Goal: Task Accomplishment & Management: Manage account settings

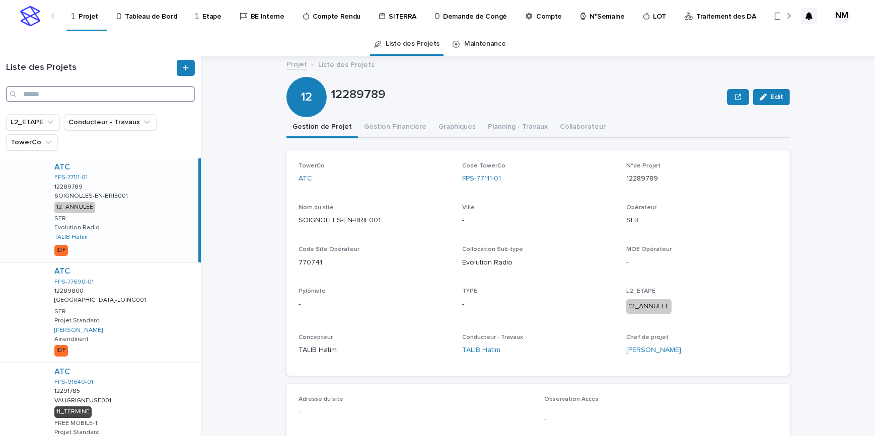
click at [34, 92] on input "Search" at bounding box center [100, 94] width 189 height 16
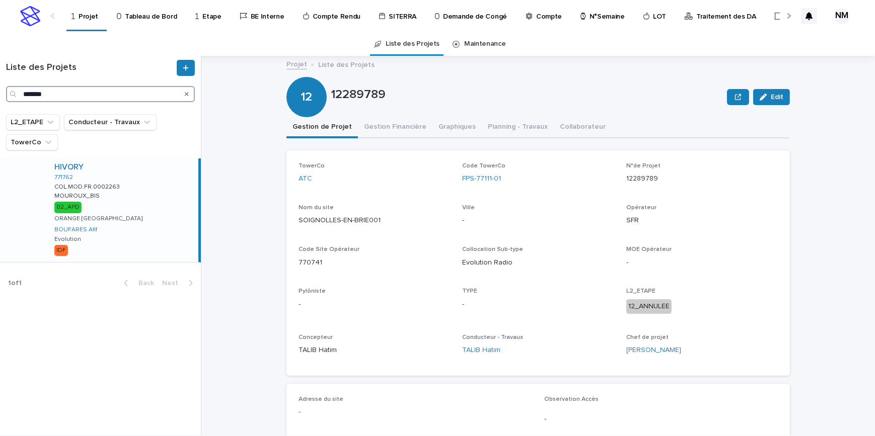
type input "*******"
click at [161, 233] on div "HIVORY 771762 COL.MOD.FR.0002263 COL.MOD.FR.0002263 MOUROUX_BIS MOUROUX_BIS 02_…" at bounding box center [122, 211] width 152 height 104
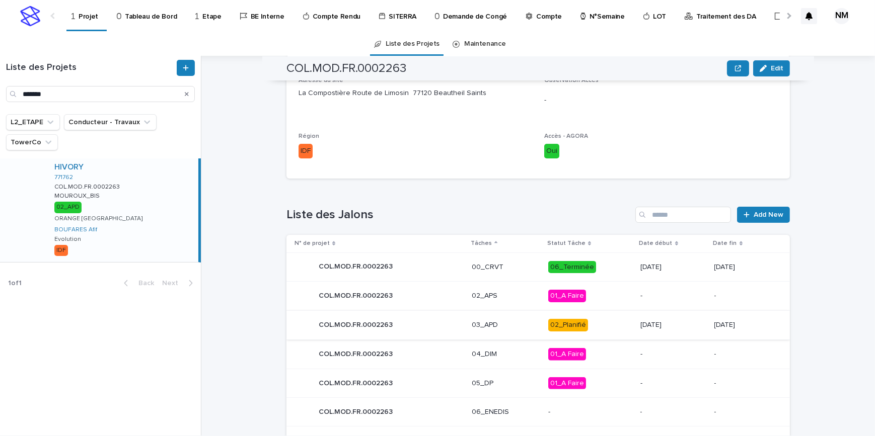
scroll to position [320, 0]
click at [592, 330] on div "02_Planifié" at bounding box center [590, 324] width 84 height 21
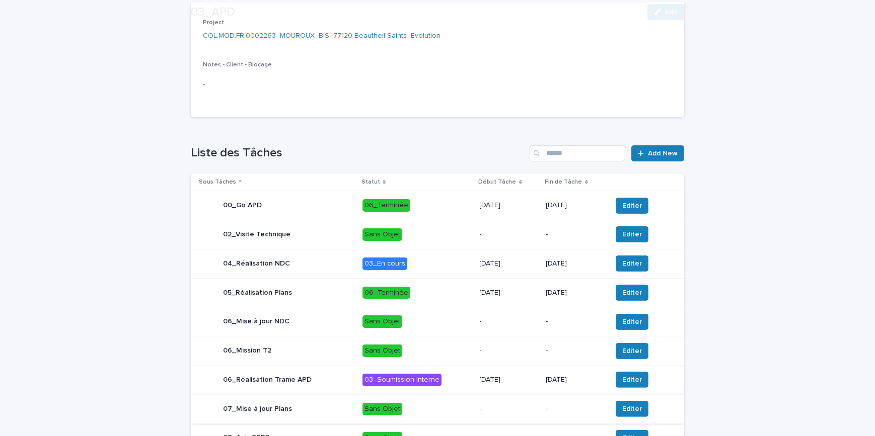
scroll to position [322, 0]
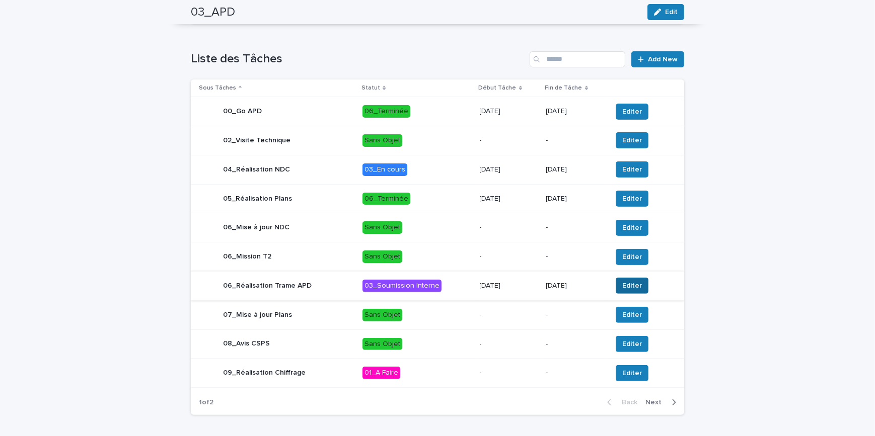
click at [624, 291] on span "Editer" at bounding box center [632, 286] width 20 height 10
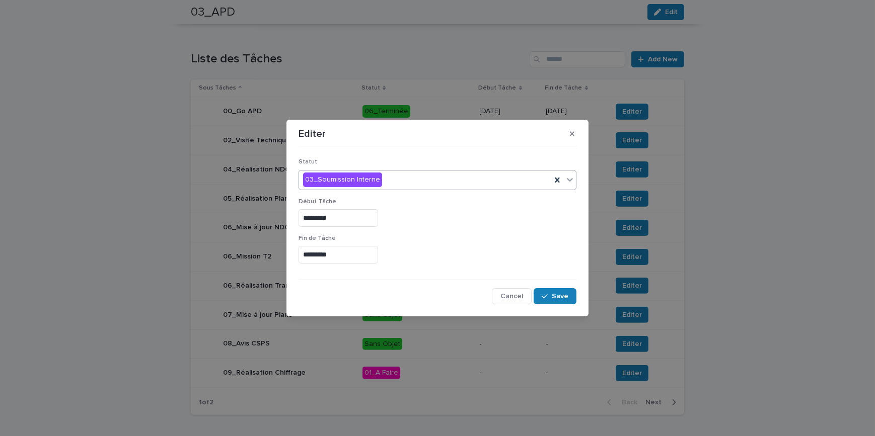
click at [395, 181] on div "03_Soumission Interne" at bounding box center [425, 180] width 252 height 17
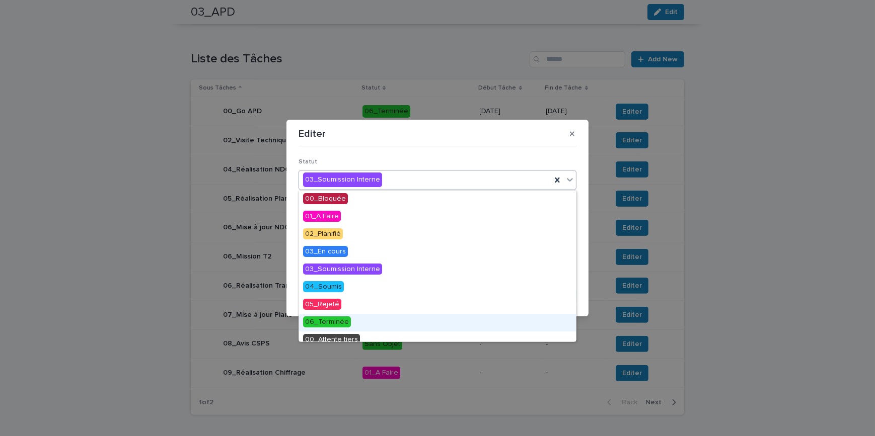
drag, startPoint x: 337, startPoint y: 322, endPoint x: 349, endPoint y: 320, distance: 12.8
click at [337, 323] on span "06_Terminée" at bounding box center [327, 322] width 48 height 11
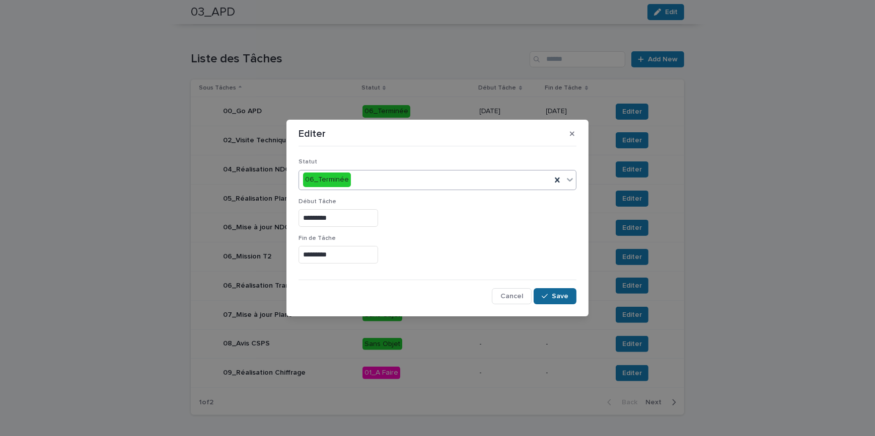
click at [558, 299] on span "Save" at bounding box center [560, 296] width 17 height 7
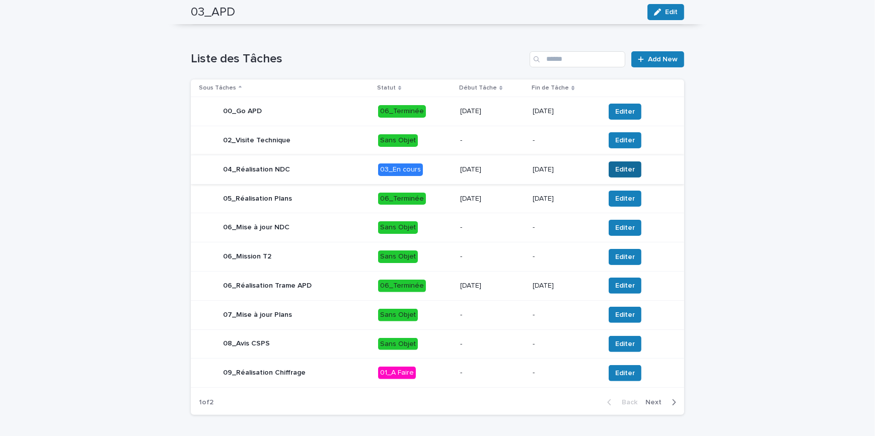
click at [615, 175] on span "Editer" at bounding box center [625, 170] width 20 height 10
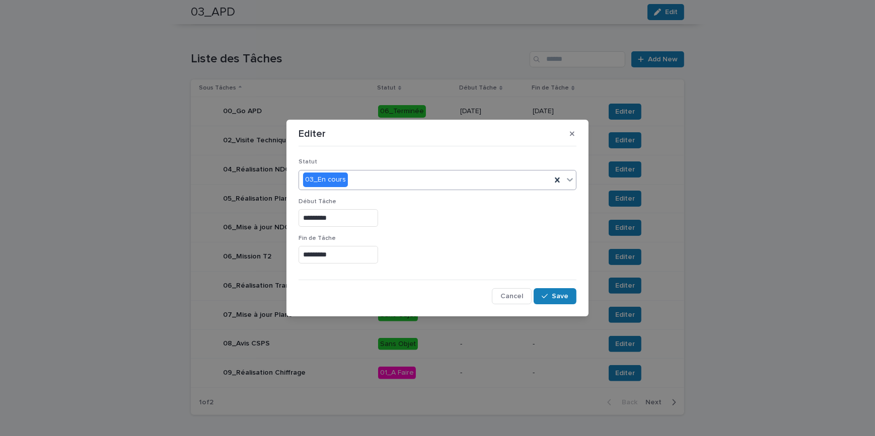
click at [370, 181] on div "03_En cours" at bounding box center [425, 180] width 252 height 17
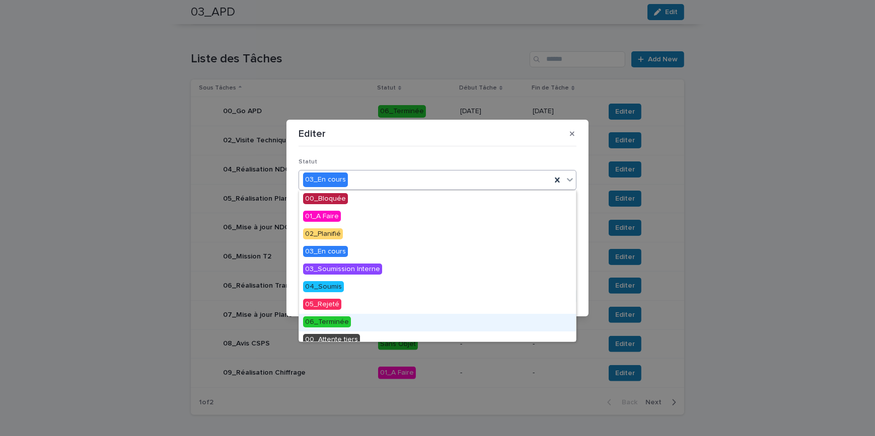
click at [337, 323] on span "06_Terminée" at bounding box center [327, 322] width 48 height 11
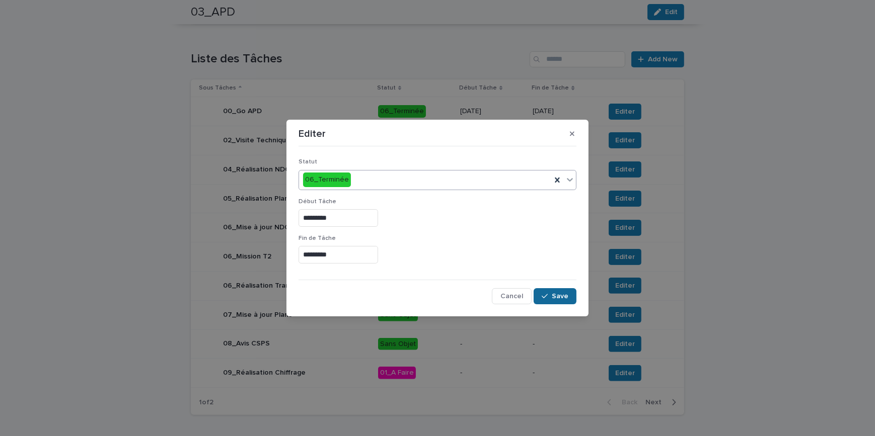
click at [560, 298] on span "Save" at bounding box center [560, 296] width 17 height 7
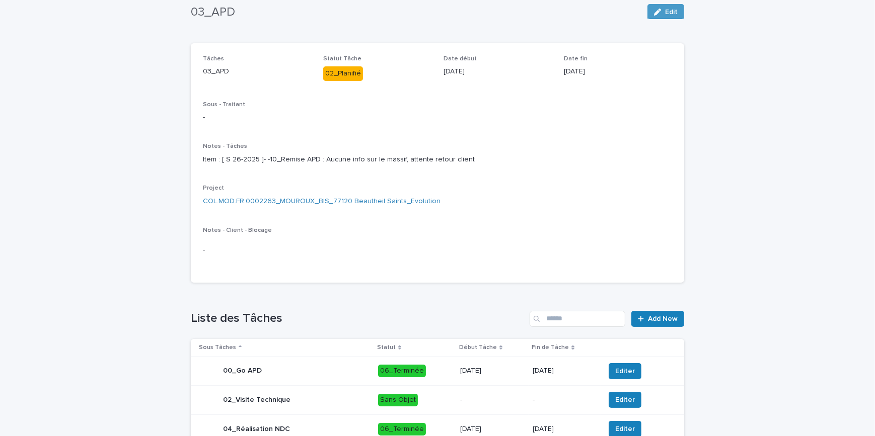
scroll to position [0, 0]
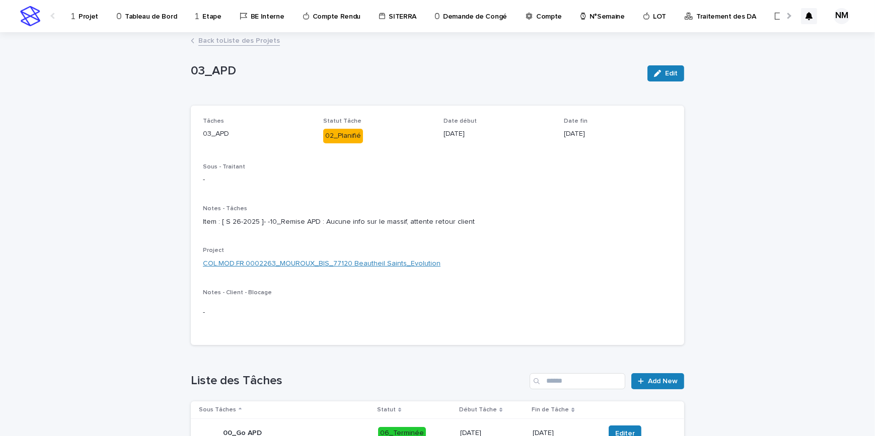
click at [315, 269] on link "COL.MOD.FR.0002263_MOUROUX_BIS_77120 Beautheil Saints_Evolution" at bounding box center [322, 264] width 238 height 11
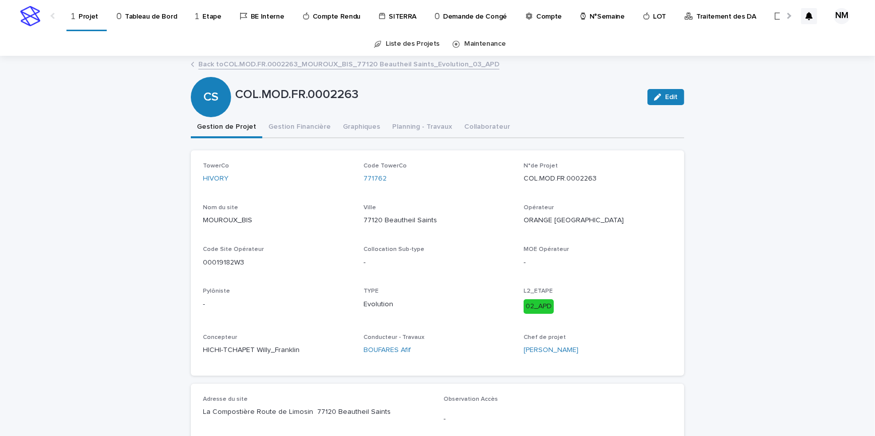
click at [91, 11] on p "Projet" at bounding box center [89, 10] width 20 height 21
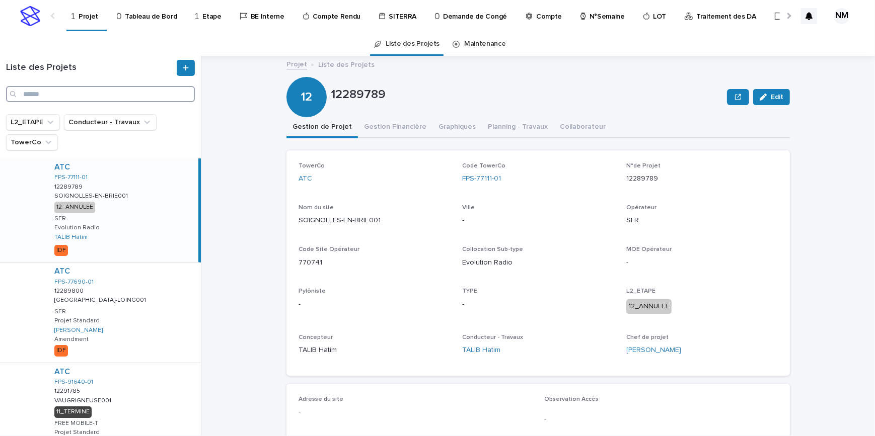
click at [73, 93] on input "Search" at bounding box center [100, 94] width 189 height 16
paste input "**********"
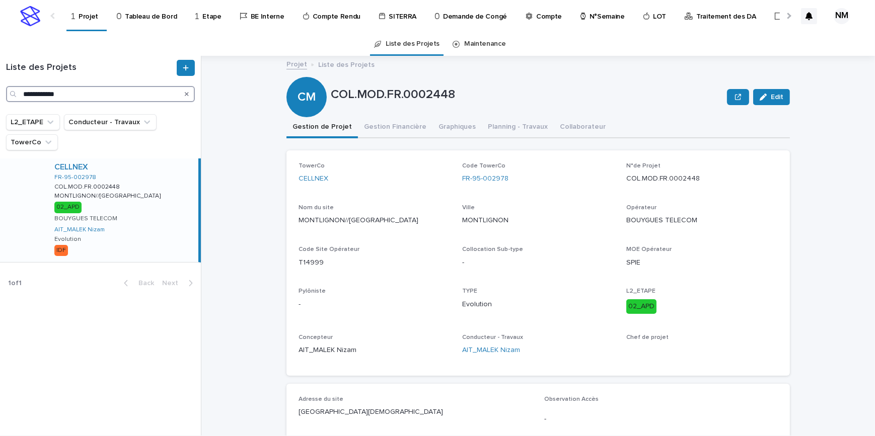
type input "**********"
click at [162, 209] on div "CELLNEX FR-95-002978 COL.MOD.FR.0002448 COL.MOD.FR.0002448 MONTLIGNON//[GEOGRAP…" at bounding box center [122, 211] width 152 height 104
click at [398, 127] on button "Gestion Financière" at bounding box center [395, 127] width 75 height 21
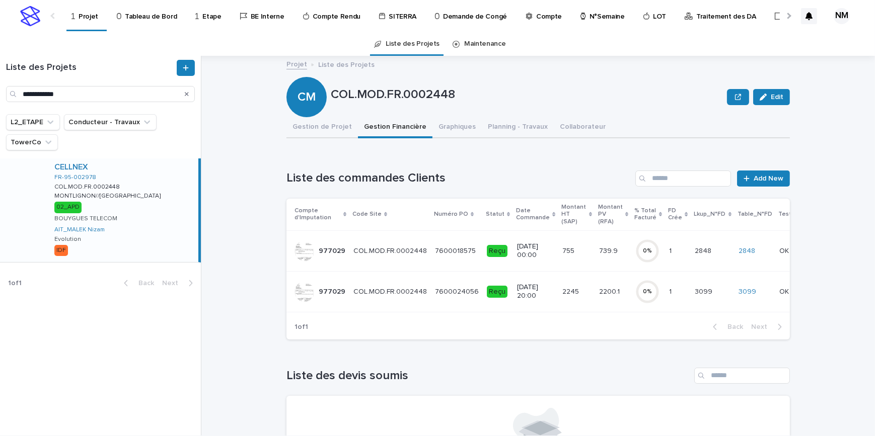
click at [602, 297] on div "2200.1 2200.1" at bounding box center [613, 292] width 28 height 17
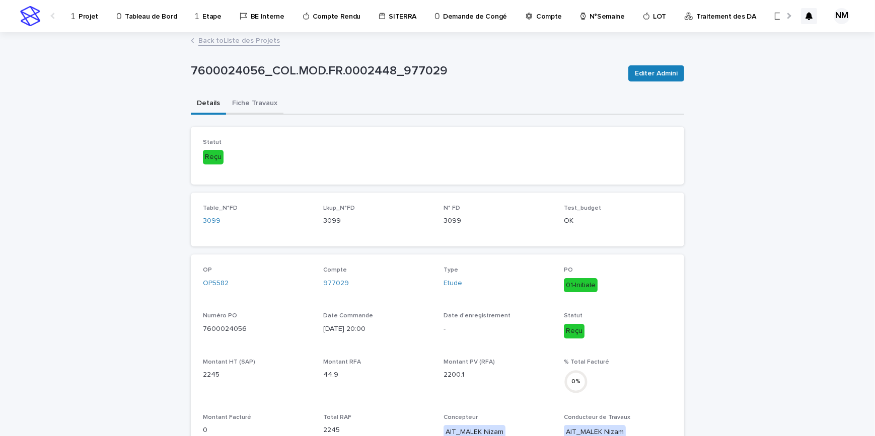
click at [247, 105] on button "Fiche Travaux" at bounding box center [254, 104] width 57 height 21
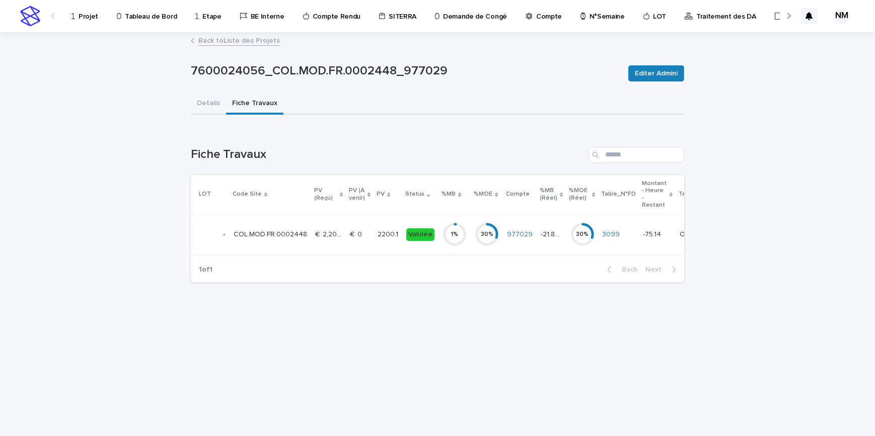
click at [509, 245] on td "977029" at bounding box center [520, 234] width 34 height 41
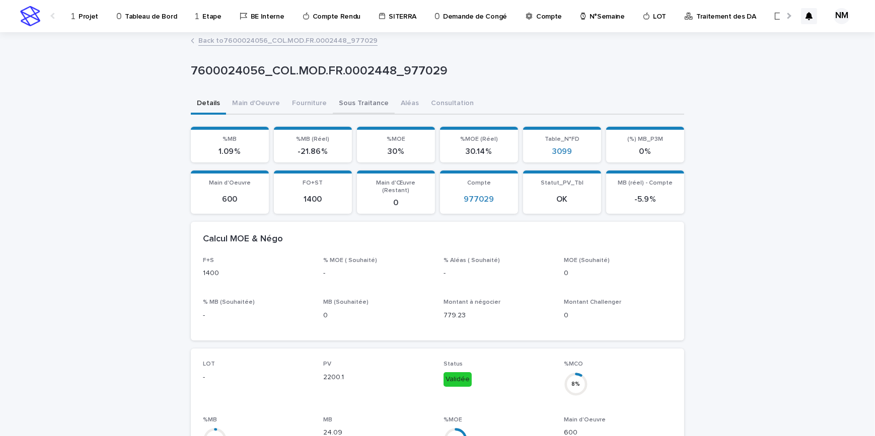
click at [345, 103] on button "Sous Traitance" at bounding box center [364, 104] width 62 height 21
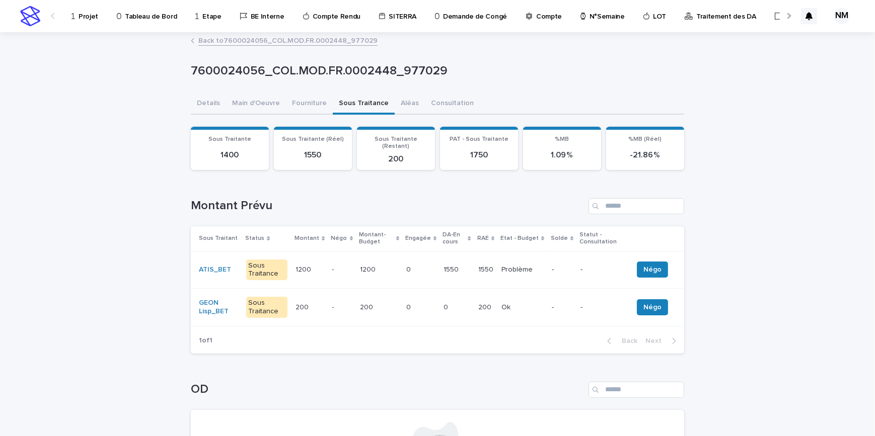
click at [549, 268] on td "-" at bounding box center [562, 270] width 29 height 38
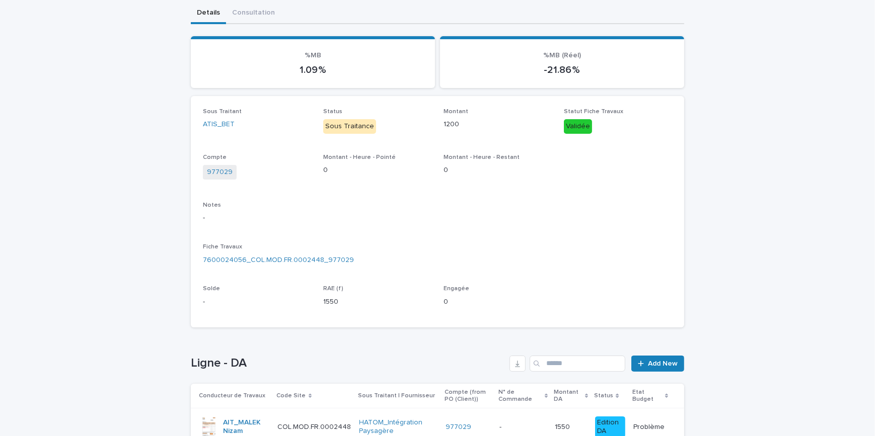
scroll to position [185, 0]
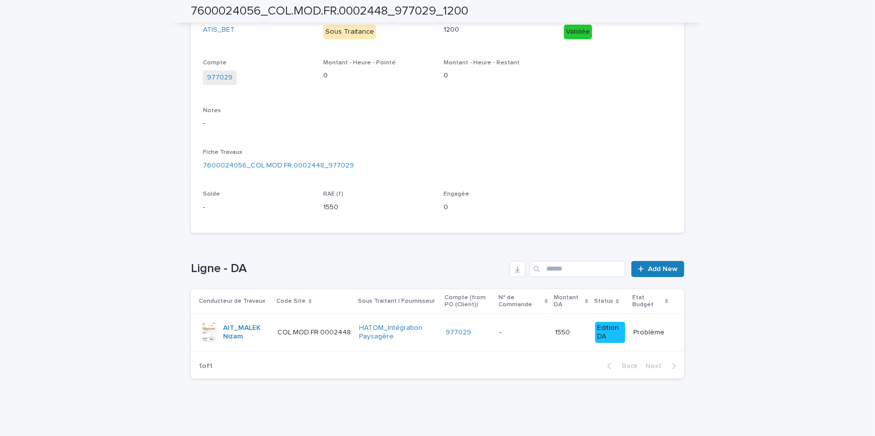
click at [551, 345] on td "1550 1550" at bounding box center [571, 333] width 40 height 38
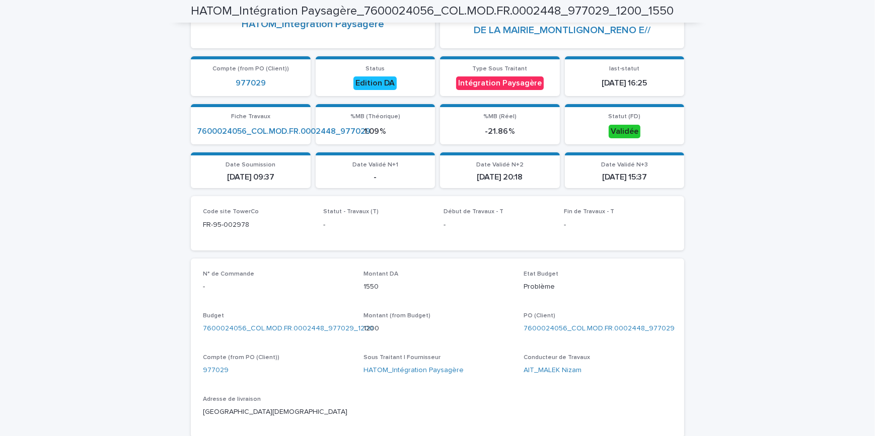
scroll to position [5, 0]
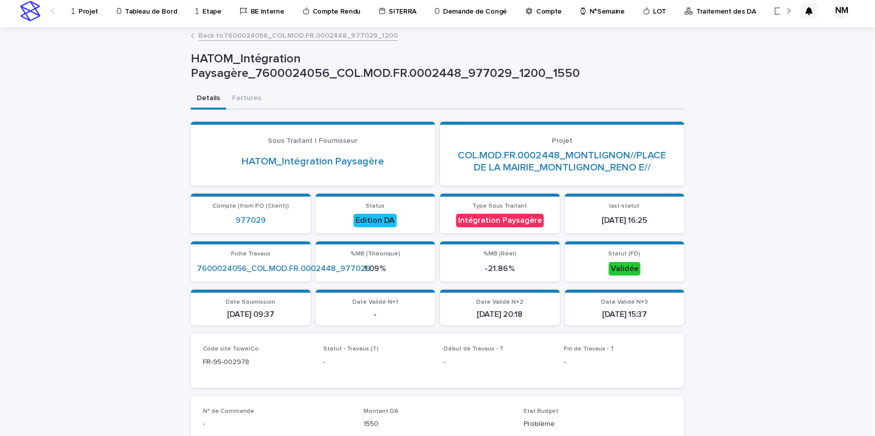
click at [81, 13] on p "Projet" at bounding box center [89, 5] width 20 height 21
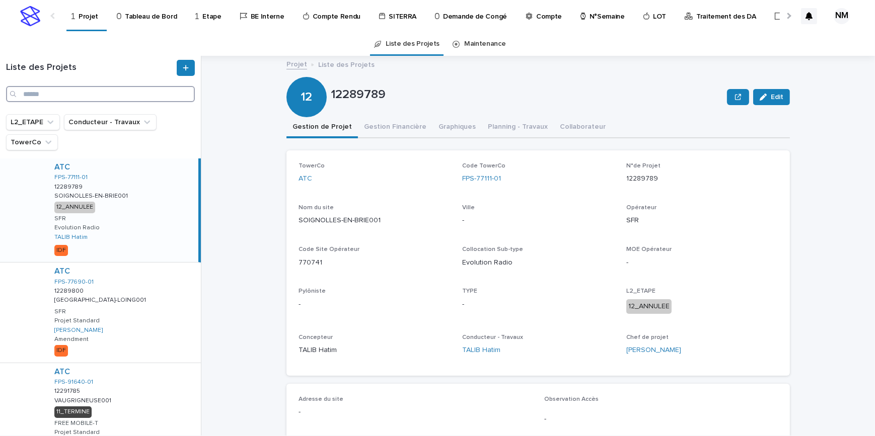
click at [77, 93] on input "Search" at bounding box center [100, 94] width 189 height 16
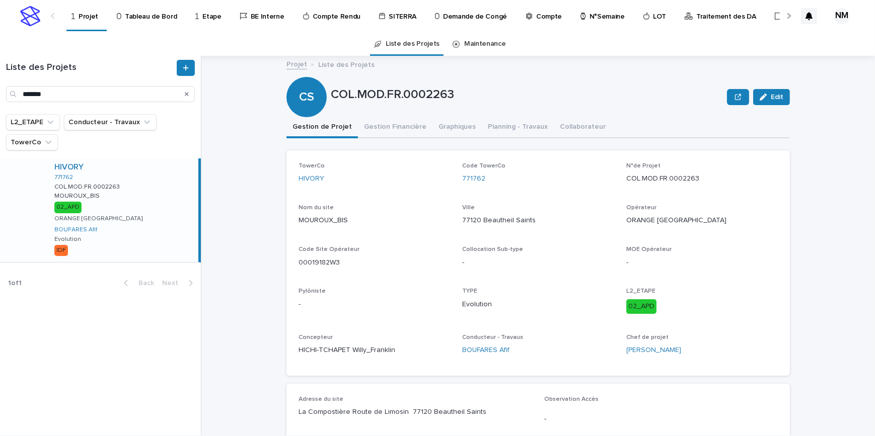
click at [163, 239] on div "HIVORY 771762 COL.MOD.FR.0002263 COL.MOD.FR.0002263 MOUROUX_BIS MOUROUX_BIS 02_…" at bounding box center [122, 211] width 152 height 104
drag, startPoint x: 700, startPoint y: 178, endPoint x: 623, endPoint y: 178, distance: 77.0
click at [626, 178] on p "COL.MOD.FR.0002263" at bounding box center [702, 179] width 152 height 11
copy p "COL.MOD.FR.0002263"
click at [535, 289] on p "TYPE" at bounding box center [538, 291] width 152 height 7
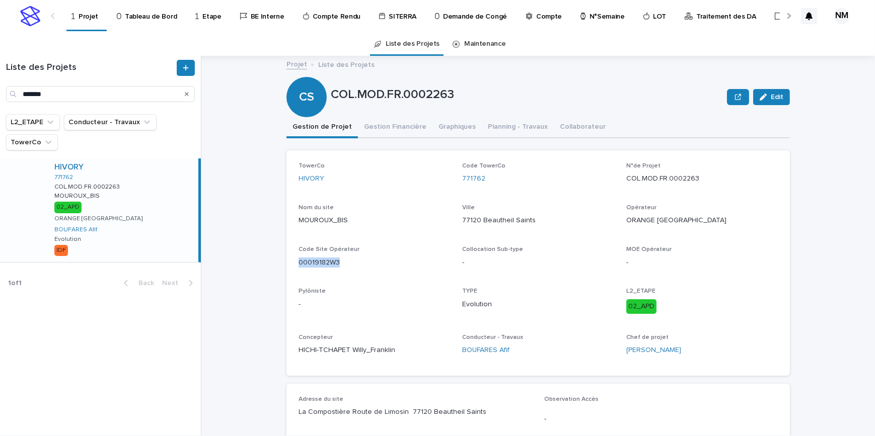
drag, startPoint x: 337, startPoint y: 261, endPoint x: 297, endPoint y: 260, distance: 40.3
click at [292, 260] on div "TowerCo HIVORY Code TowerCo 771762 N°de Projet COL.MOD.FR.0002263 Nom du site M…" at bounding box center [537, 264] width 503 height 226
copy p "00019182W3"
drag, startPoint x: 56, startPoint y: 92, endPoint x: -2, endPoint y: 86, distance: 58.8
click at [0, 86] on html "Projet Tableau de Bord Etape BE Interne Compte Rendu SITERRA Demande de Congé C…" at bounding box center [437, 218] width 875 height 436
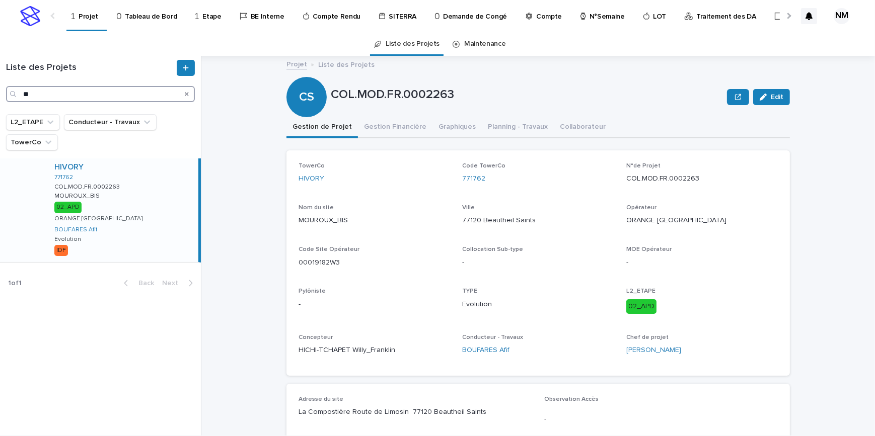
type input "*"
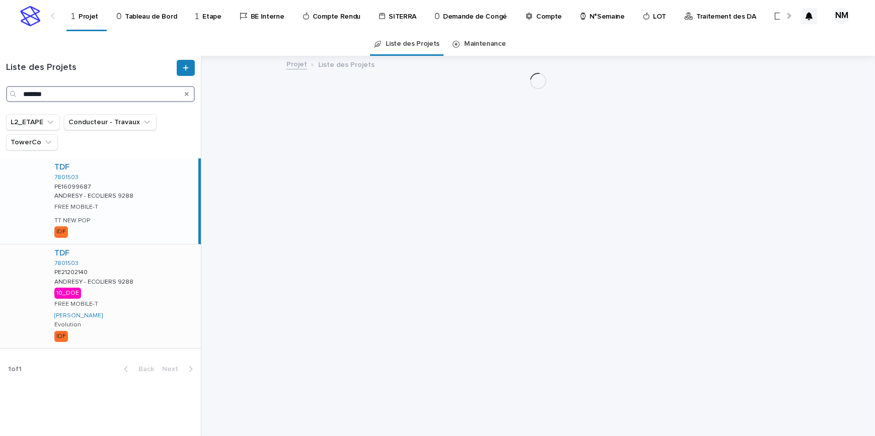
type input "*******"
click at [169, 292] on div "TDF 7801503 PE21202140 PE21202140 ANDRESY - ECOLIERS 9288 ANDRESY - ECOLIERS 92…" at bounding box center [123, 297] width 155 height 104
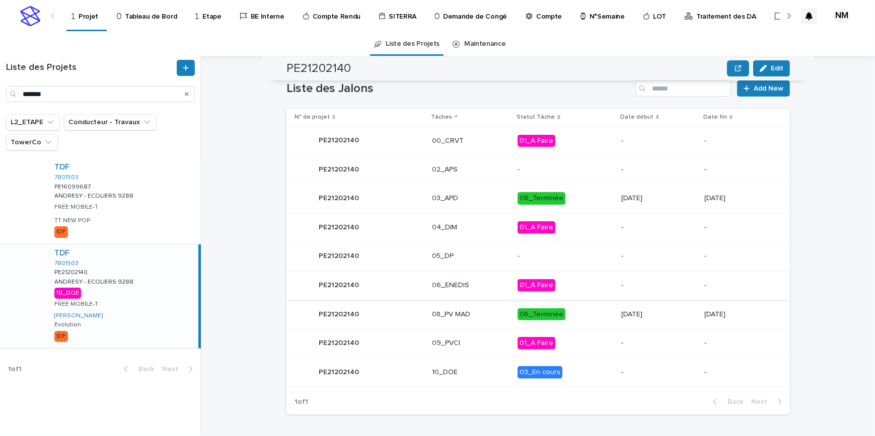
scroll to position [446, 0]
click at [621, 313] on p "[DATE]" at bounding box center [658, 314] width 75 height 9
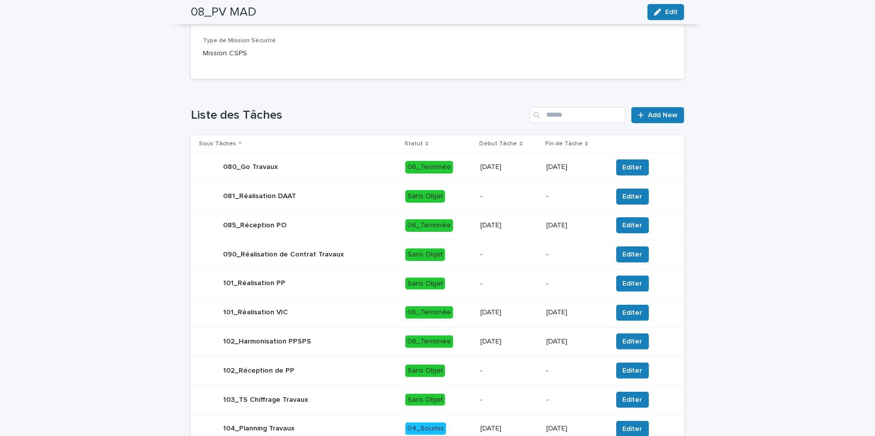
scroll to position [420, 0]
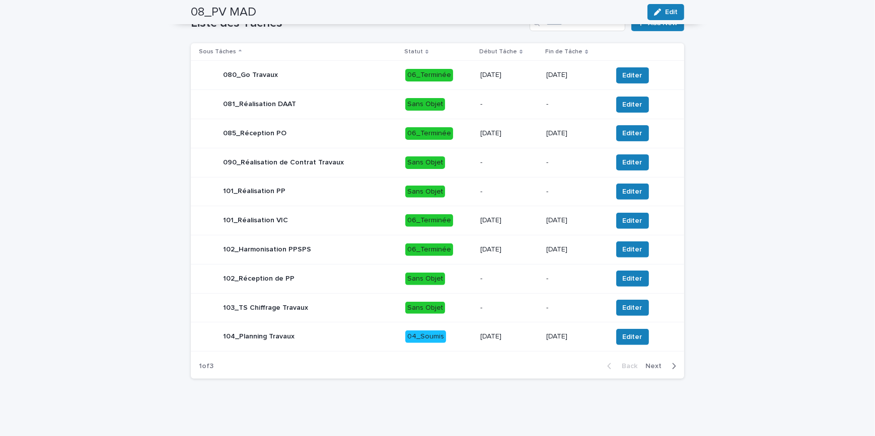
click at [673, 368] on icon "button" at bounding box center [675, 366] width 4 height 6
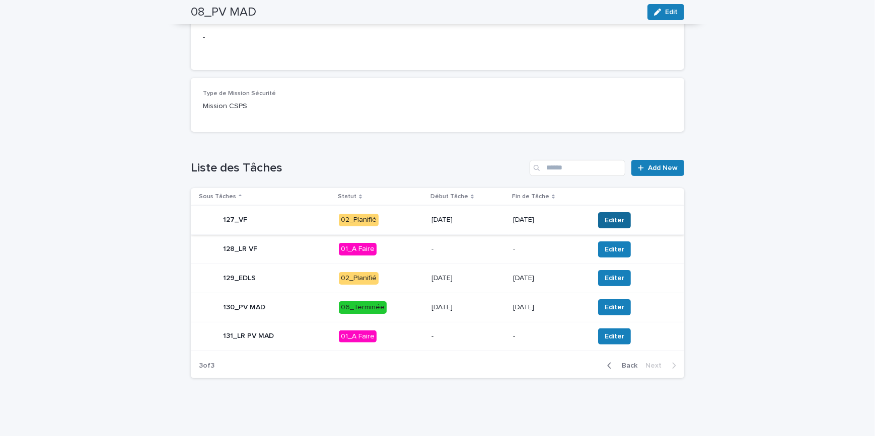
click at [606, 221] on span "Editer" at bounding box center [615, 220] width 20 height 10
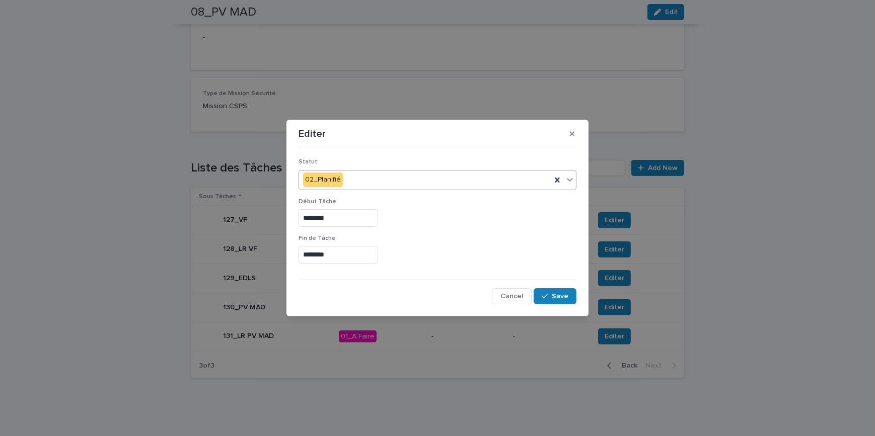
click at [372, 182] on div "02_Planifié" at bounding box center [425, 180] width 252 height 17
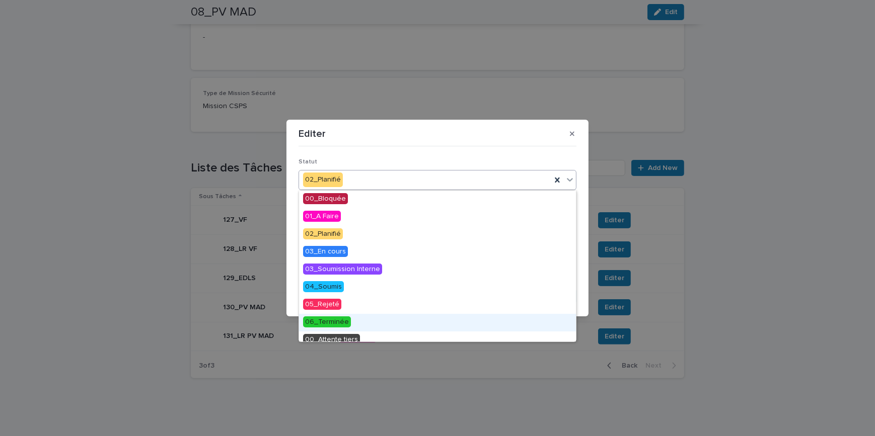
click at [329, 322] on span "06_Terminée" at bounding box center [327, 322] width 48 height 11
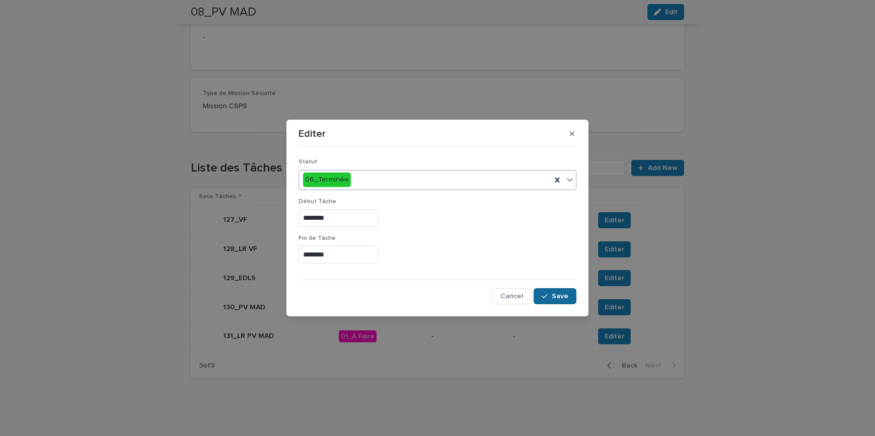
click at [551, 292] on button "Save" at bounding box center [555, 296] width 43 height 16
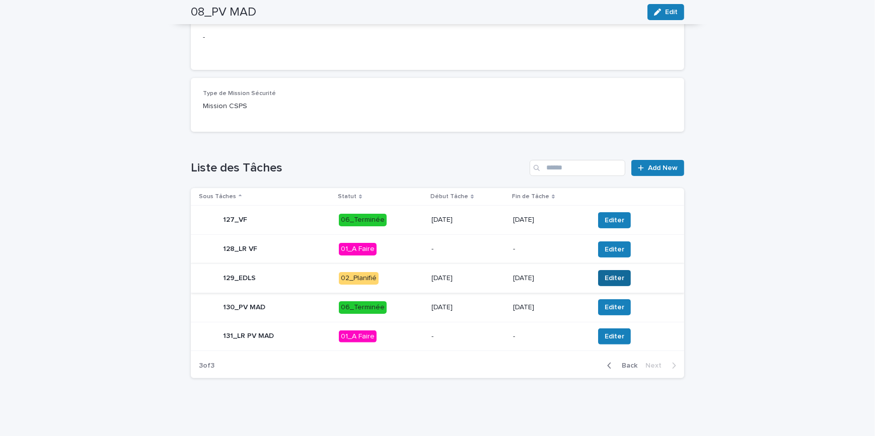
click at [612, 274] on span "Editer" at bounding box center [615, 278] width 20 height 10
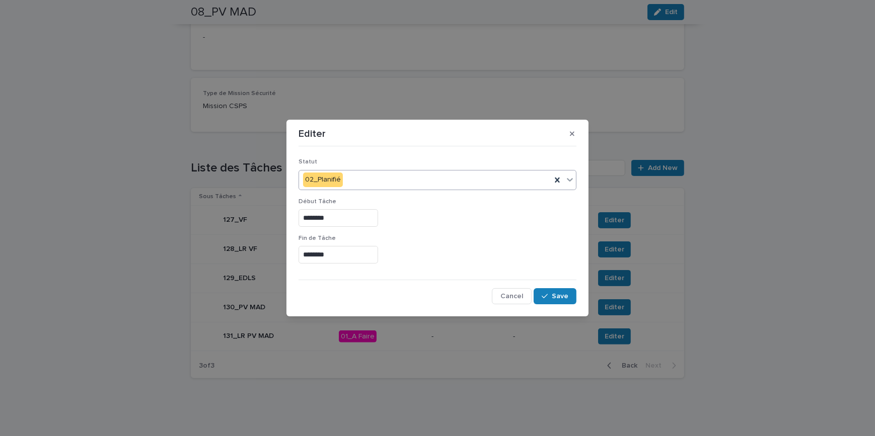
click at [376, 176] on div "02_Planifié" at bounding box center [425, 180] width 252 height 17
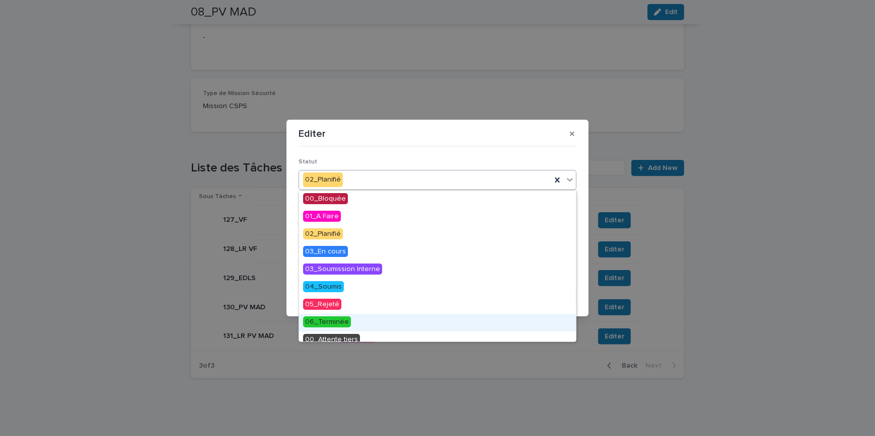
click at [337, 326] on span "06_Terminée" at bounding box center [327, 322] width 48 height 11
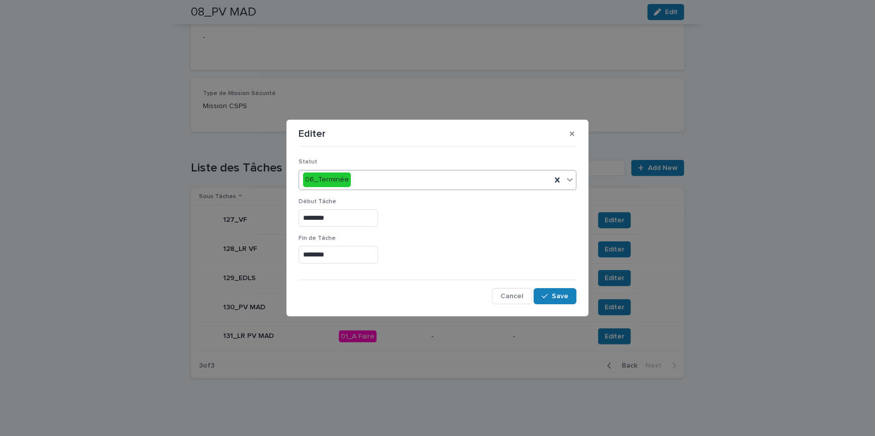
click at [549, 284] on div "Statut option 06_Terminée, selected. 0 results available. Select is focused ,ty…" at bounding box center [438, 228] width 278 height 154
click at [551, 302] on button "Save" at bounding box center [555, 296] width 43 height 16
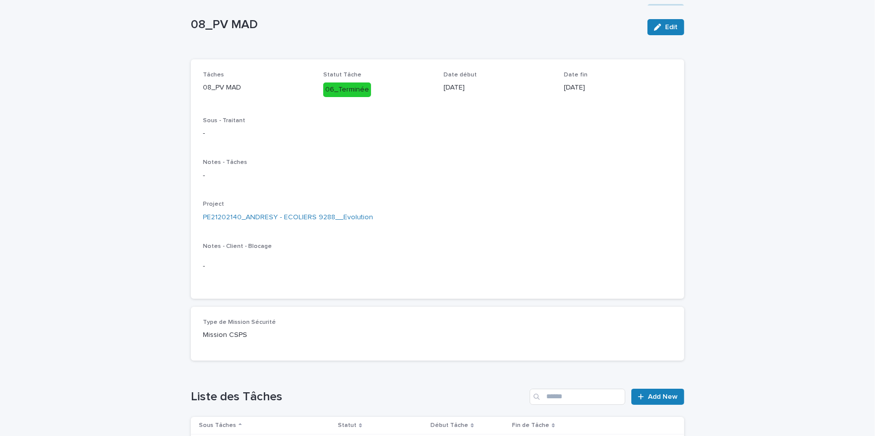
scroll to position [0, 0]
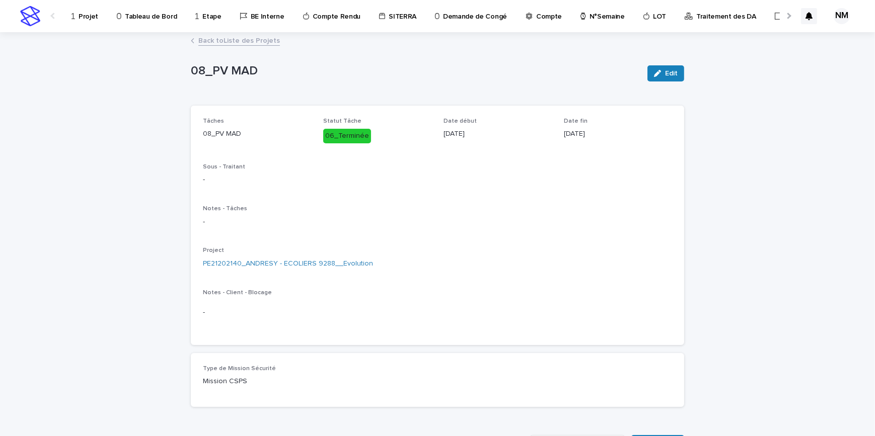
click at [86, 15] on p "Projet" at bounding box center [89, 10] width 20 height 21
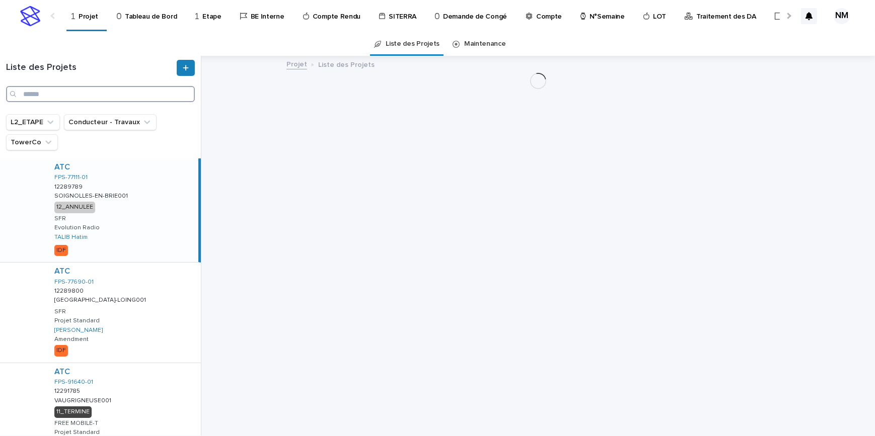
click at [56, 92] on input "Search" at bounding box center [100, 94] width 189 height 16
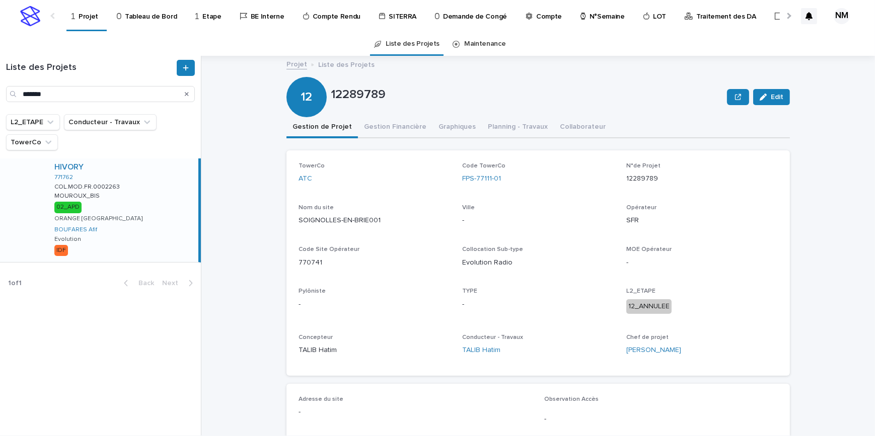
click at [132, 230] on div "HIVORY 771762 COL.MOD.FR.0002263 COL.MOD.FR.0002263 MOUROUX_BIS MOUROUX_BIS 02_…" at bounding box center [122, 211] width 152 height 104
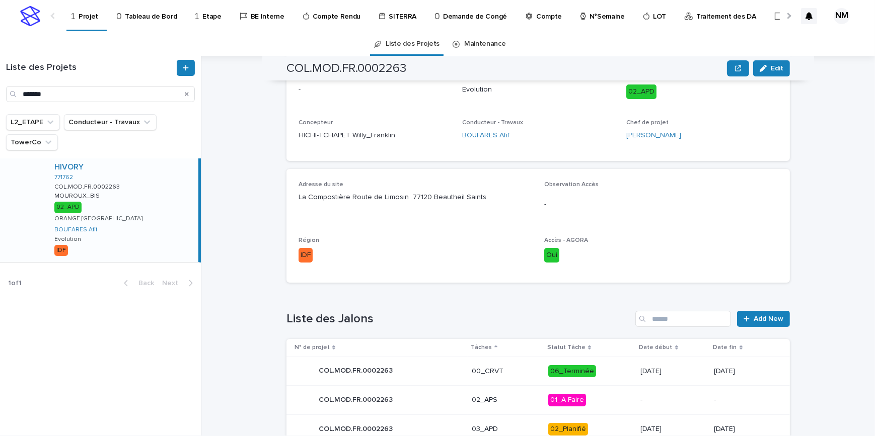
scroll to position [209, 0]
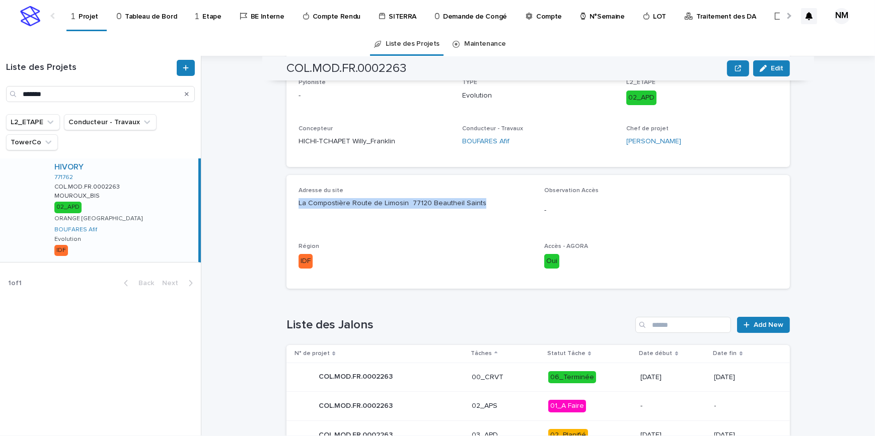
drag, startPoint x: 479, startPoint y: 203, endPoint x: 296, endPoint y: 201, distance: 183.8
click at [299, 201] on p "La Compostière Route de Limosin 77120 Beautheil Saints" at bounding box center [416, 203] width 234 height 11
copy p "La Compostière Route de Limosin 77120 Beautheil Saints"
drag, startPoint x: 70, startPoint y: 96, endPoint x: 0, endPoint y: 69, distance: 75.2
click at [0, 69] on html "Projet Tableau de Bord Etape BE Interne Compte Rendu SITERRA Demande de Congé C…" at bounding box center [437, 218] width 875 height 436
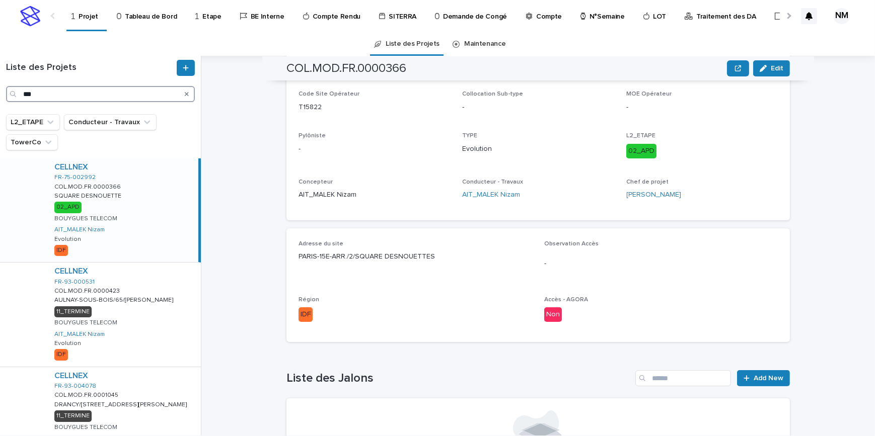
scroll to position [209, 0]
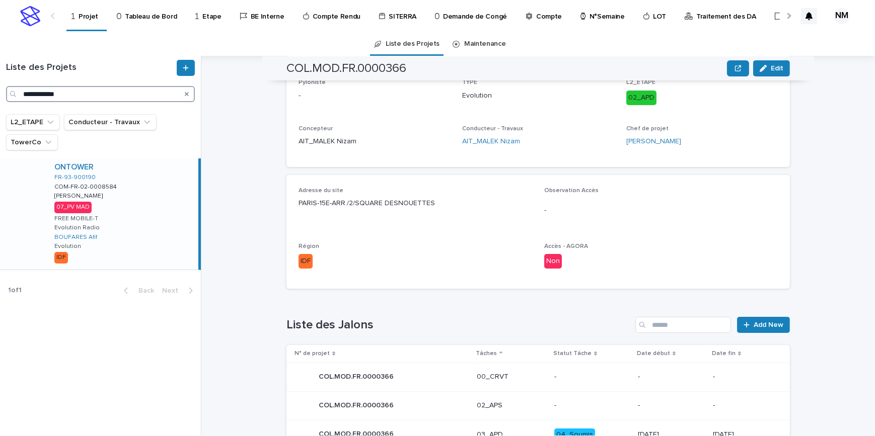
type input "**********"
drag, startPoint x: 172, startPoint y: 230, endPoint x: 202, endPoint y: 231, distance: 30.2
click at [171, 230] on div "ONTOWER FR-93-900190 COM-FR-02-0008584 COM-FR-02-0008584 [PERSON_NAME] [PERSON_…" at bounding box center [122, 214] width 152 height 111
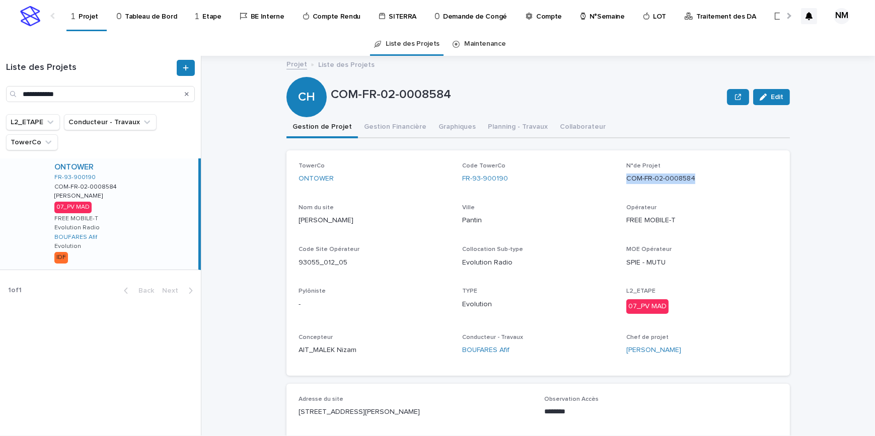
drag, startPoint x: 696, startPoint y: 176, endPoint x: 623, endPoint y: 176, distance: 73.5
click at [626, 176] on p "COM-FR-02-0008584" at bounding box center [702, 179] width 152 height 11
copy p "COM-FR-02-0008584"
drag, startPoint x: 396, startPoint y: 128, endPoint x: 648, endPoint y: 330, distance: 323.4
click at [396, 128] on button "Gestion Financière" at bounding box center [395, 127] width 75 height 21
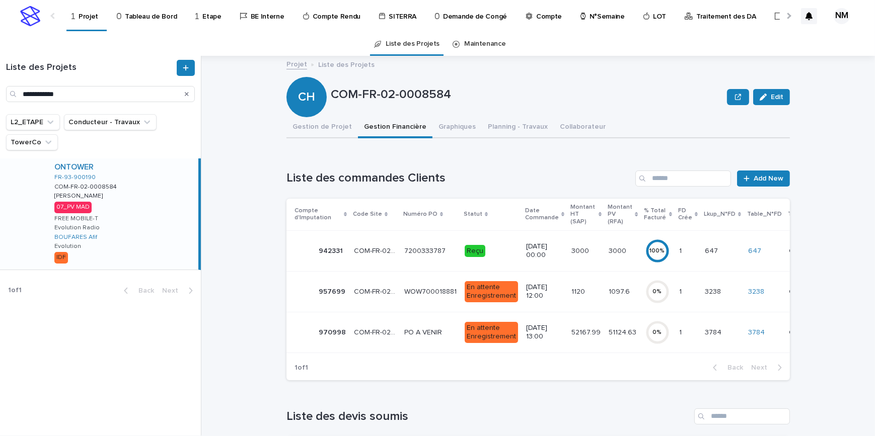
click at [461, 335] on td "En attente Enregistrement" at bounding box center [491, 332] width 61 height 41
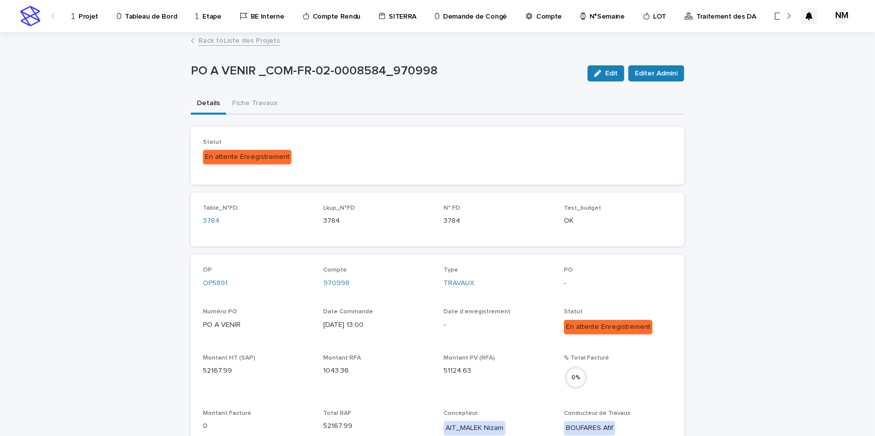
drag, startPoint x: 600, startPoint y: 81, endPoint x: 384, endPoint y: 256, distance: 278.4
click at [600, 81] on button "Edit" at bounding box center [605, 73] width 37 height 16
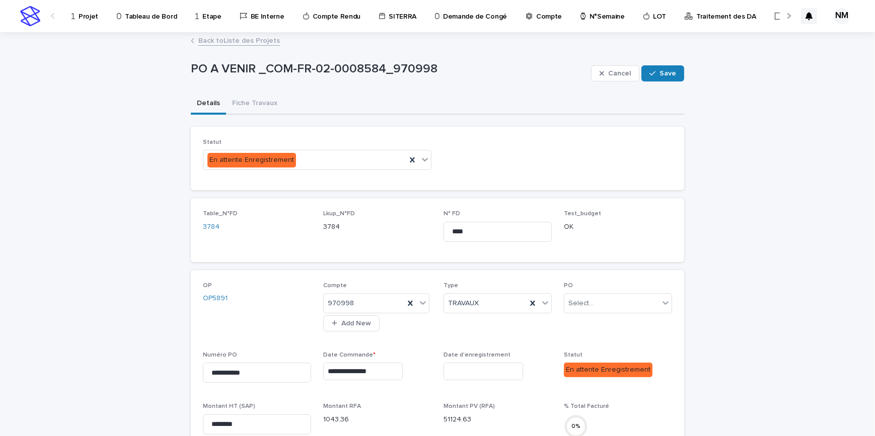
drag, startPoint x: 272, startPoint y: 386, endPoint x: 199, endPoint y: 361, distance: 77.0
click at [203, 361] on div "**********" at bounding box center [257, 371] width 108 height 39
click at [256, 375] on input "**********" at bounding box center [257, 373] width 108 height 20
drag, startPoint x: 256, startPoint y: 373, endPoint x: 193, endPoint y: 362, distance: 63.7
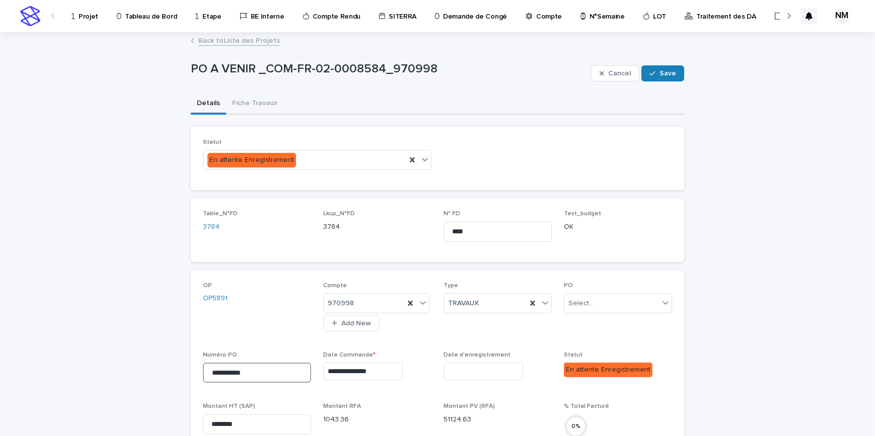
paste input "**"
type input "**********"
click at [669, 75] on span "Save" at bounding box center [667, 73] width 17 height 7
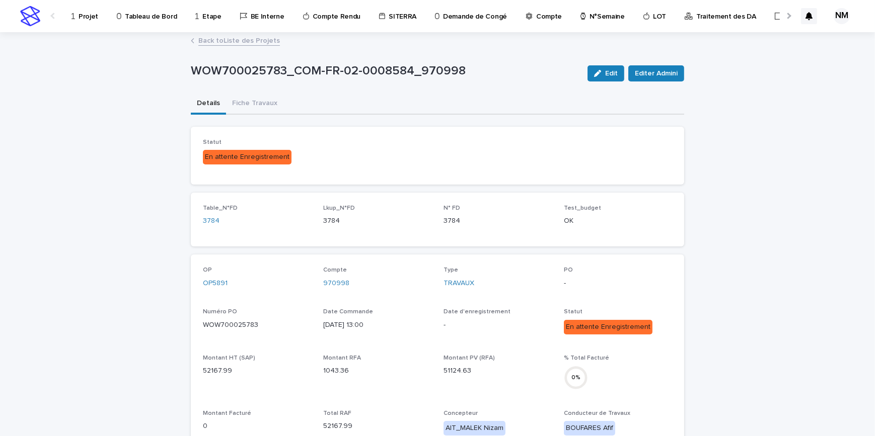
click at [228, 37] on link "Back to Liste des Projets" at bounding box center [239, 40] width 82 height 12
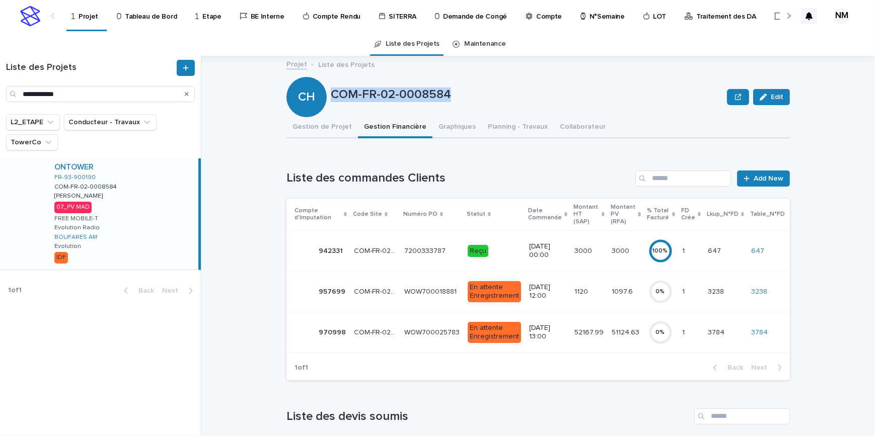
drag, startPoint x: 458, startPoint y: 96, endPoint x: 328, endPoint y: 94, distance: 130.4
click at [331, 94] on p "COM-FR-02-0008584" at bounding box center [527, 95] width 392 height 15
copy p "COM-FR-02-0008584"
click at [333, 128] on button "Gestion de Projet" at bounding box center [321, 127] width 71 height 21
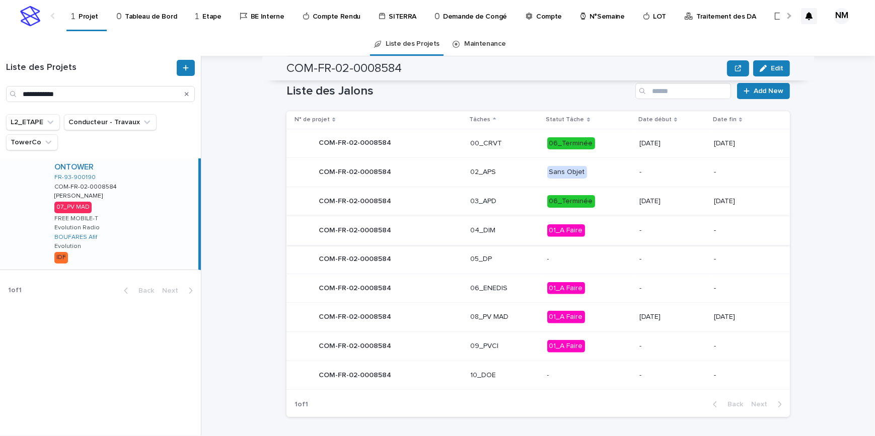
scroll to position [432, 0]
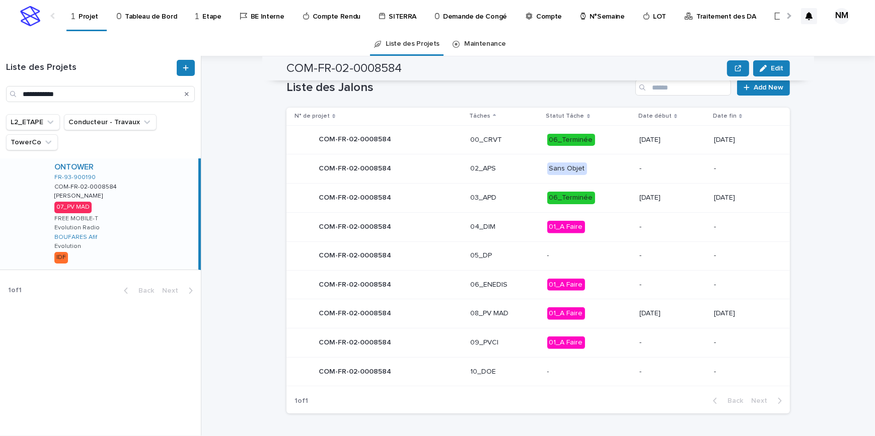
click at [609, 311] on p "01_A Faire" at bounding box center [589, 314] width 85 height 13
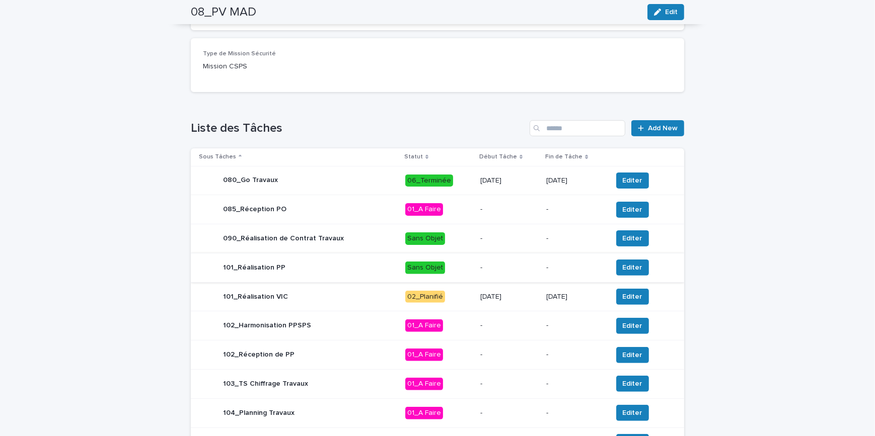
scroll to position [366, 0]
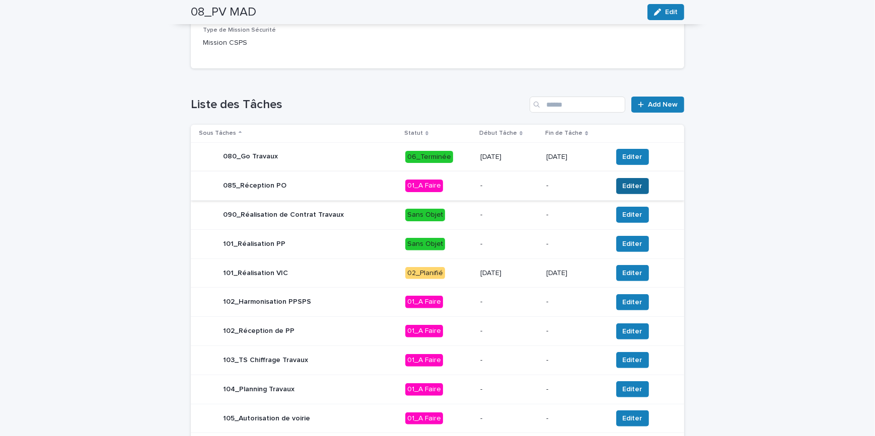
click at [632, 191] on span "Editer" at bounding box center [633, 186] width 20 height 10
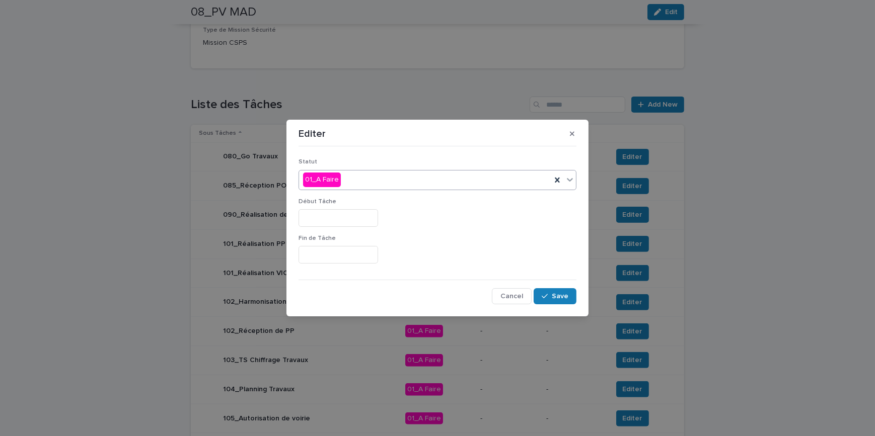
click at [359, 183] on div "01_A Faire" at bounding box center [425, 180] width 252 height 17
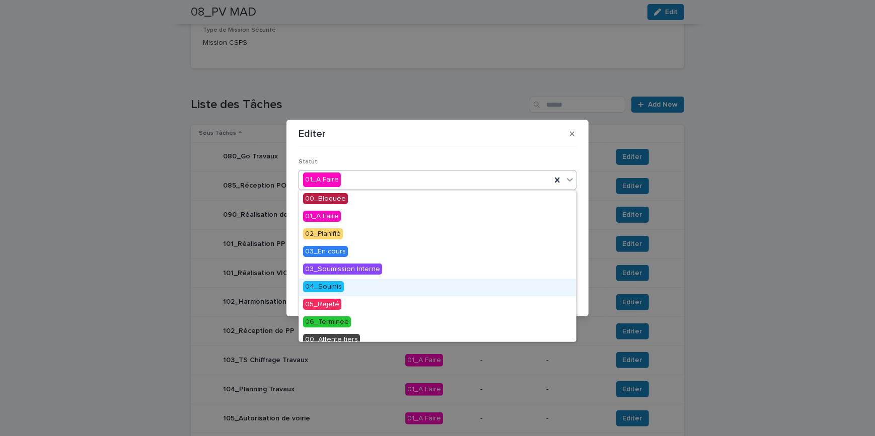
scroll to position [43, 0]
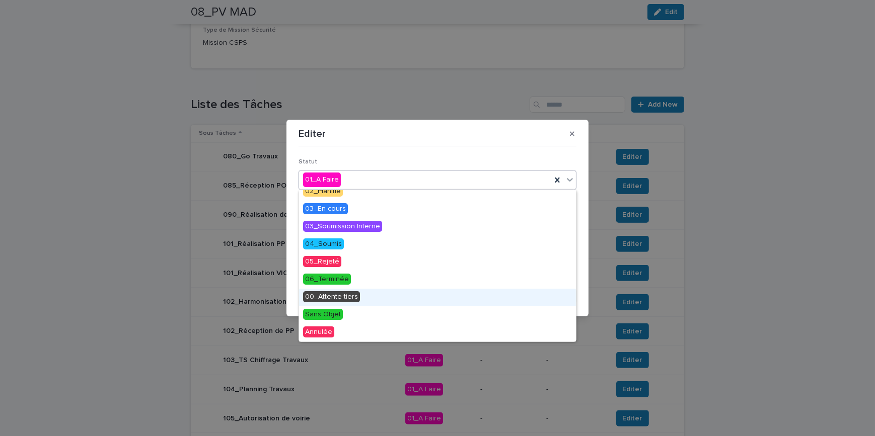
click at [341, 302] on div "00_Attente tiers" at bounding box center [437, 298] width 277 height 18
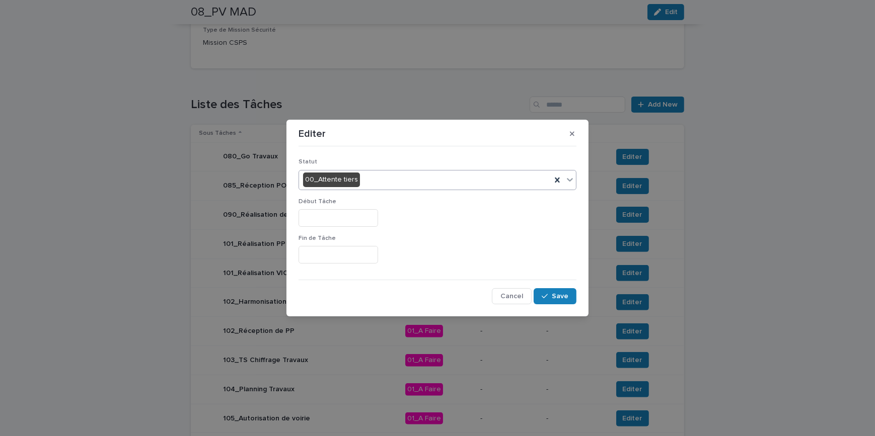
click at [318, 220] on input "text" at bounding box center [339, 218] width 80 height 18
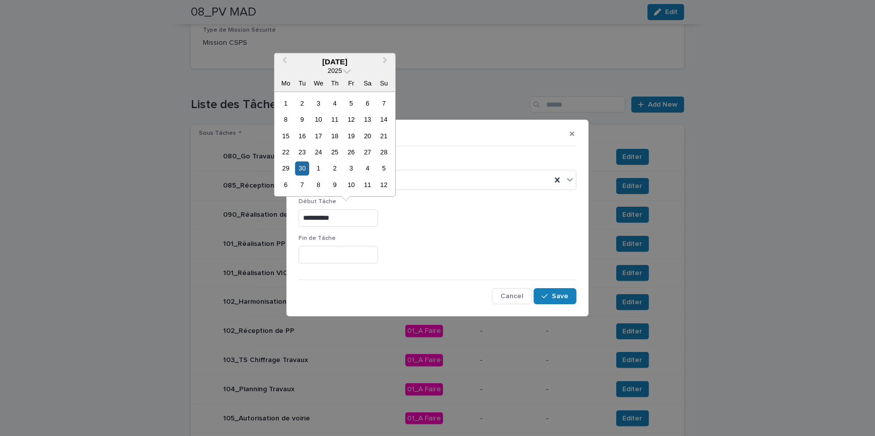
type input "*********"
click at [454, 219] on div "*********" at bounding box center [438, 218] width 278 height 18
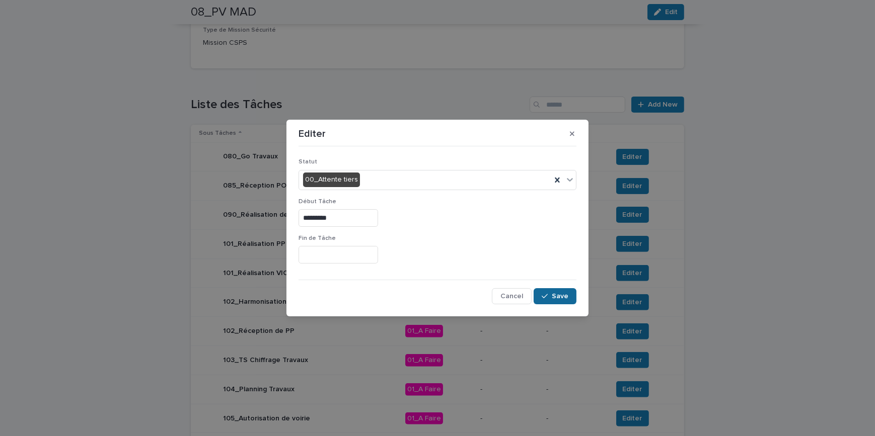
click at [554, 298] on span "Save" at bounding box center [560, 296] width 17 height 7
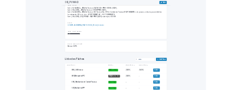
scroll to position [0, 0]
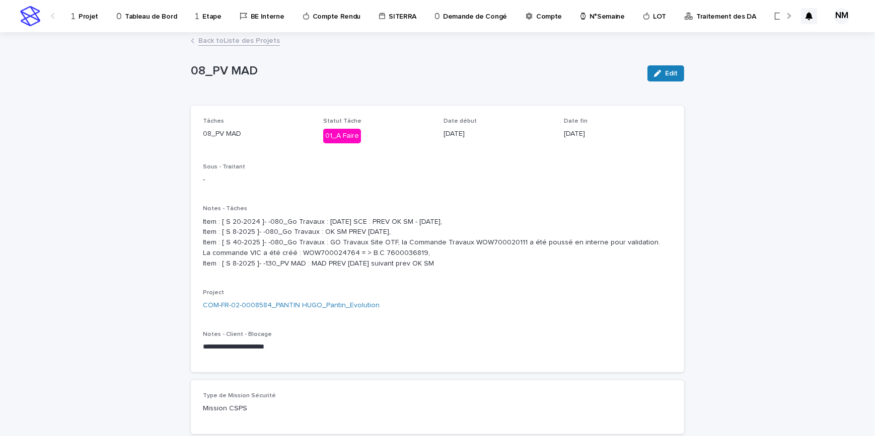
click at [90, 21] on link "Projet" at bounding box center [86, 15] width 32 height 31
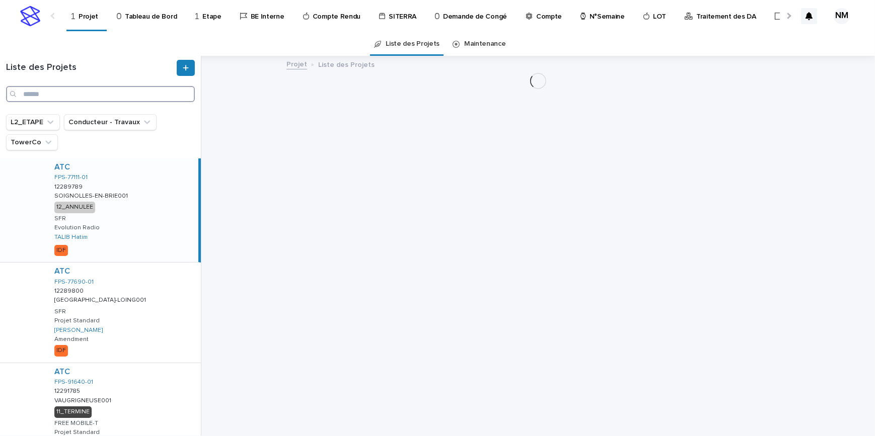
click at [67, 90] on input "Search" at bounding box center [100, 94] width 189 height 16
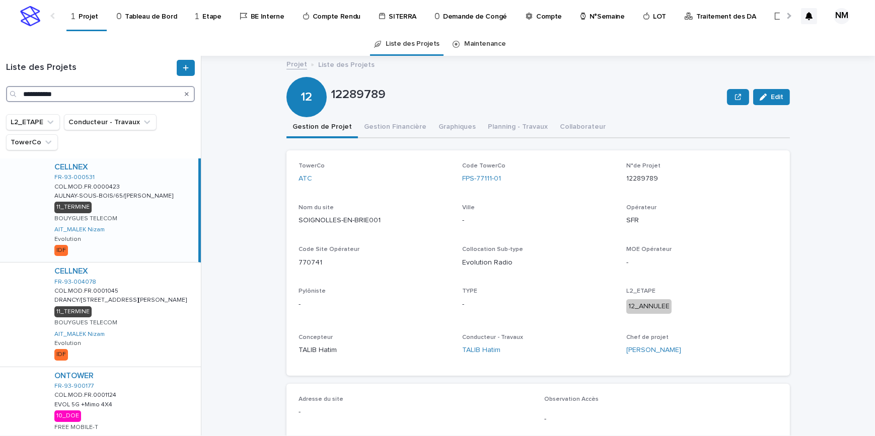
type input "**********"
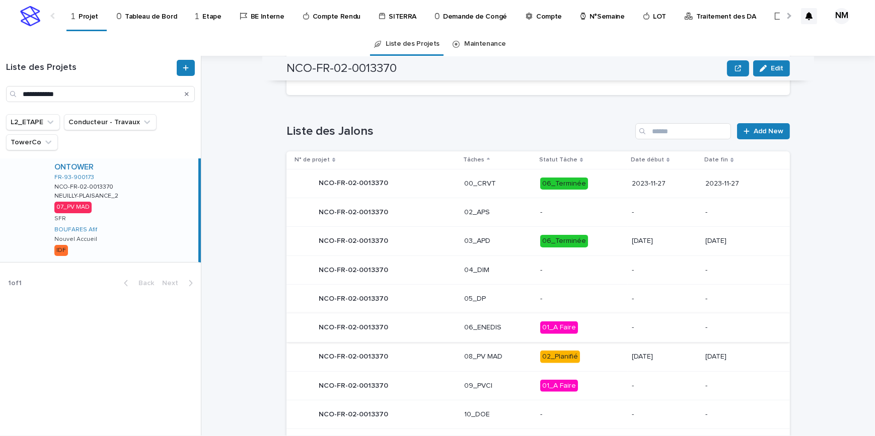
scroll to position [431, 0]
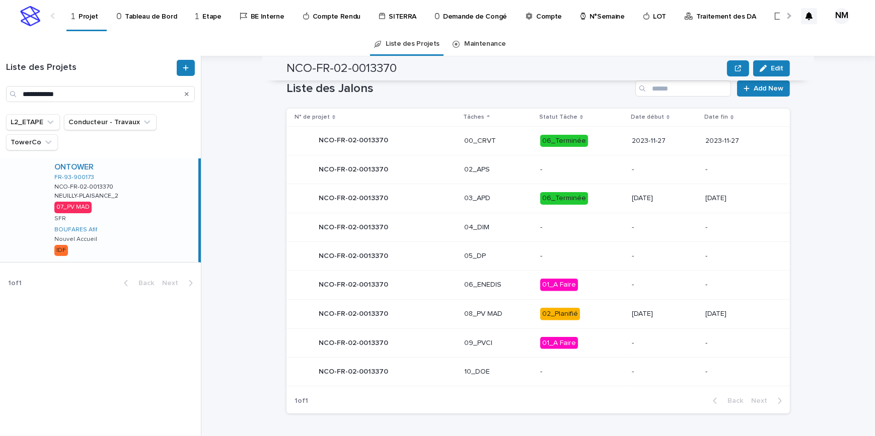
click at [673, 319] on div "[DATE]" at bounding box center [664, 314] width 65 height 17
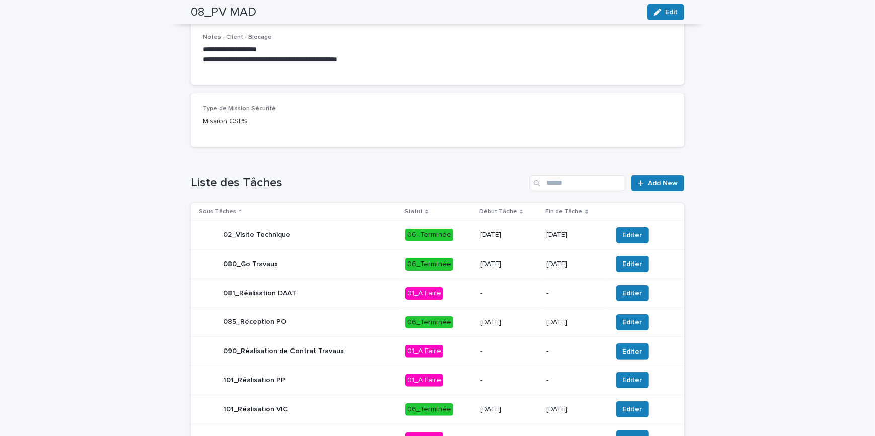
scroll to position [416, 0]
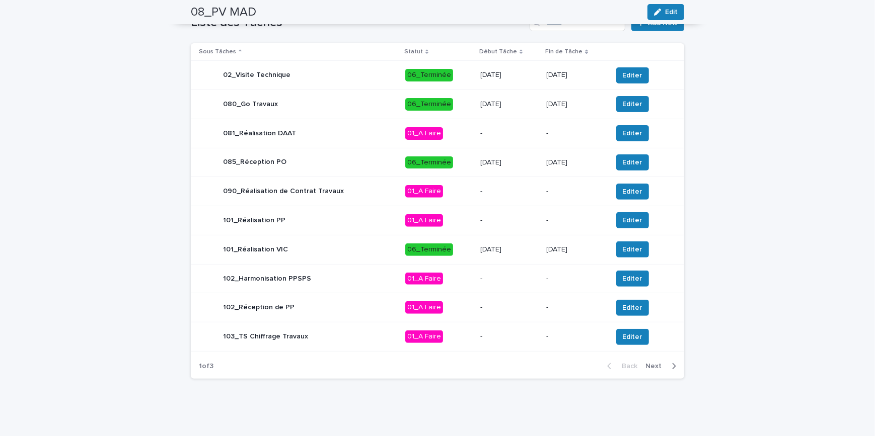
click at [780, 252] on div "**********" at bounding box center [437, 27] width 875 height 820
drag, startPoint x: 673, startPoint y: 366, endPoint x: 687, endPoint y: 366, distance: 14.1
click at [673, 366] on button "Next" at bounding box center [662, 366] width 43 height 9
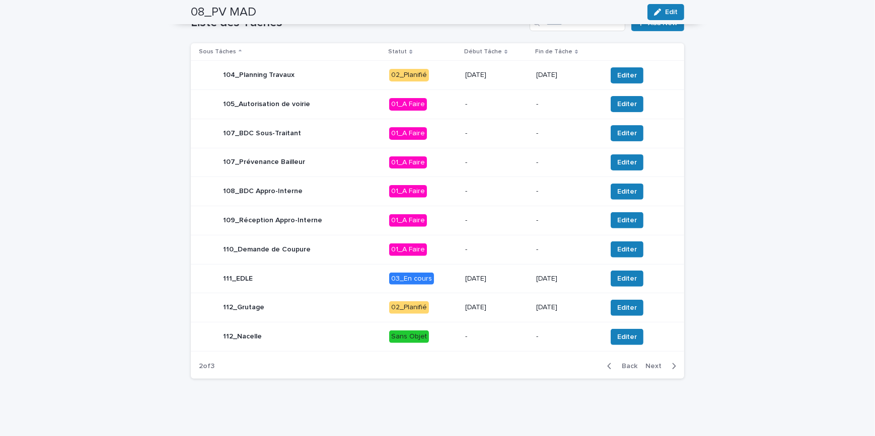
click at [672, 364] on icon "button" at bounding box center [674, 366] width 5 height 9
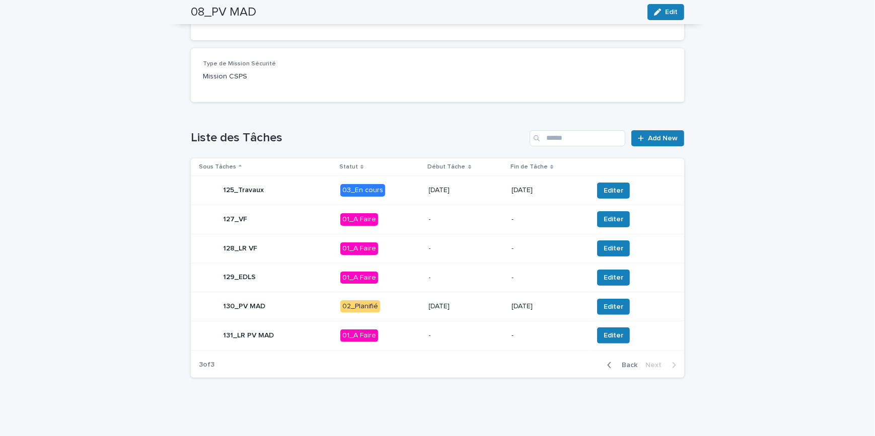
scroll to position [300, 0]
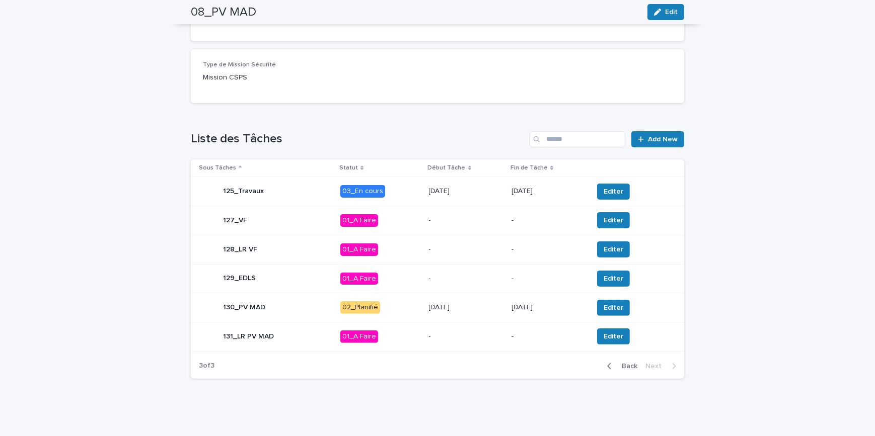
click at [608, 365] on icon "button" at bounding box center [609, 366] width 5 height 9
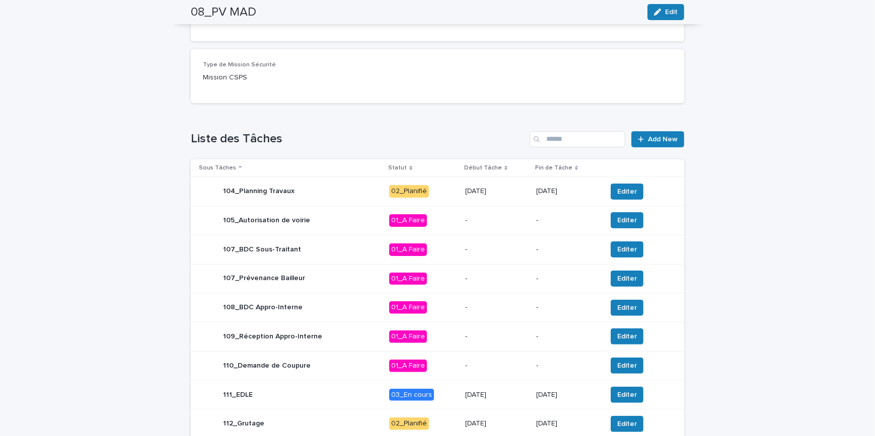
scroll to position [357, 0]
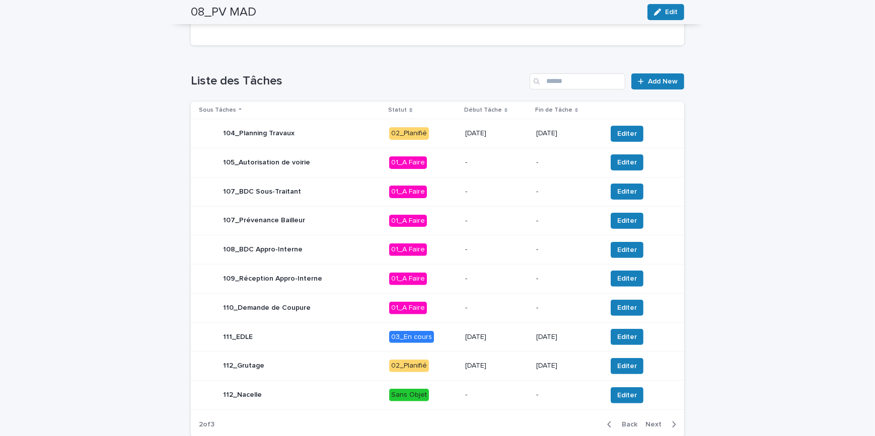
click at [607, 427] on icon "button" at bounding box center [609, 424] width 5 height 9
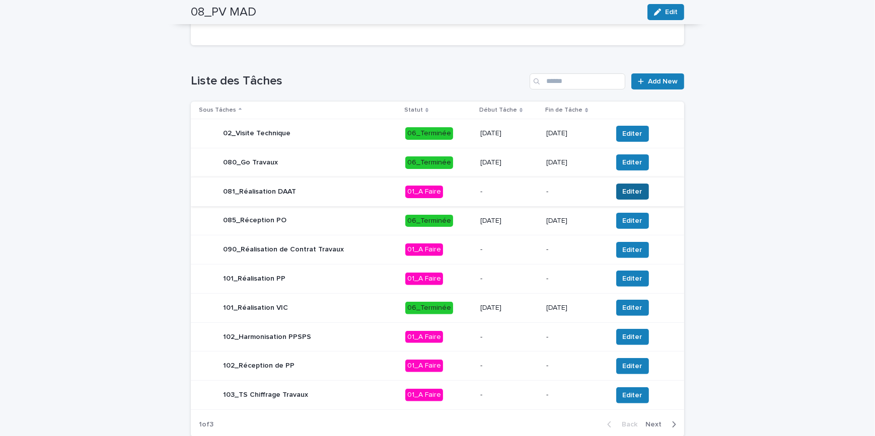
click at [627, 193] on span "Editer" at bounding box center [633, 192] width 20 height 10
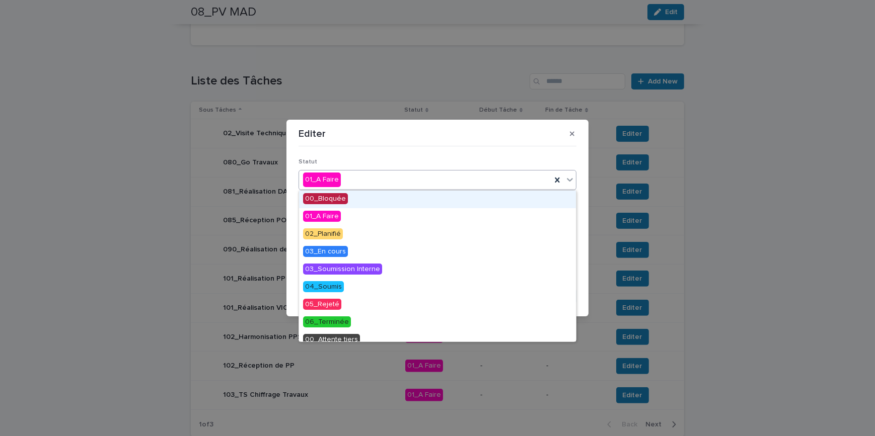
click at [364, 182] on div "01_A Faire" at bounding box center [425, 180] width 252 height 17
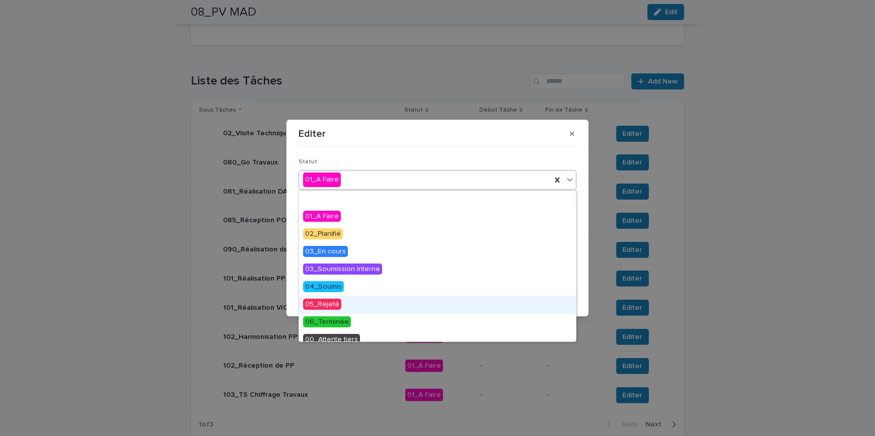
scroll to position [43, 0]
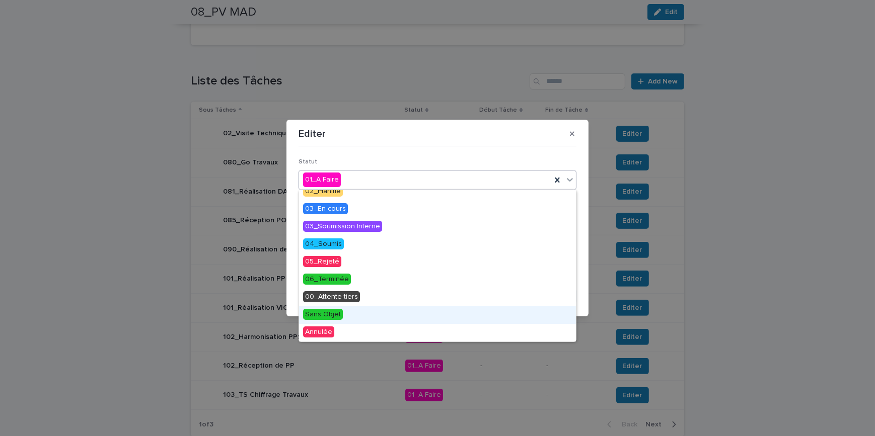
click at [341, 318] on div "Sans Objet" at bounding box center [437, 316] width 277 height 18
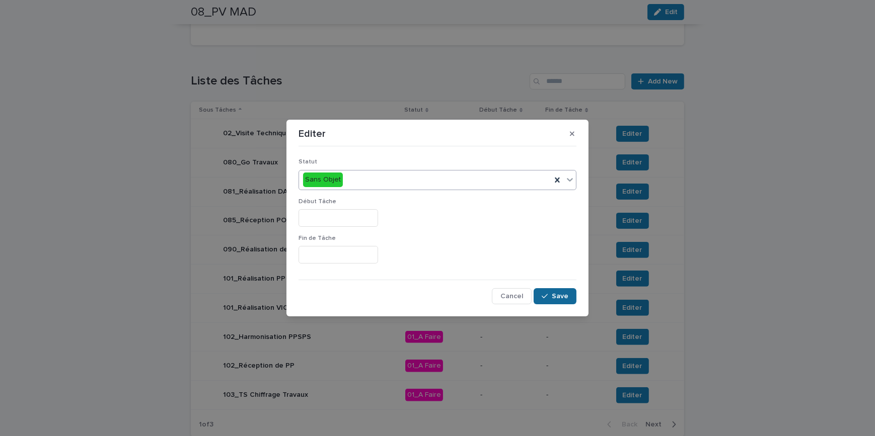
click at [558, 303] on button "Save" at bounding box center [555, 296] width 43 height 16
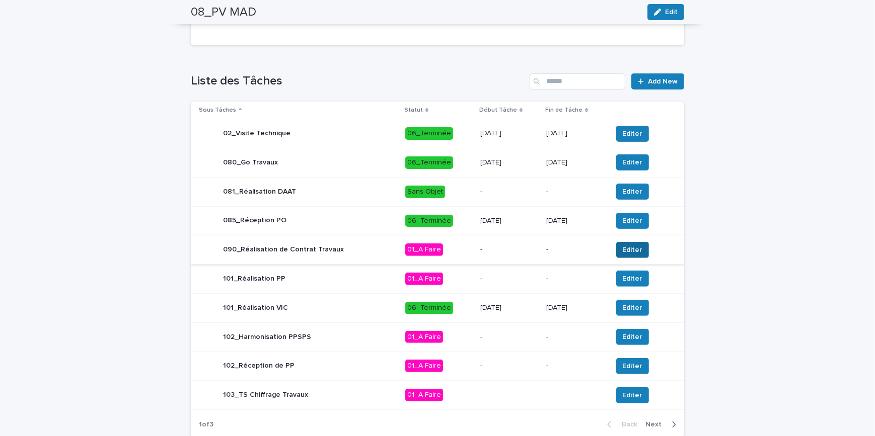
click at [623, 248] on span "Editer" at bounding box center [633, 250] width 20 height 10
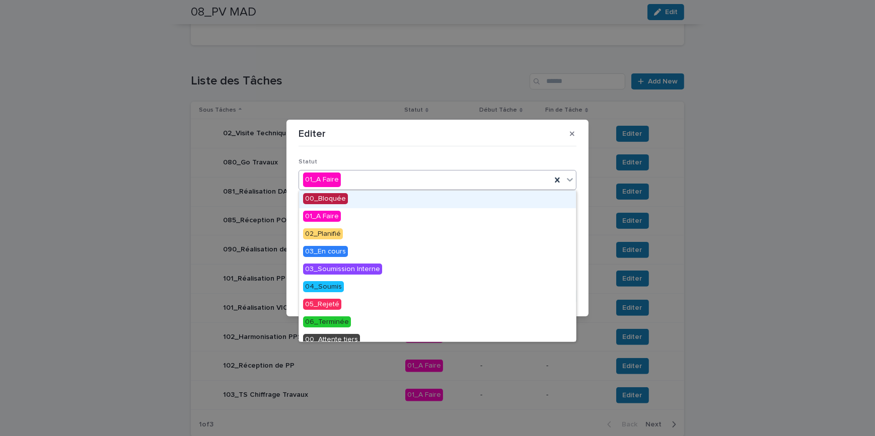
click at [415, 173] on div "01_A Faire" at bounding box center [425, 180] width 252 height 17
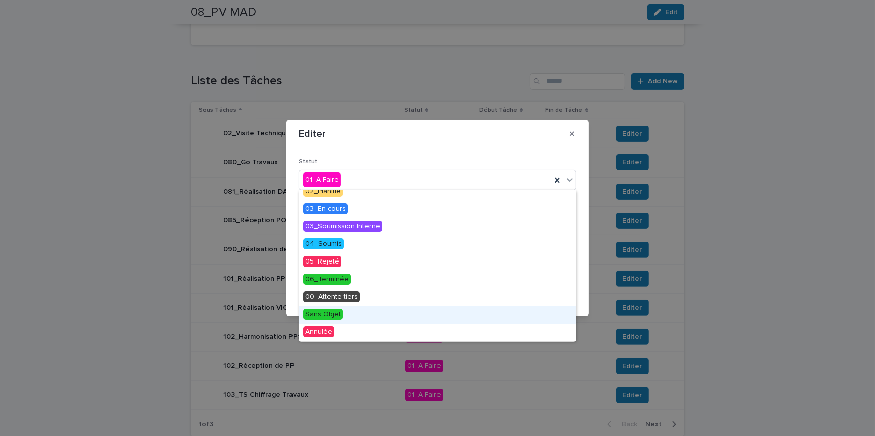
click at [347, 316] on div "Sans Objet" at bounding box center [437, 316] width 277 height 18
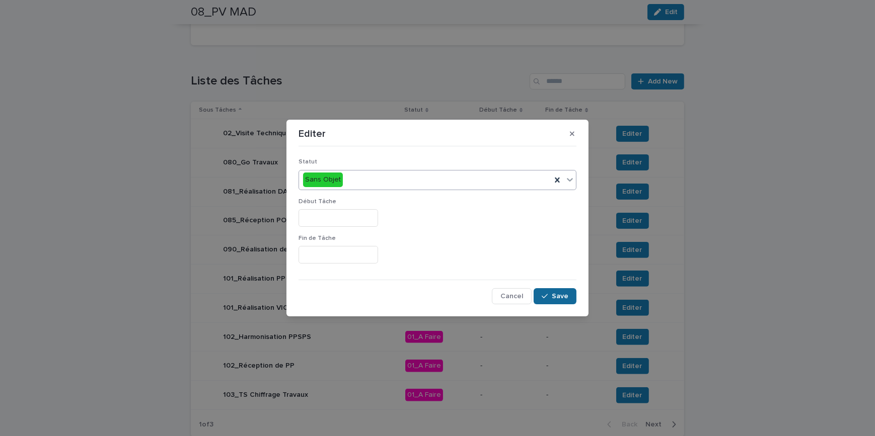
click at [572, 297] on button "Save" at bounding box center [555, 296] width 43 height 16
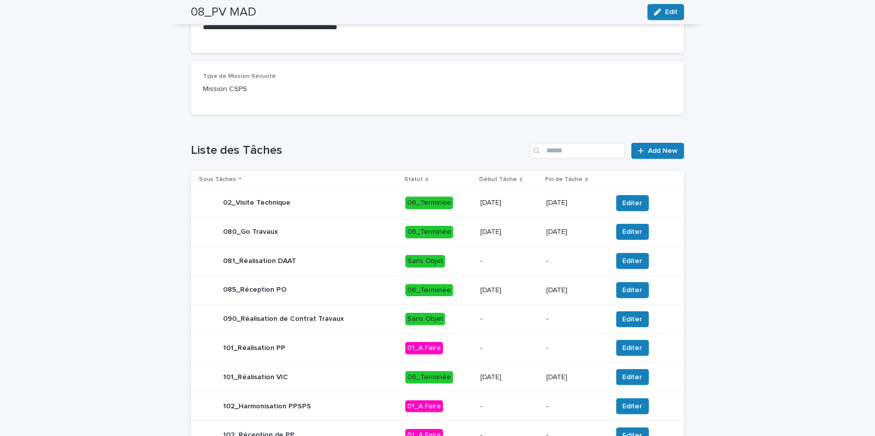
scroll to position [416, 0]
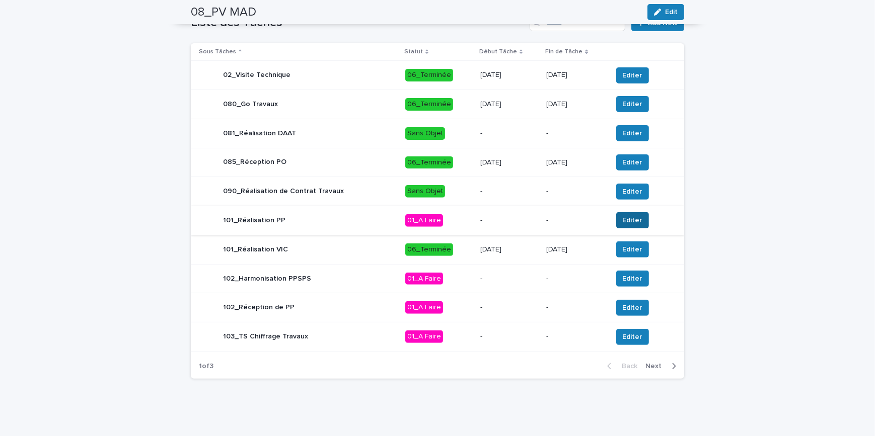
click at [623, 225] on span "Editer" at bounding box center [633, 220] width 20 height 10
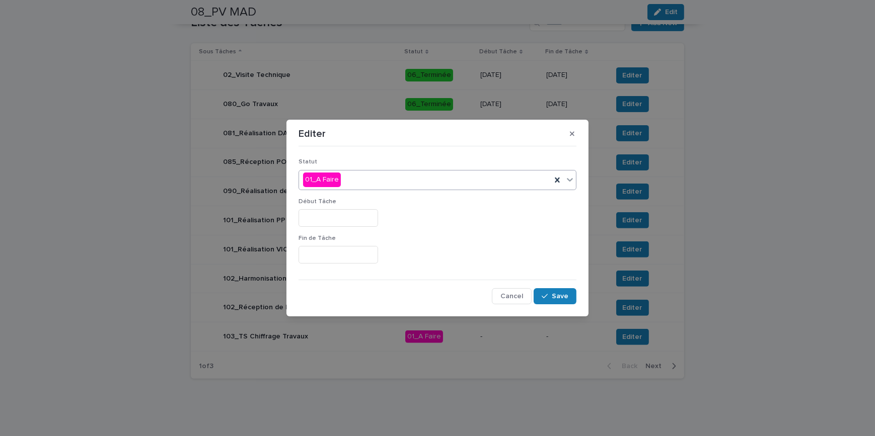
click at [396, 181] on div "01_A Faire" at bounding box center [425, 180] width 252 height 17
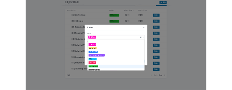
scroll to position [43, 0]
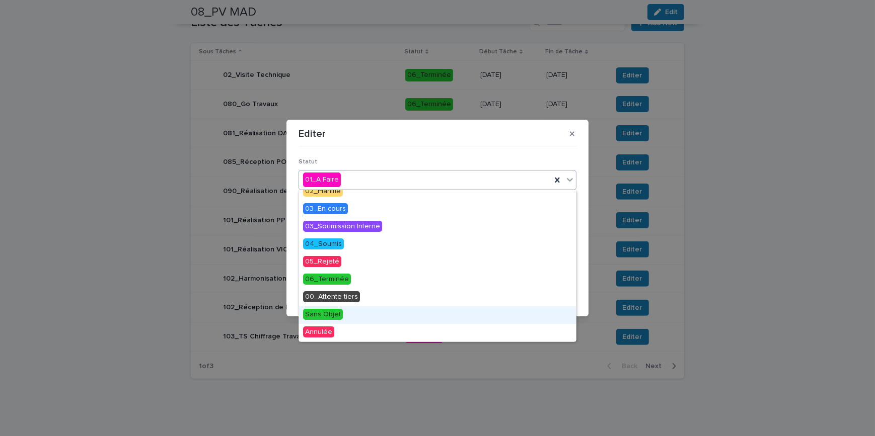
click at [368, 316] on div "Sans Objet" at bounding box center [437, 316] width 277 height 18
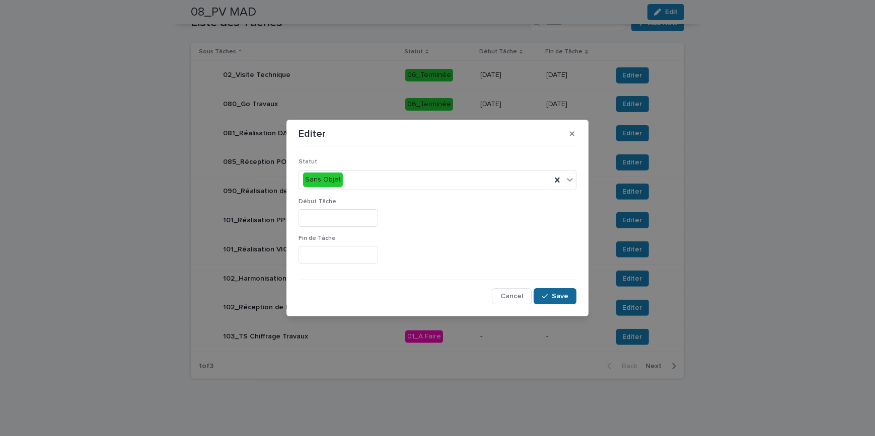
click at [567, 299] on span "Save" at bounding box center [560, 296] width 17 height 7
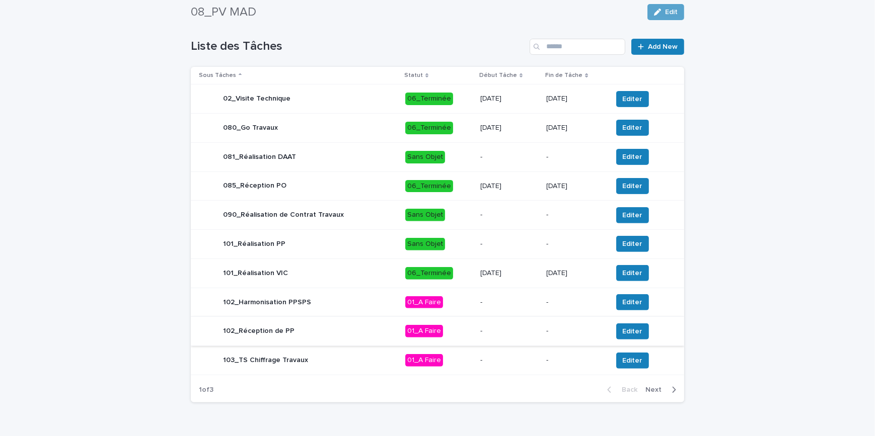
scroll to position [416, 0]
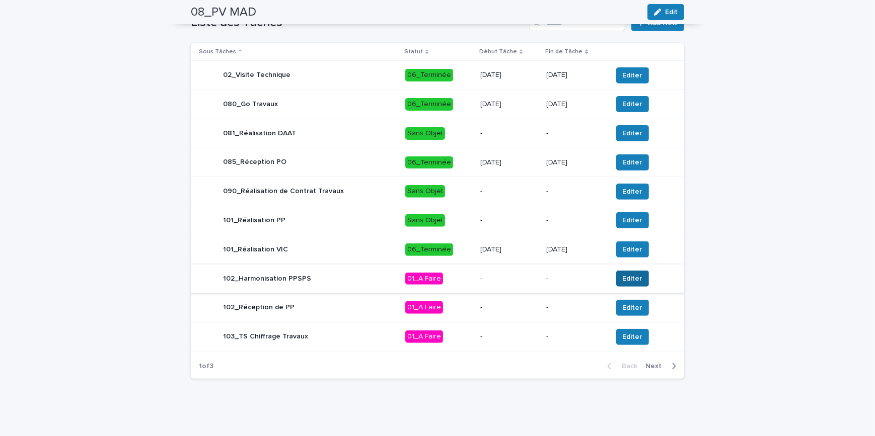
click at [627, 275] on span "Editer" at bounding box center [633, 279] width 20 height 10
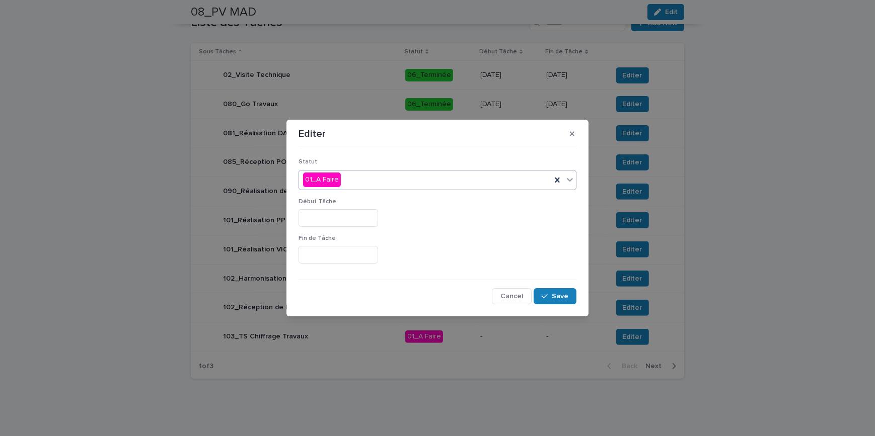
click at [358, 176] on div "01_A Faire" at bounding box center [425, 180] width 252 height 17
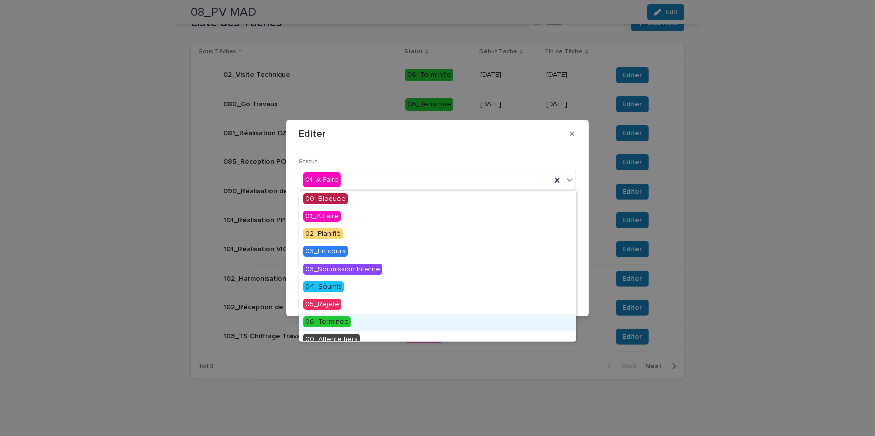
click at [337, 317] on span "06_Terminée" at bounding box center [327, 322] width 48 height 11
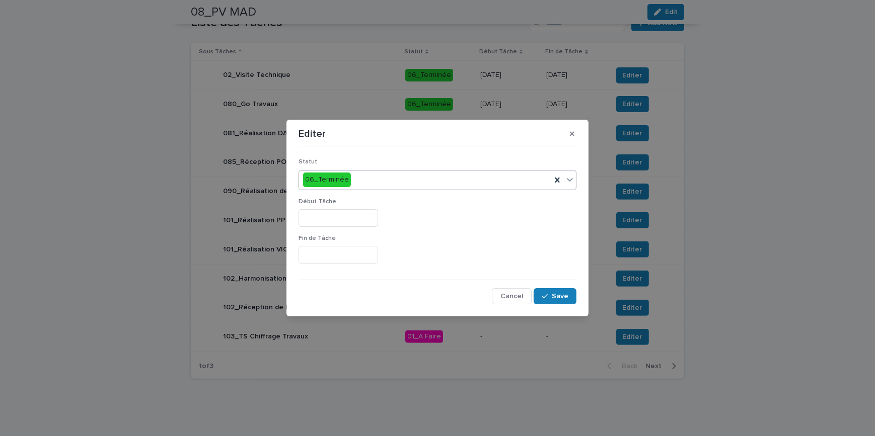
click at [332, 220] on input "text" at bounding box center [339, 218] width 80 height 18
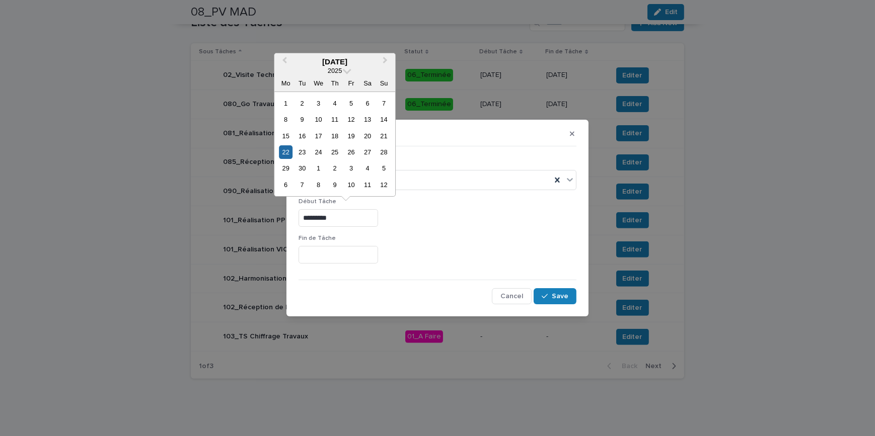
type input "*********"
click at [326, 260] on input "text" at bounding box center [339, 255] width 80 height 18
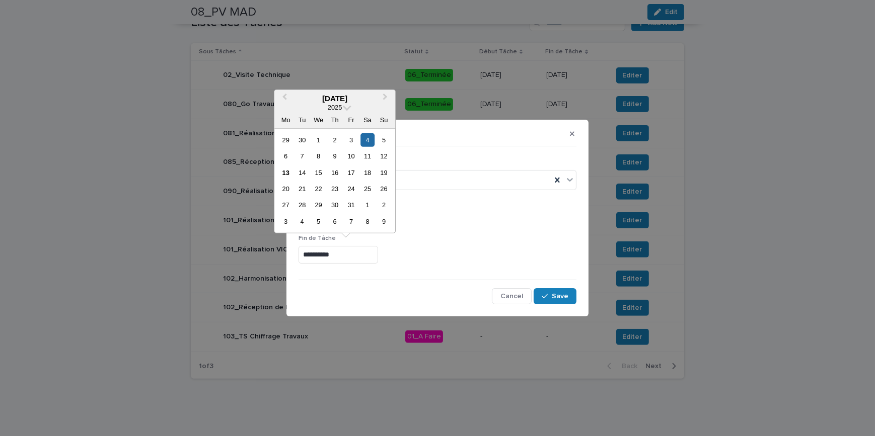
type input "*********"
click at [483, 229] on div "Début Tâche *********" at bounding box center [438, 216] width 278 height 37
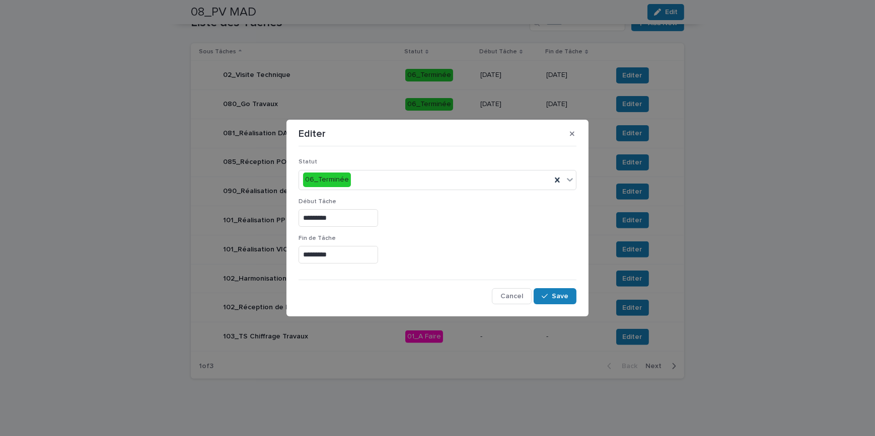
click at [566, 305] on div "Statut 06_Terminée Début Tâche ********* Fin [PERSON_NAME] ********* Cancel Save" at bounding box center [437, 227] width 283 height 159
click at [562, 294] on span "Save" at bounding box center [560, 296] width 17 height 7
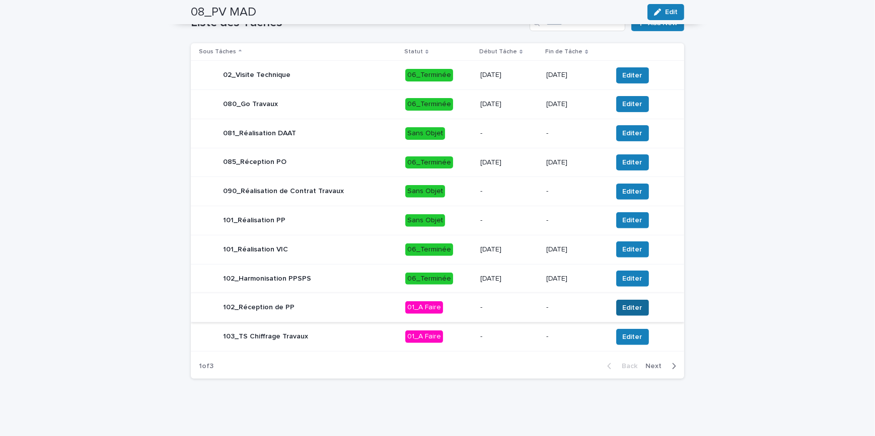
click at [633, 311] on span "Editer" at bounding box center [633, 308] width 20 height 10
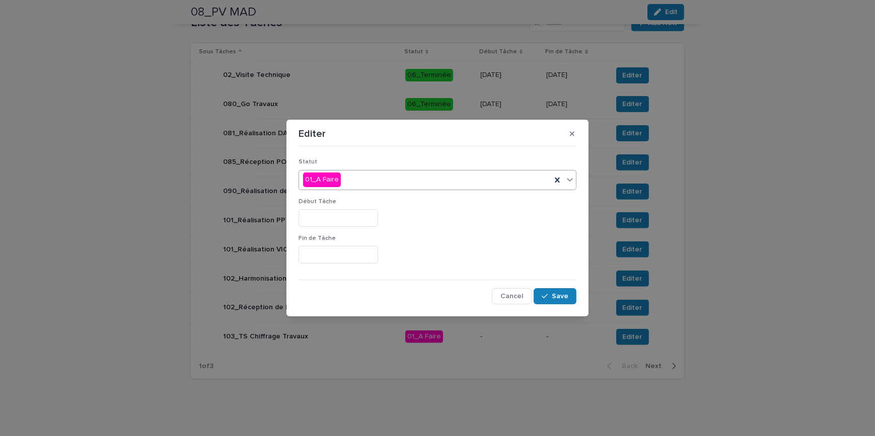
click at [384, 181] on div "01_A Faire" at bounding box center [425, 180] width 252 height 17
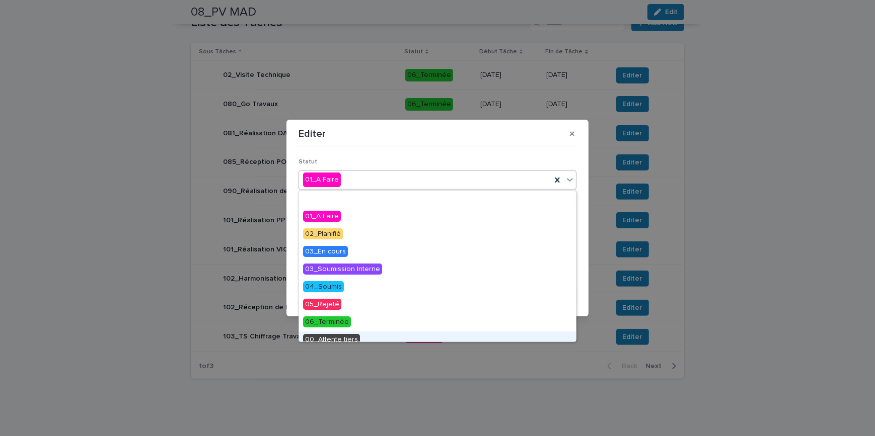
scroll to position [43, 0]
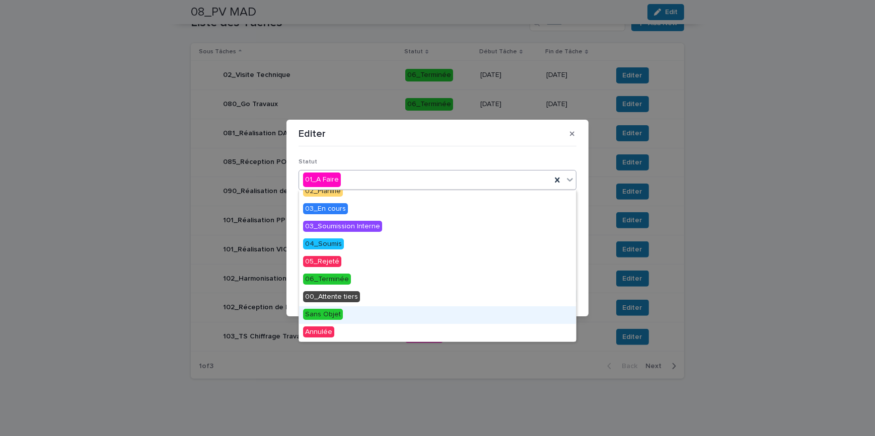
click at [335, 315] on span "Sans Objet" at bounding box center [323, 314] width 40 height 11
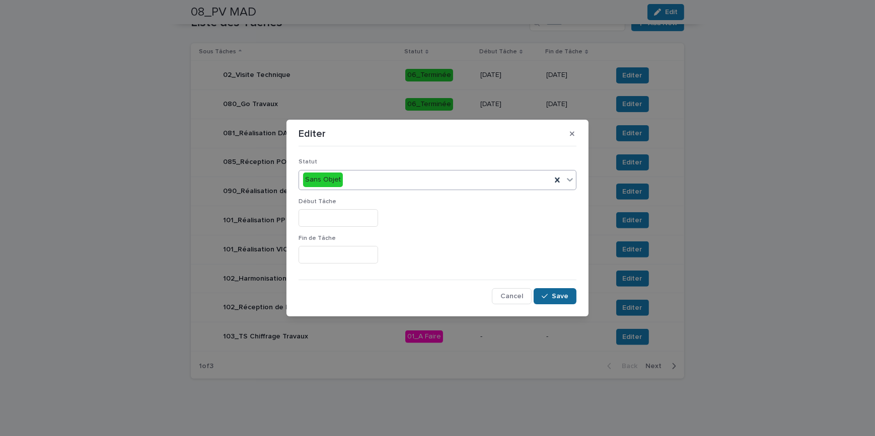
click at [555, 299] on span "Save" at bounding box center [560, 296] width 17 height 7
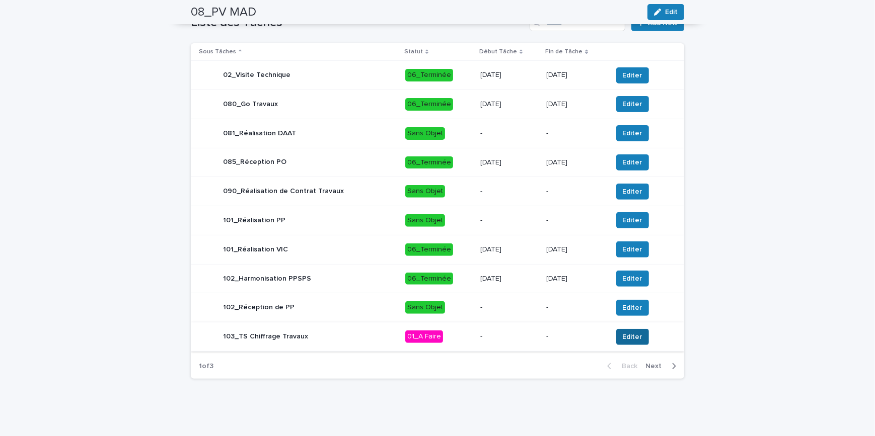
click at [623, 335] on span "Editer" at bounding box center [633, 337] width 20 height 10
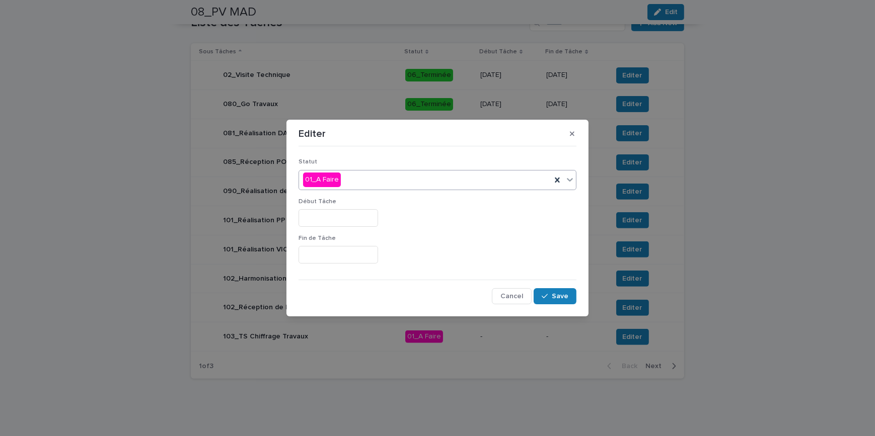
click at [371, 185] on div "01_A Faire" at bounding box center [425, 180] width 252 height 17
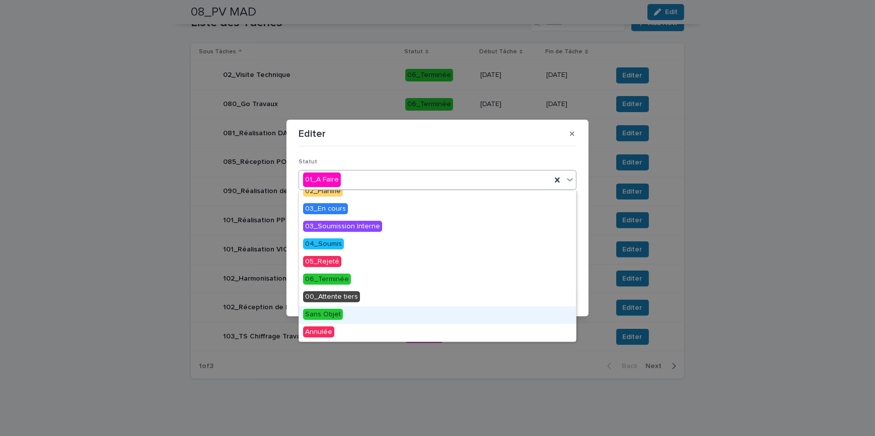
click at [332, 318] on span "Sans Objet" at bounding box center [323, 314] width 40 height 11
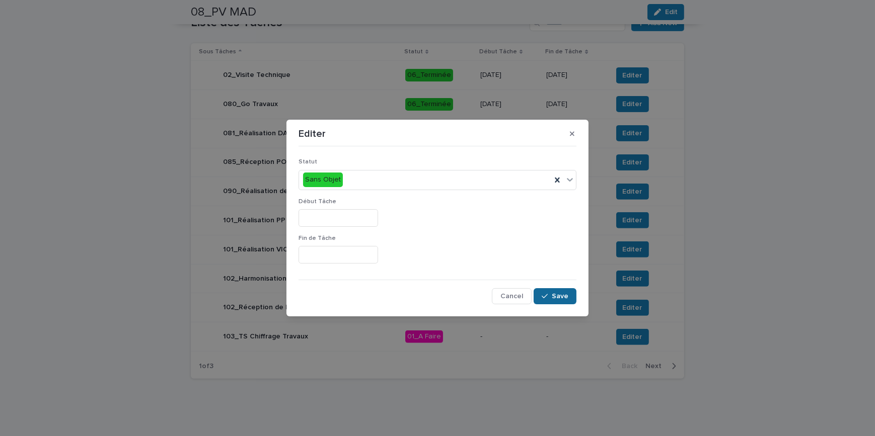
click at [552, 294] on div "button" at bounding box center [547, 296] width 10 height 7
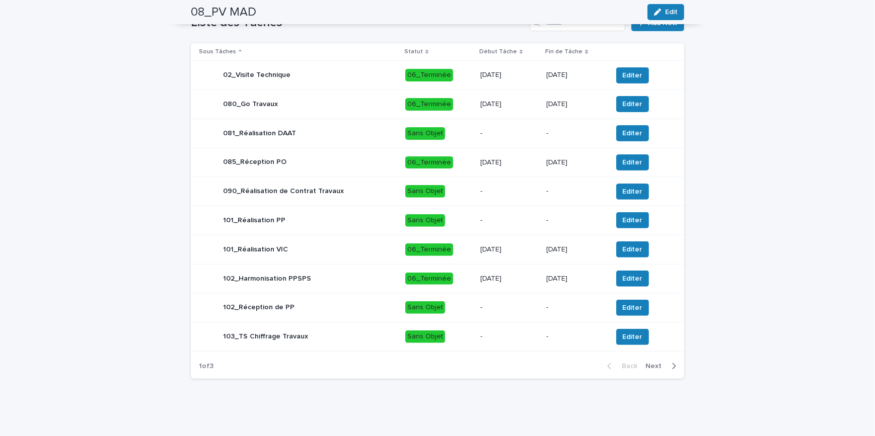
click at [672, 362] on icon "button" at bounding box center [674, 366] width 5 height 9
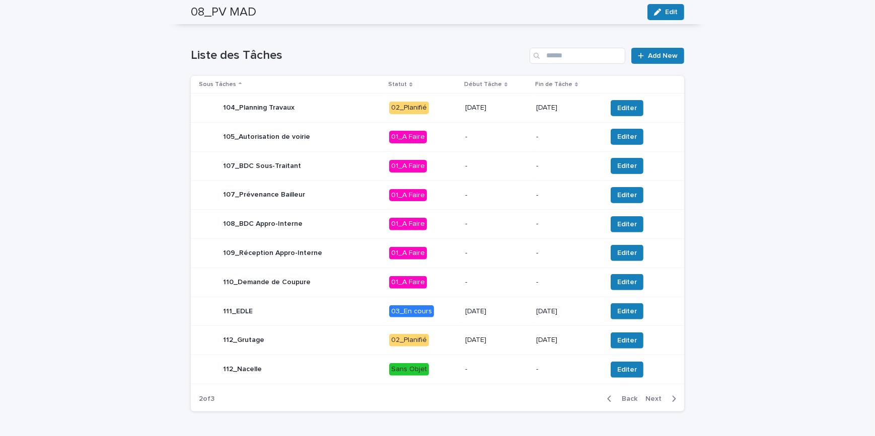
scroll to position [370, 0]
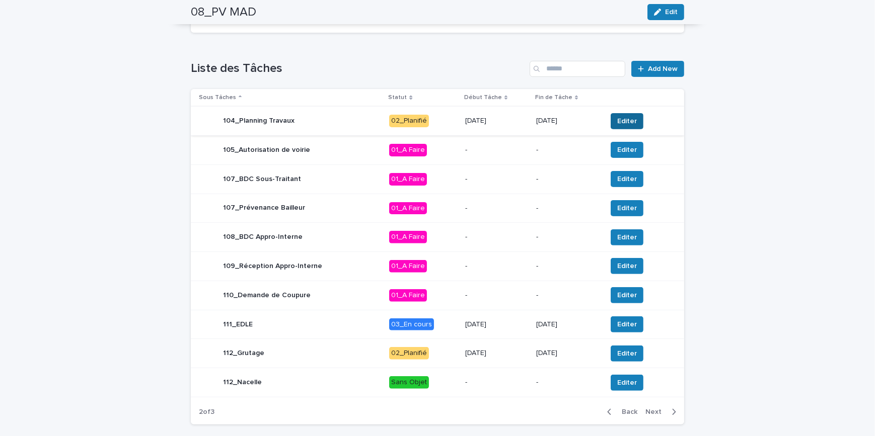
click at [619, 119] on span "Editer" at bounding box center [627, 121] width 20 height 10
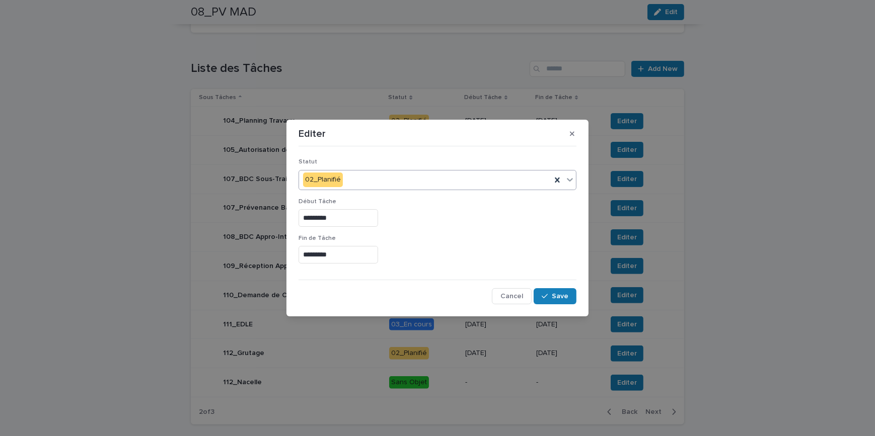
click at [358, 172] on div "02_Planifié" at bounding box center [425, 180] width 252 height 17
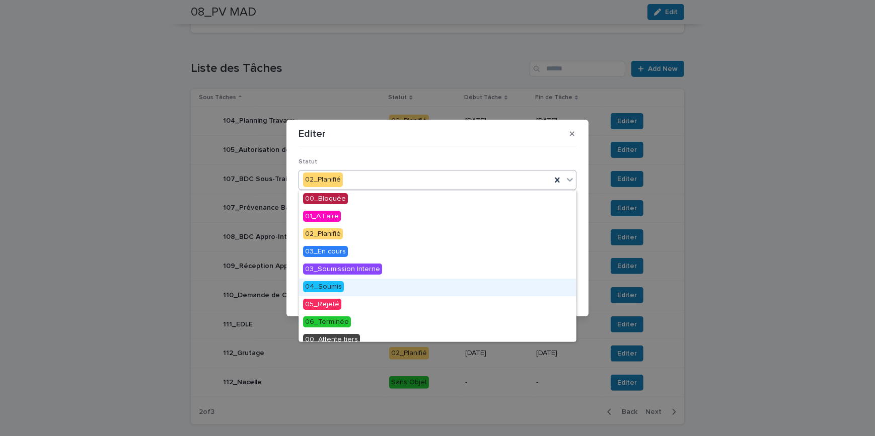
click at [352, 294] on div "04_Soumis" at bounding box center [437, 288] width 277 height 18
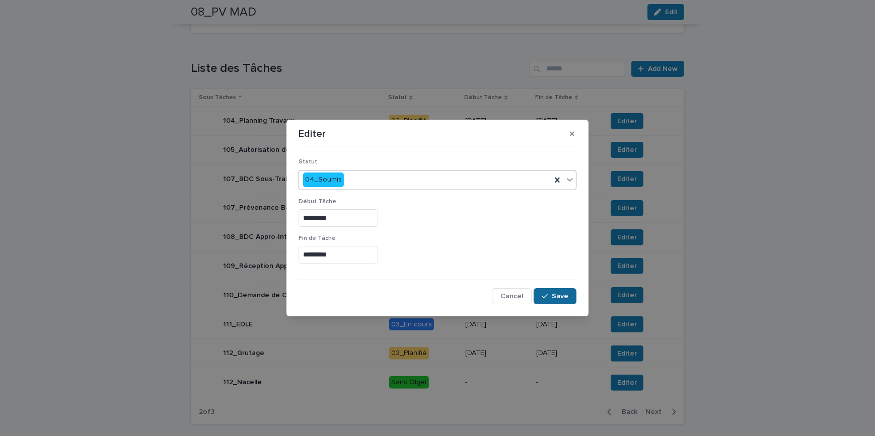
click at [572, 294] on button "Save" at bounding box center [555, 296] width 43 height 16
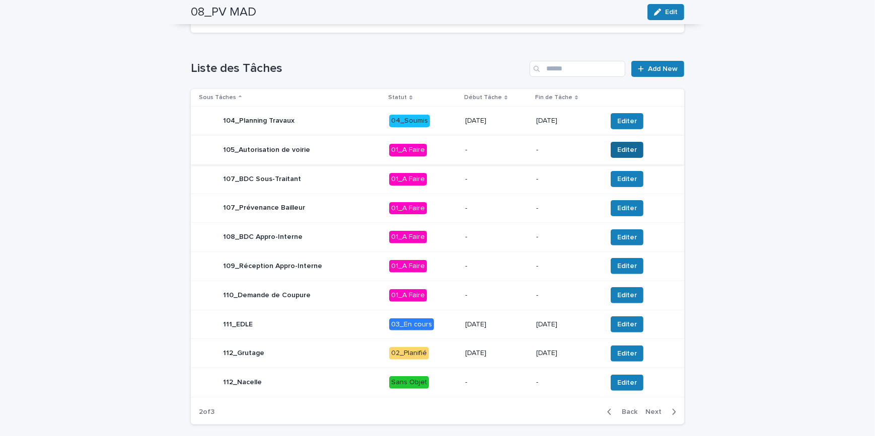
click at [619, 146] on span "Editer" at bounding box center [627, 150] width 20 height 10
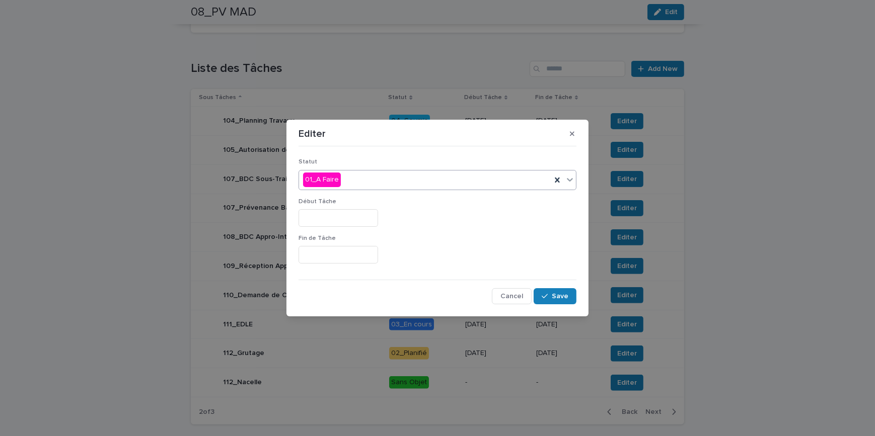
click at [367, 183] on div "01_A Faire" at bounding box center [425, 180] width 252 height 17
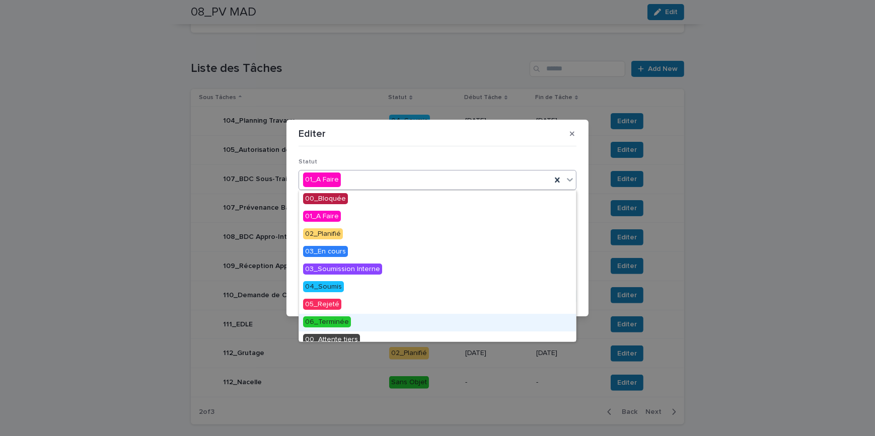
click at [334, 324] on span "06_Terminée" at bounding box center [327, 322] width 48 height 11
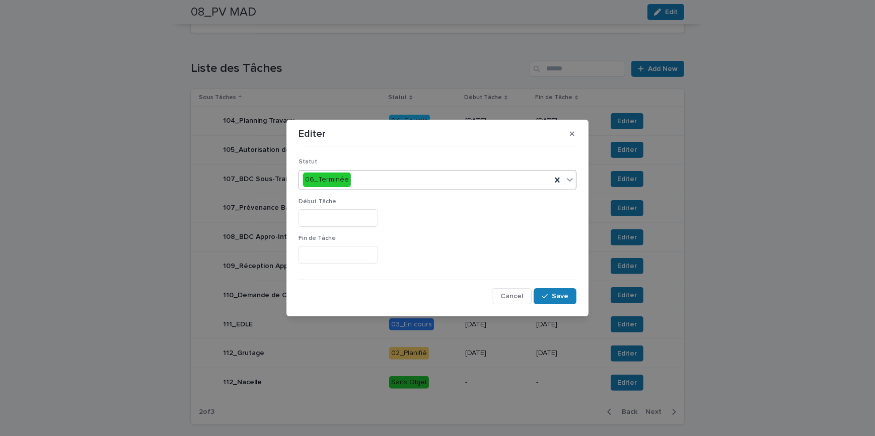
click at [322, 218] on input "text" at bounding box center [339, 218] width 80 height 18
click at [482, 236] on p "Fin de Tâche" at bounding box center [438, 238] width 278 height 7
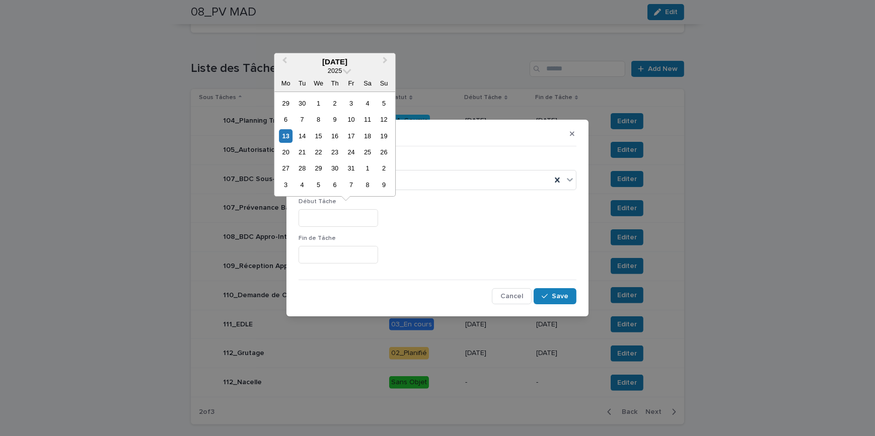
click at [311, 214] on input "text" at bounding box center [339, 218] width 80 height 18
drag, startPoint x: 454, startPoint y: 245, endPoint x: 460, endPoint y: 232, distance: 14.9
click at [454, 245] on div "Fin de Tâche" at bounding box center [438, 253] width 278 height 37
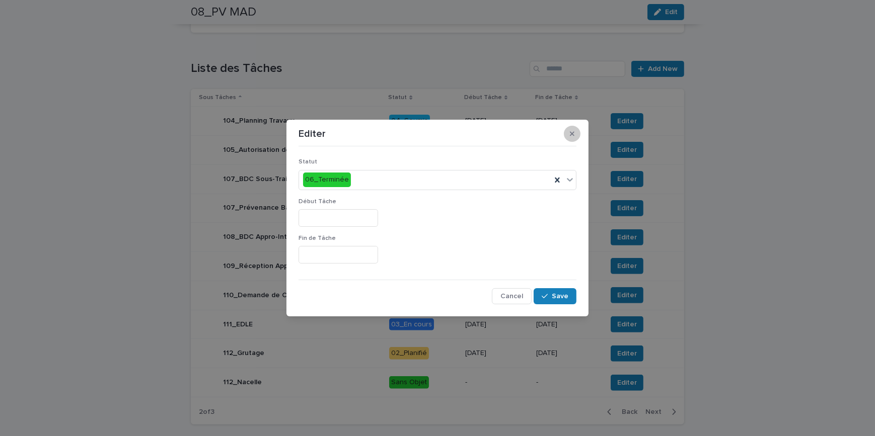
click at [573, 137] on button "button" at bounding box center [572, 134] width 17 height 16
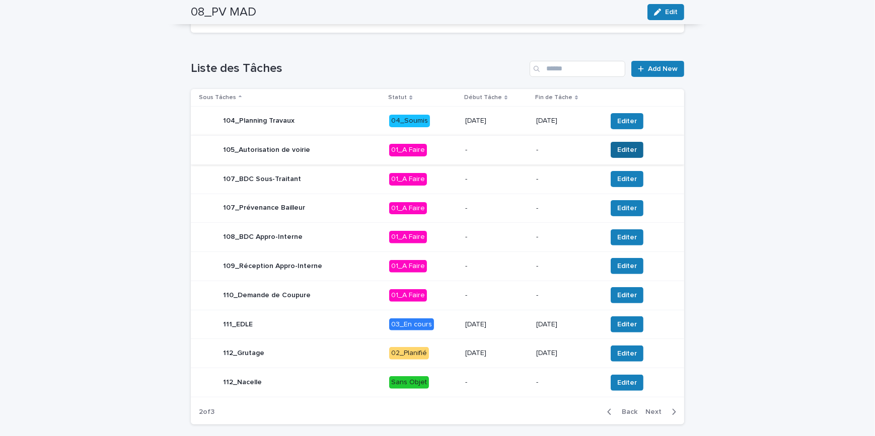
click at [624, 155] on span "Editer" at bounding box center [627, 150] width 20 height 10
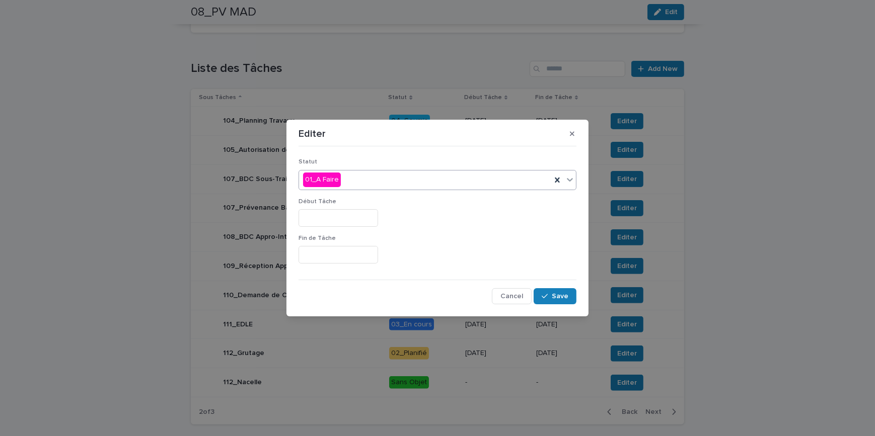
drag, startPoint x: 377, startPoint y: 176, endPoint x: 365, endPoint y: 183, distance: 14.0
click at [377, 175] on div "01_A Faire" at bounding box center [425, 180] width 252 height 17
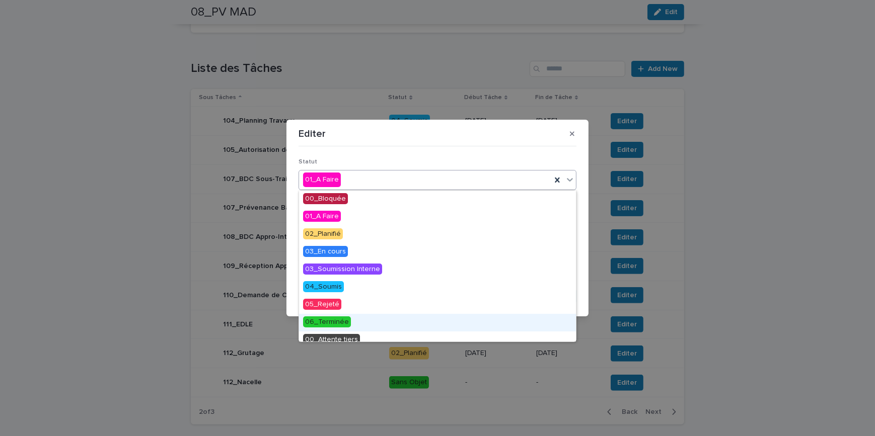
click at [335, 321] on span "06_Terminée" at bounding box center [327, 322] width 48 height 11
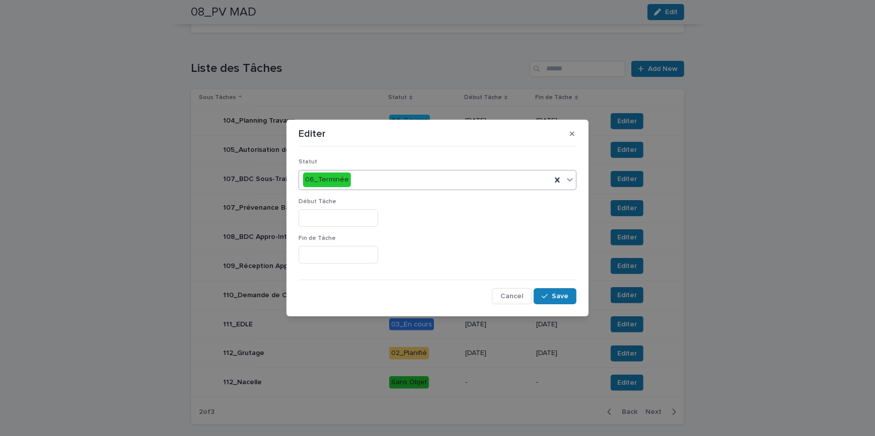
click at [336, 218] on input "text" at bounding box center [339, 218] width 80 height 18
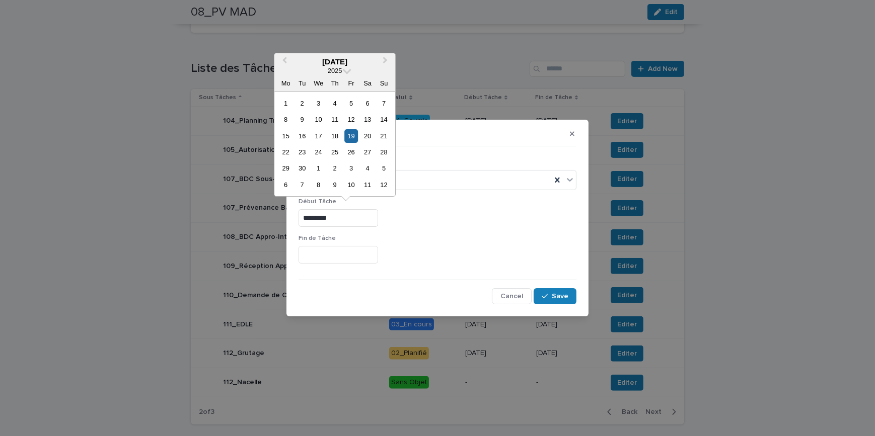
type input "*********"
click at [331, 255] on input "text" at bounding box center [339, 255] width 80 height 18
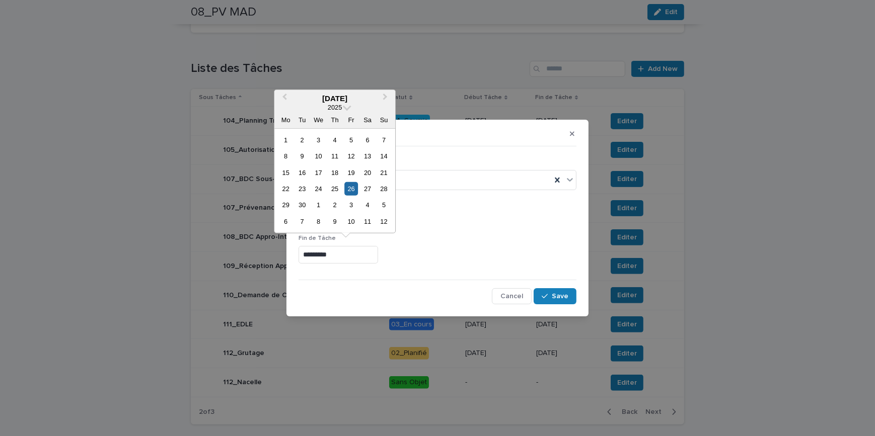
type input "*********"
drag, startPoint x: 497, startPoint y: 250, endPoint x: 552, endPoint y: 315, distance: 84.6
click at [496, 250] on div "*********" at bounding box center [438, 255] width 278 height 18
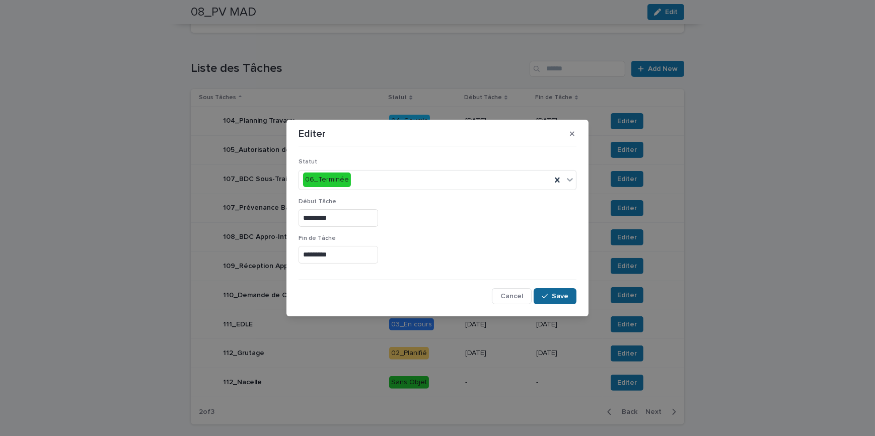
drag, startPoint x: 564, startPoint y: 295, endPoint x: 561, endPoint y: 300, distance: 5.4
click at [564, 294] on span "Save" at bounding box center [560, 296] width 17 height 7
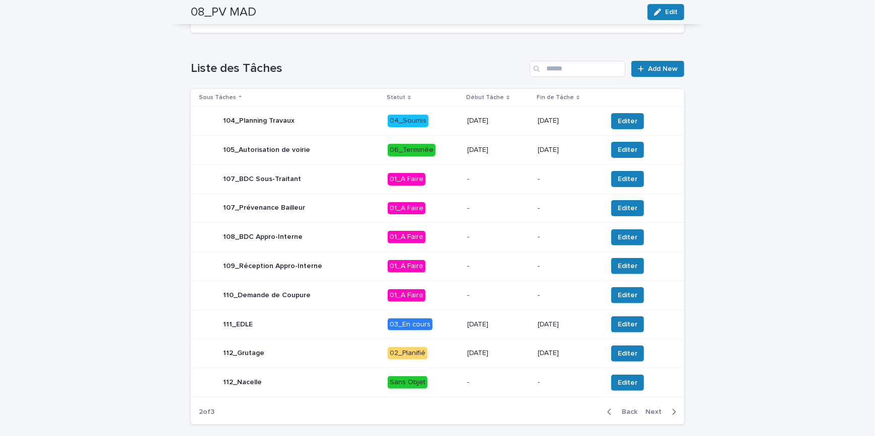
scroll to position [278, 0]
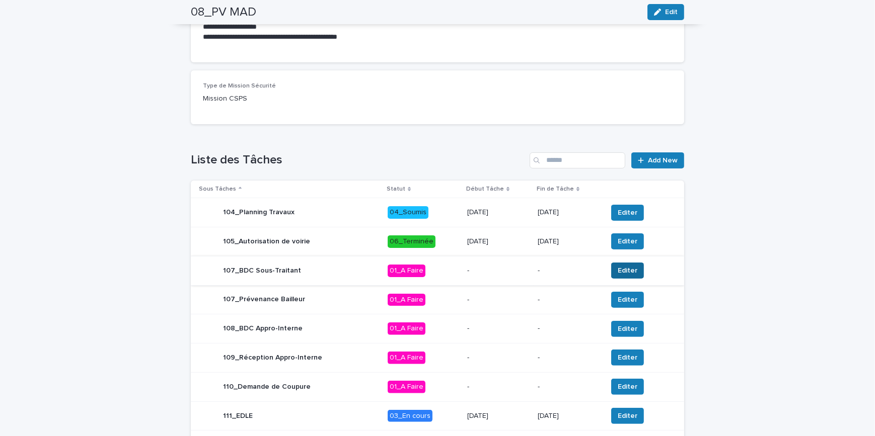
click at [624, 269] on span "Editer" at bounding box center [628, 271] width 20 height 10
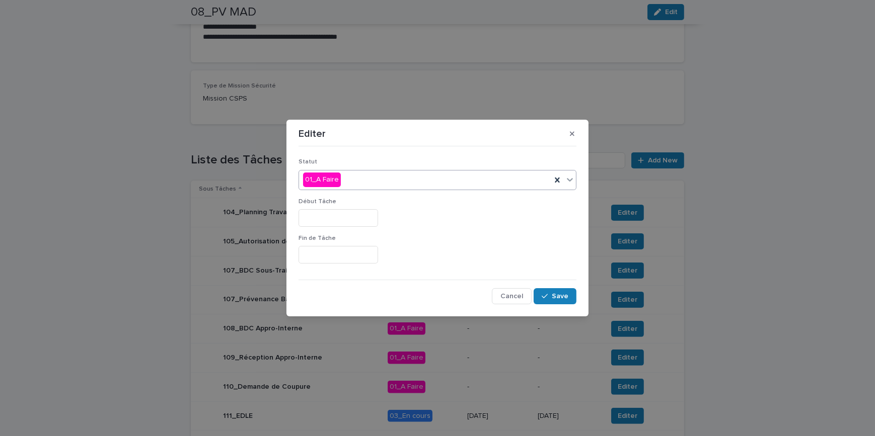
click at [363, 178] on div "01_A Faire" at bounding box center [425, 180] width 252 height 17
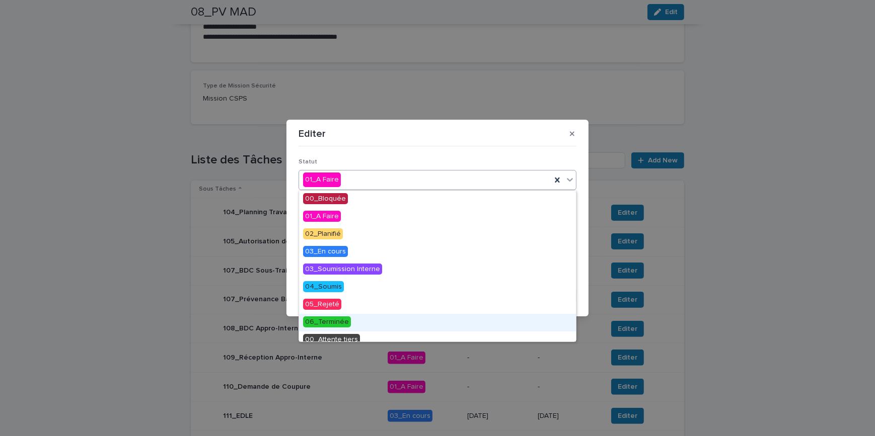
click at [335, 321] on span "06_Terminée" at bounding box center [327, 322] width 48 height 11
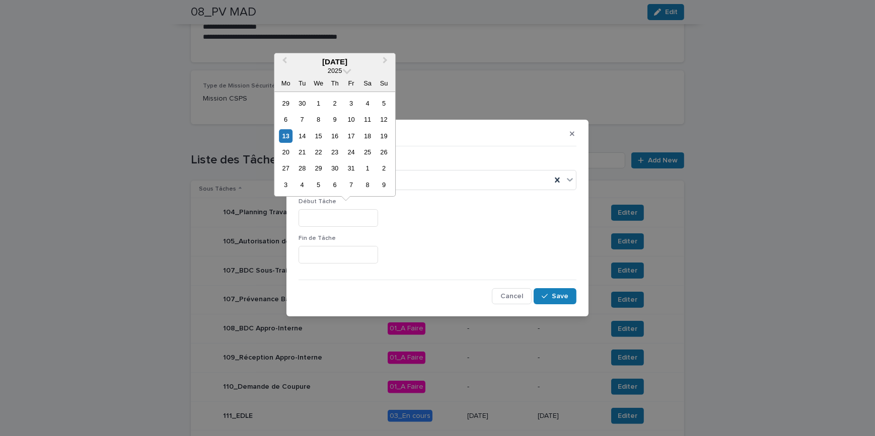
click at [331, 221] on input "text" at bounding box center [339, 218] width 80 height 18
type input "*********"
click at [359, 255] on input "text" at bounding box center [339, 255] width 80 height 18
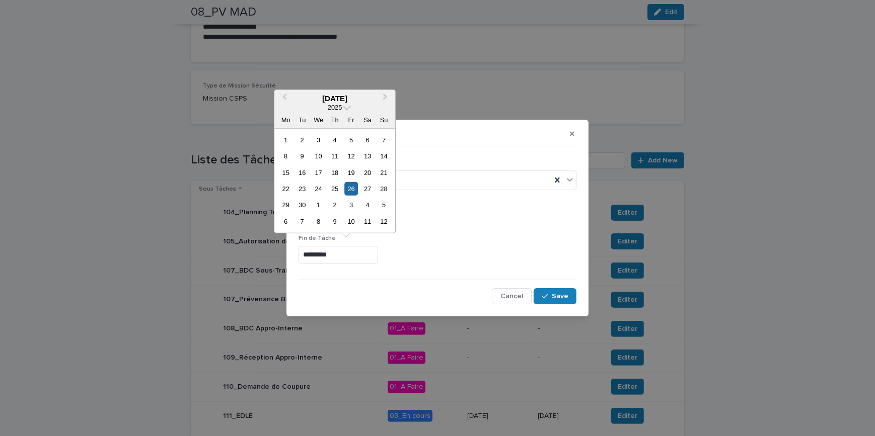
type input "*********"
click at [482, 241] on p "Fin de Tâche" at bounding box center [438, 238] width 278 height 7
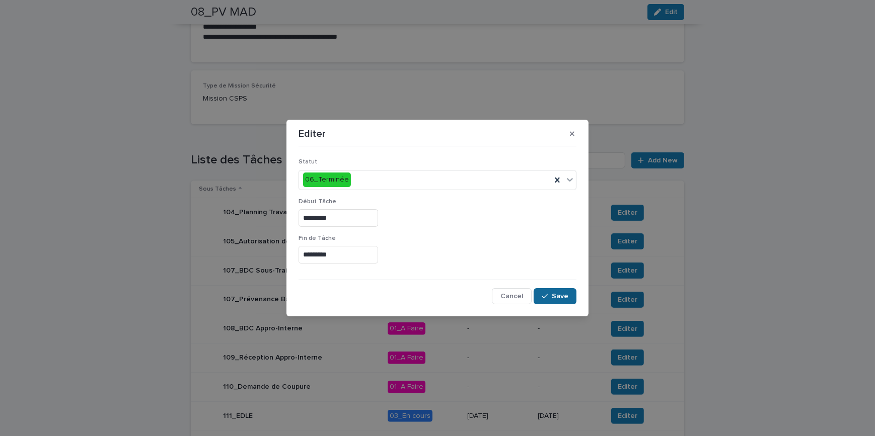
drag, startPoint x: 545, startPoint y: 290, endPoint x: 672, endPoint y: 425, distance: 185.6
click at [545, 290] on button "Save" at bounding box center [555, 296] width 43 height 16
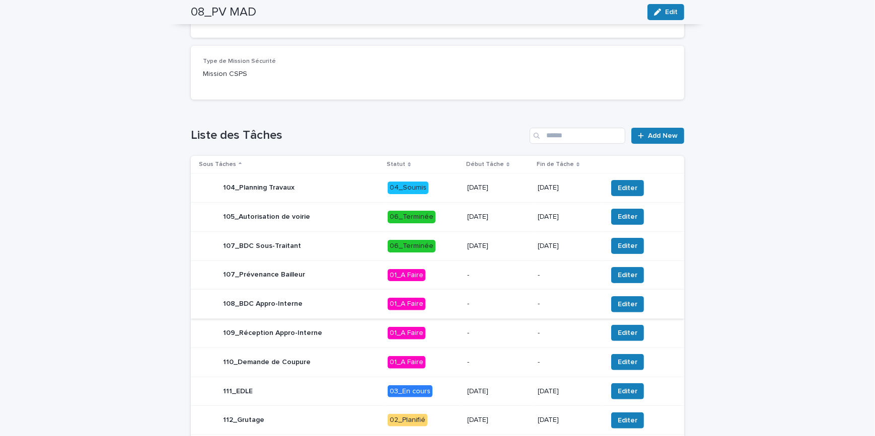
scroll to position [324, 0]
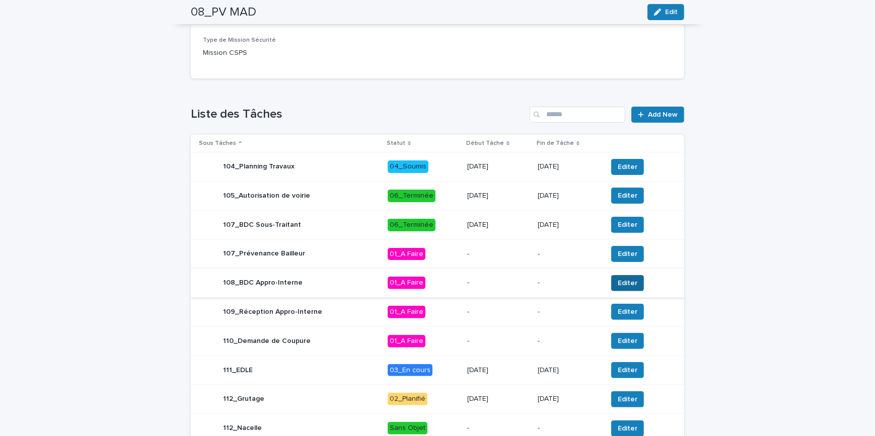
click at [618, 282] on span "Editer" at bounding box center [628, 283] width 20 height 10
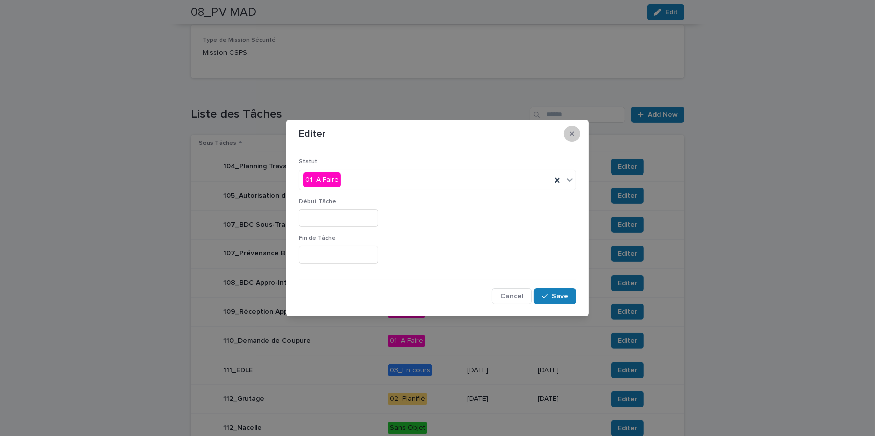
click at [572, 136] on icon "button" at bounding box center [572, 133] width 5 height 7
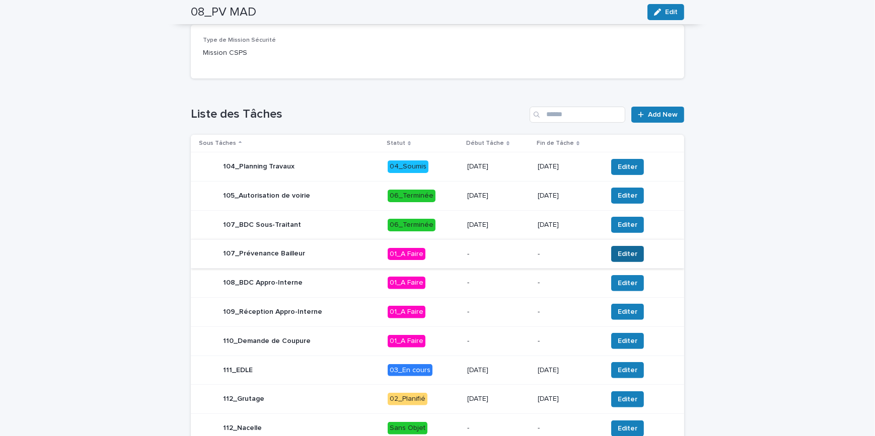
click at [629, 251] on span "Editer" at bounding box center [628, 254] width 20 height 10
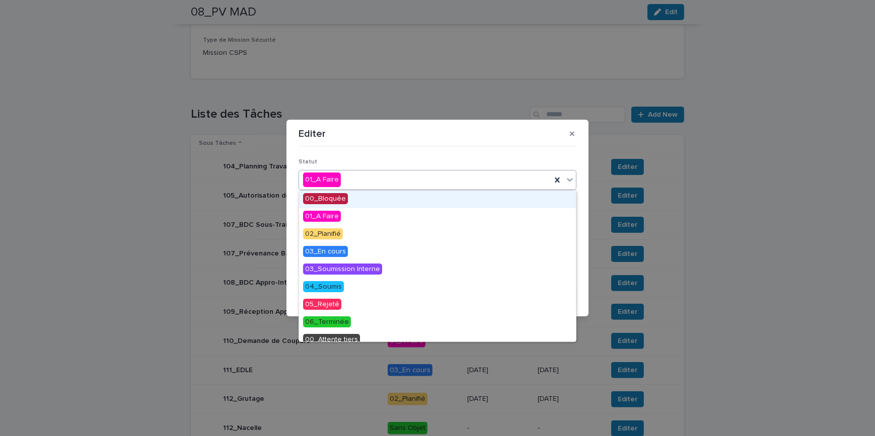
click at [354, 186] on div "01_A Faire" at bounding box center [425, 180] width 252 height 17
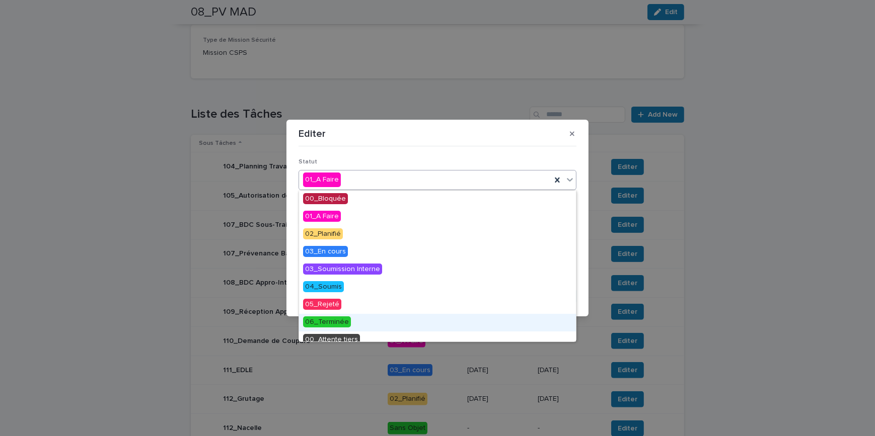
click at [332, 325] on span "06_Terminée" at bounding box center [327, 322] width 48 height 11
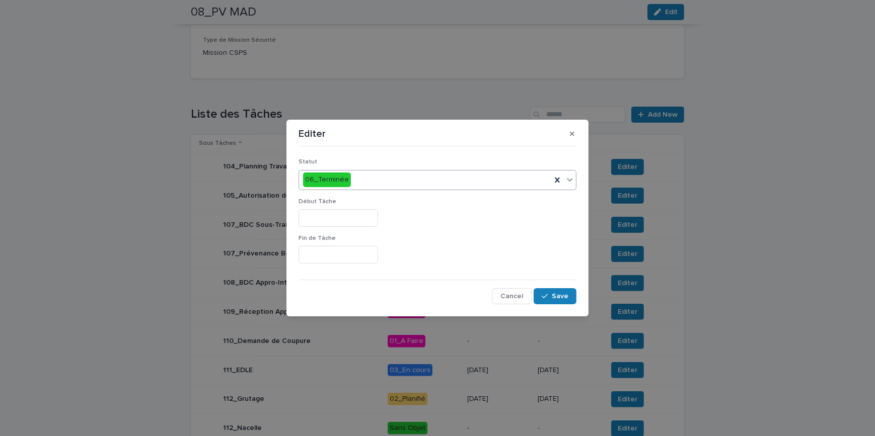
click at [332, 213] on input "text" at bounding box center [339, 218] width 80 height 18
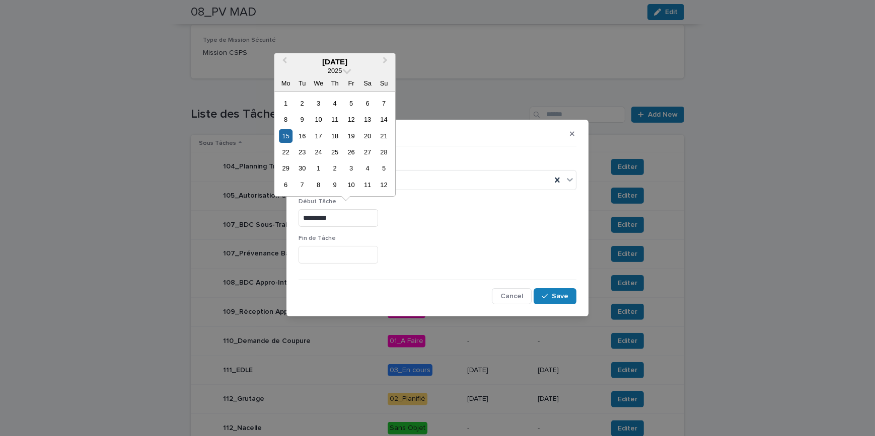
type input "*********"
click at [328, 252] on input "text" at bounding box center [339, 255] width 80 height 18
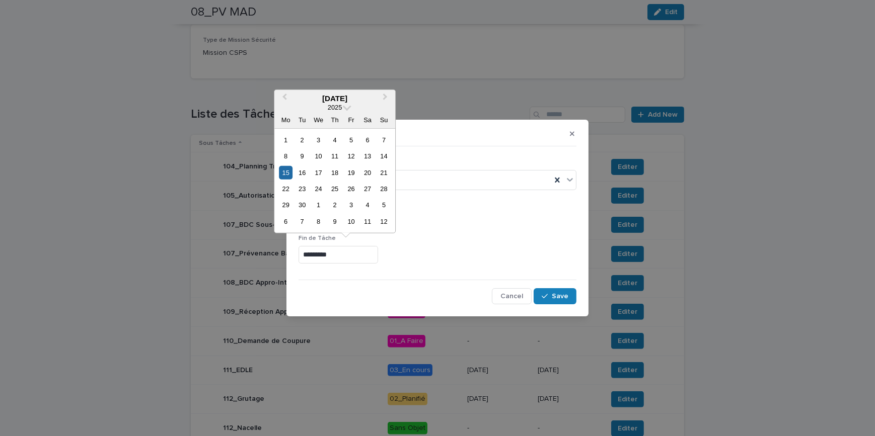
type input "*********"
click at [459, 222] on div "*********" at bounding box center [438, 218] width 278 height 18
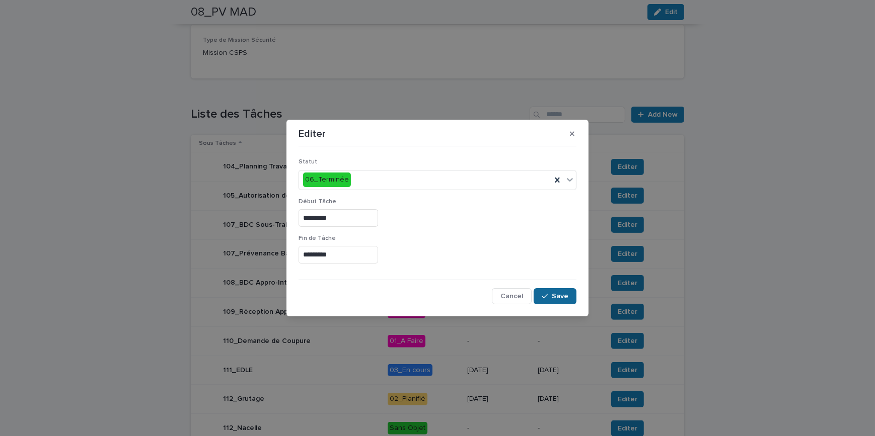
click at [564, 289] on button "Save" at bounding box center [555, 296] width 43 height 16
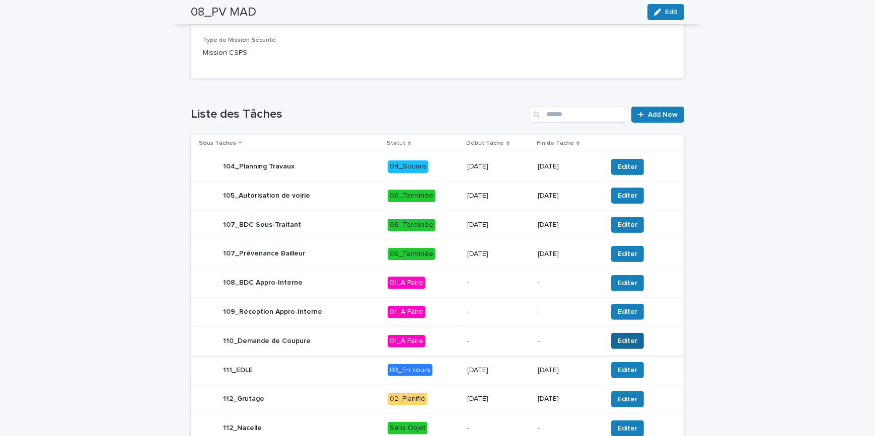
click at [618, 342] on span "Editer" at bounding box center [628, 341] width 20 height 10
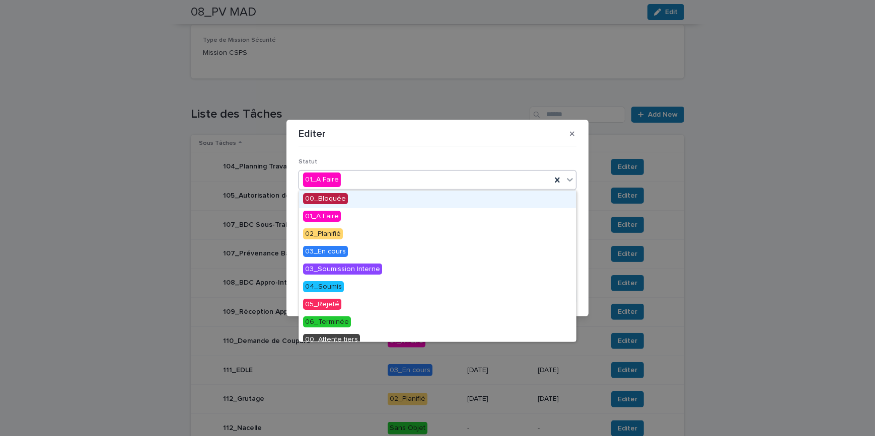
click at [390, 179] on div "01_A Faire" at bounding box center [425, 180] width 252 height 17
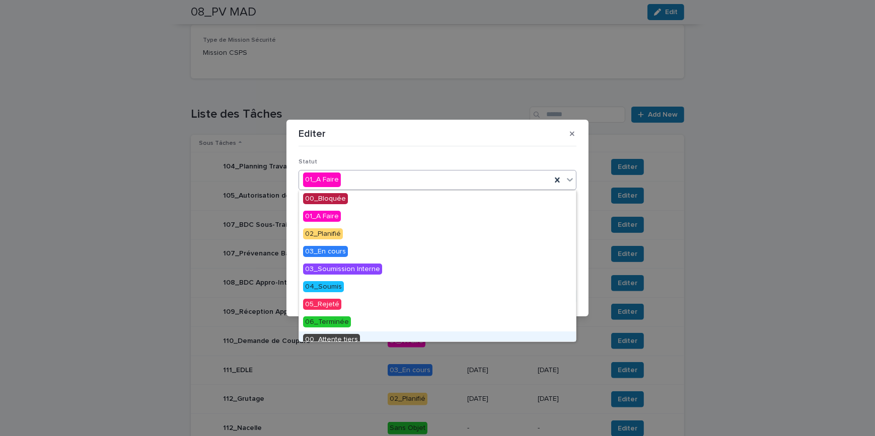
scroll to position [43, 0]
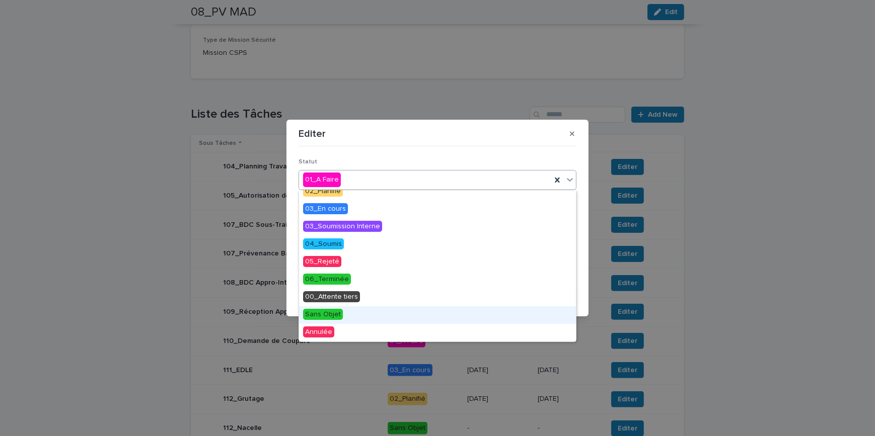
click at [343, 316] on div "Sans Objet" at bounding box center [437, 316] width 277 height 18
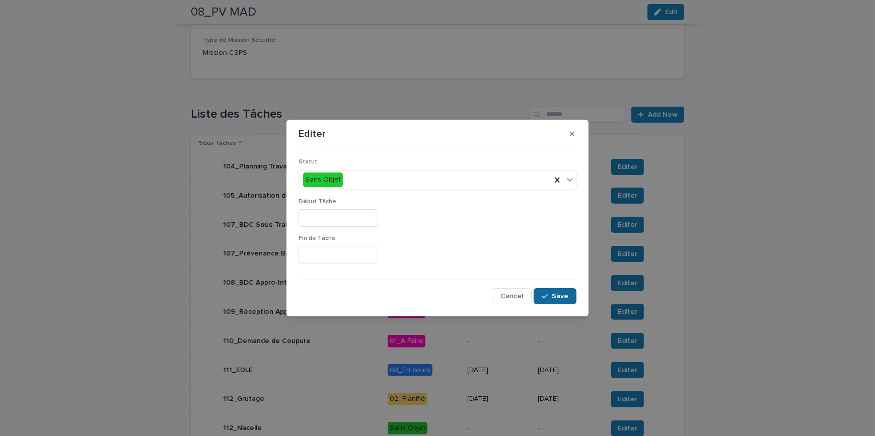
click at [548, 290] on button "Save" at bounding box center [555, 296] width 43 height 16
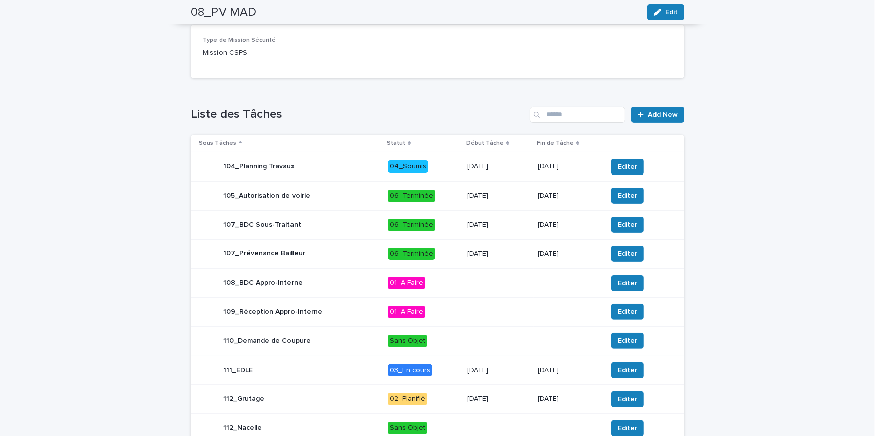
click at [715, 243] on div "**********" at bounding box center [437, 119] width 875 height 820
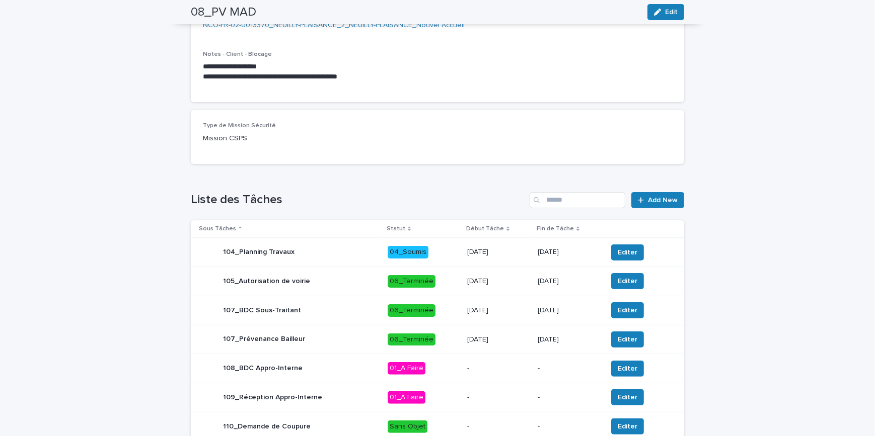
scroll to position [416, 0]
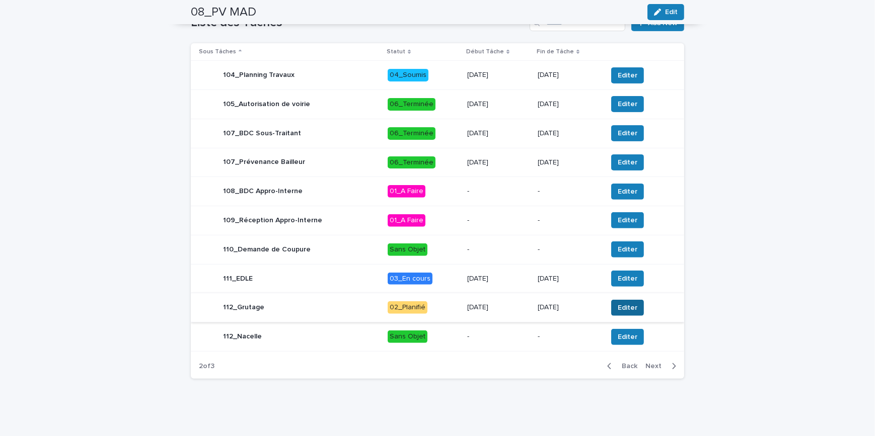
click at [626, 303] on span "Editer" at bounding box center [628, 308] width 20 height 10
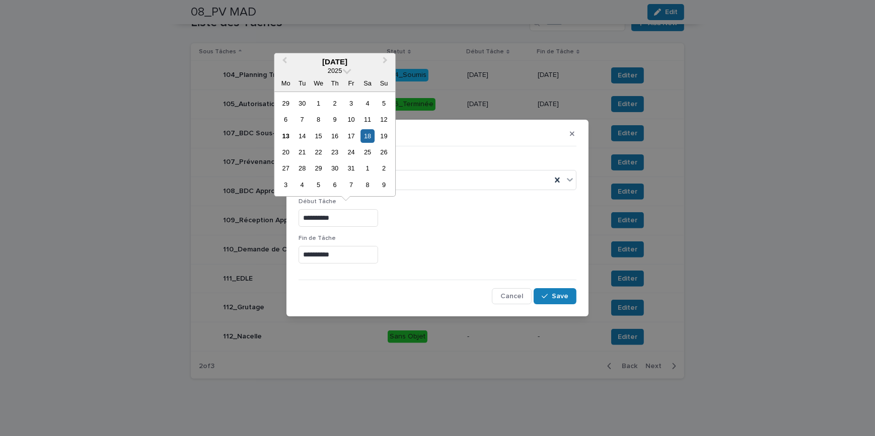
click at [311, 219] on input "**********" at bounding box center [339, 218] width 80 height 18
type input "**********"
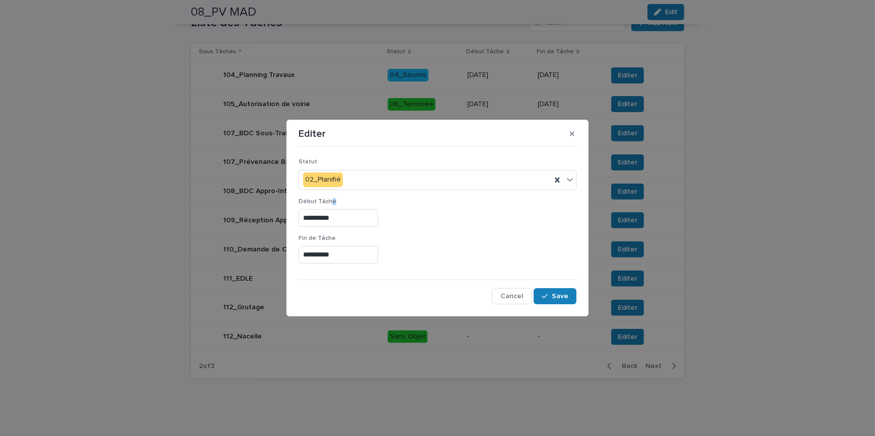
drag, startPoint x: 354, startPoint y: 206, endPoint x: 331, endPoint y: 206, distance: 23.2
click at [331, 206] on div "**********" at bounding box center [438, 216] width 278 height 37
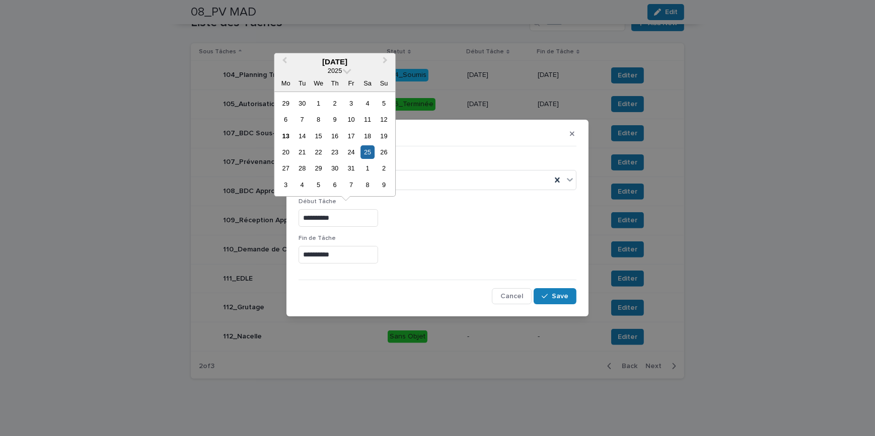
drag, startPoint x: 349, startPoint y: 224, endPoint x: 281, endPoint y: 213, distance: 69.3
click at [281, 213] on div "**********" at bounding box center [437, 218] width 875 height 436
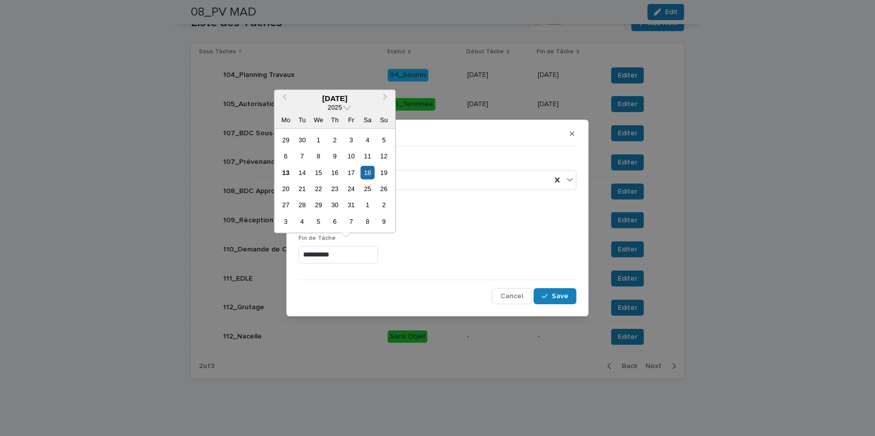
drag, startPoint x: 367, startPoint y: 257, endPoint x: 251, endPoint y: 246, distance: 117.3
click at [251, 246] on div "**********" at bounding box center [437, 218] width 875 height 436
paste input "text"
type input "**********"
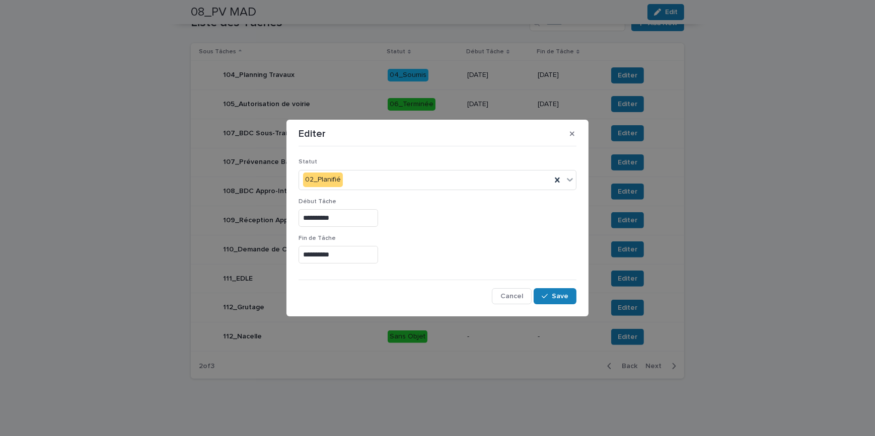
drag, startPoint x: 469, startPoint y: 241, endPoint x: 494, endPoint y: 274, distance: 41.0
click at [470, 241] on p "Fin de Tâche" at bounding box center [438, 238] width 278 height 7
click at [553, 293] on span "Save" at bounding box center [560, 296] width 17 height 7
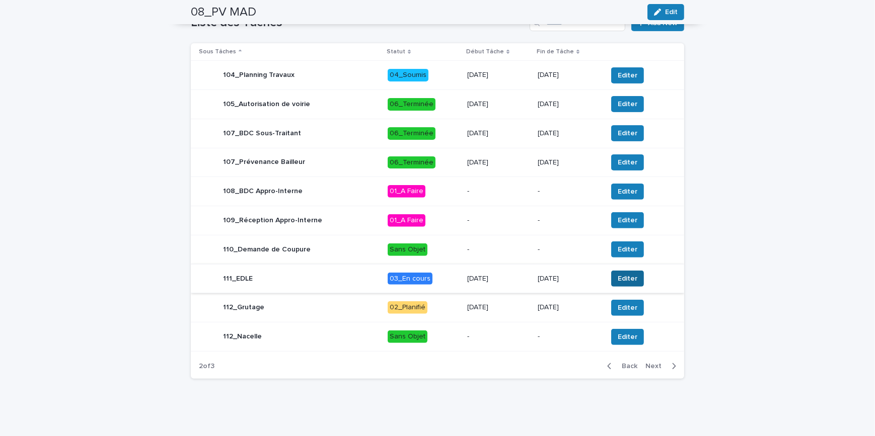
click at [628, 275] on span "Editer" at bounding box center [628, 279] width 20 height 10
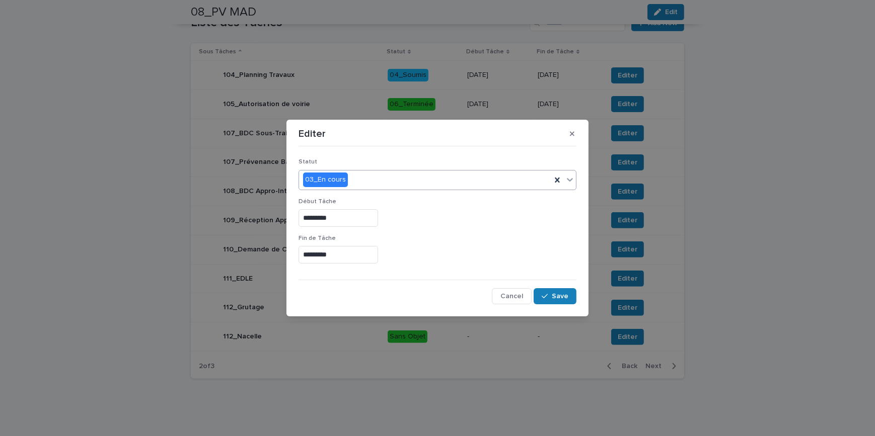
click at [364, 178] on div "03_En cours" at bounding box center [425, 180] width 252 height 17
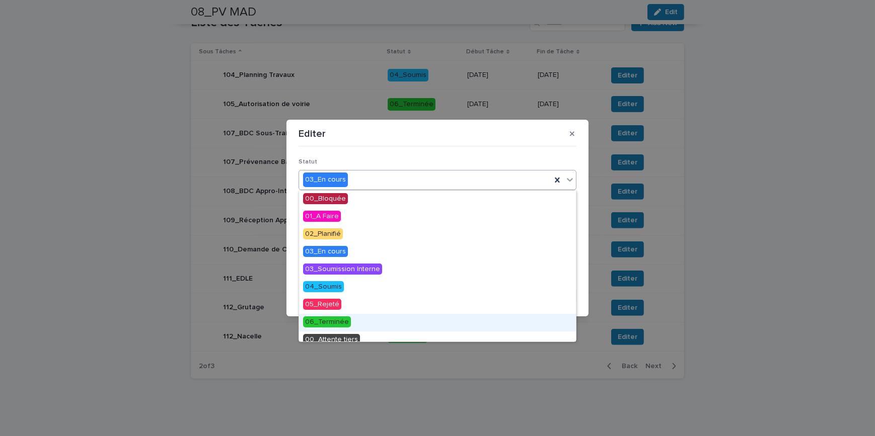
click at [342, 325] on span "06_Terminée" at bounding box center [327, 322] width 48 height 11
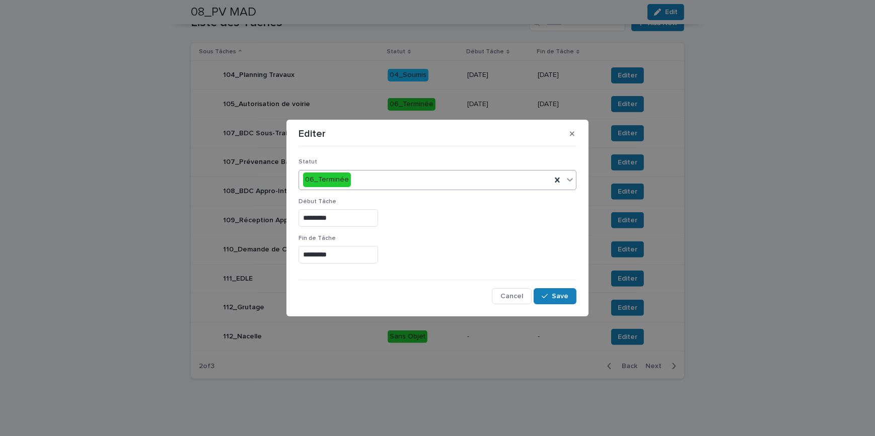
click at [554, 287] on div "Statut option 06_Terminée, selected. 0 results available. Select is focused ,ty…" at bounding box center [438, 228] width 278 height 154
click at [551, 292] on button "Save" at bounding box center [555, 296] width 43 height 16
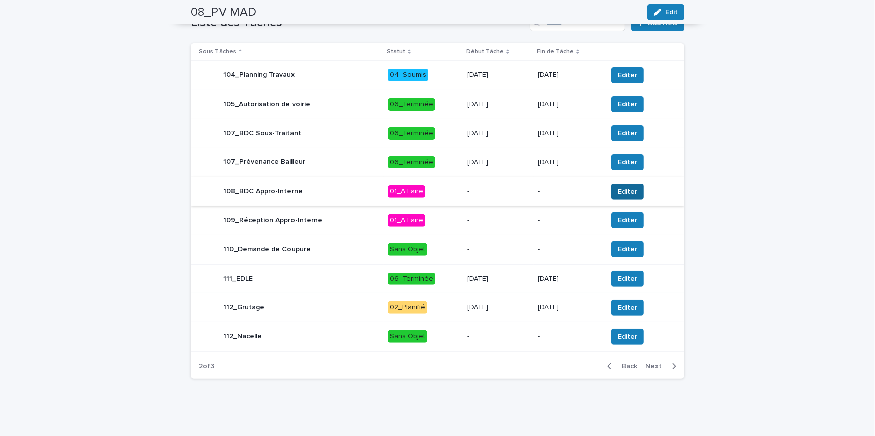
click at [626, 189] on span "Editer" at bounding box center [628, 192] width 20 height 10
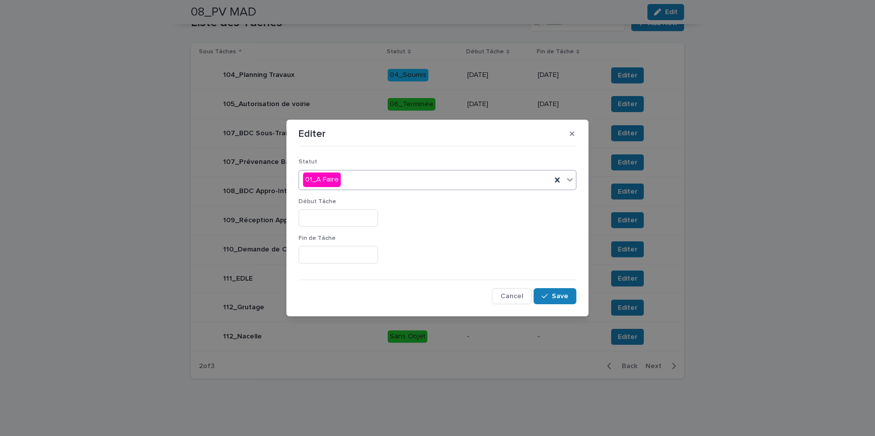
click at [351, 176] on div "01_A Faire" at bounding box center [425, 180] width 252 height 17
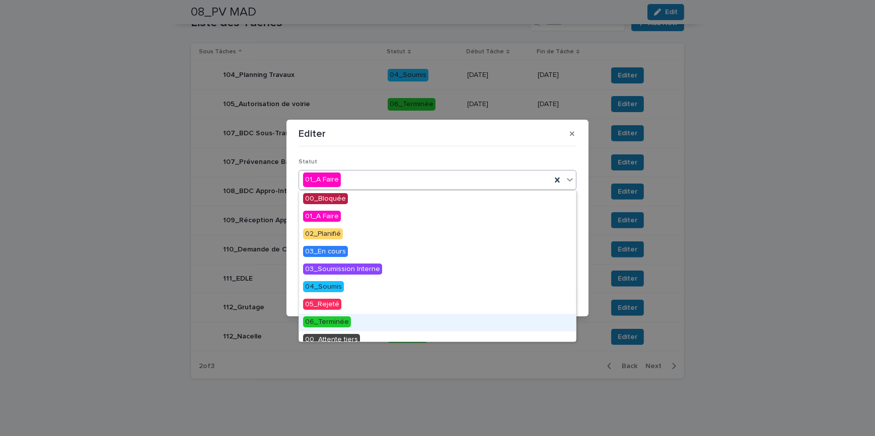
click at [328, 322] on span "06_Terminée" at bounding box center [327, 322] width 48 height 11
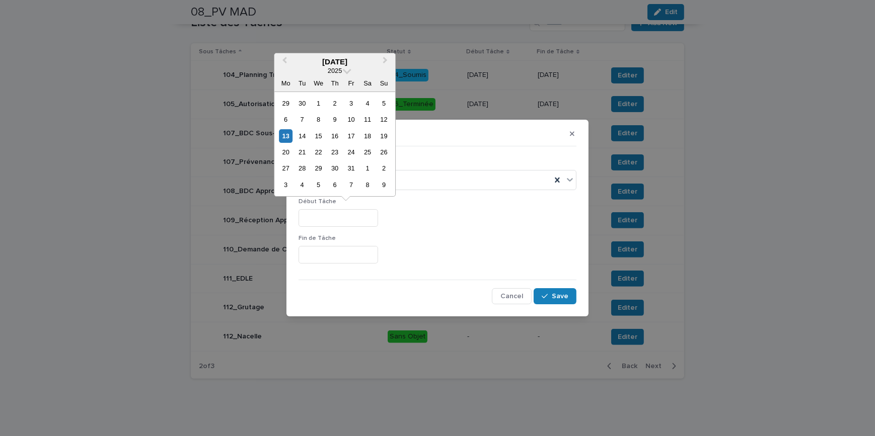
click at [311, 216] on input "text" at bounding box center [339, 218] width 80 height 18
type input "*********"
click at [332, 252] on input "text" at bounding box center [339, 255] width 80 height 18
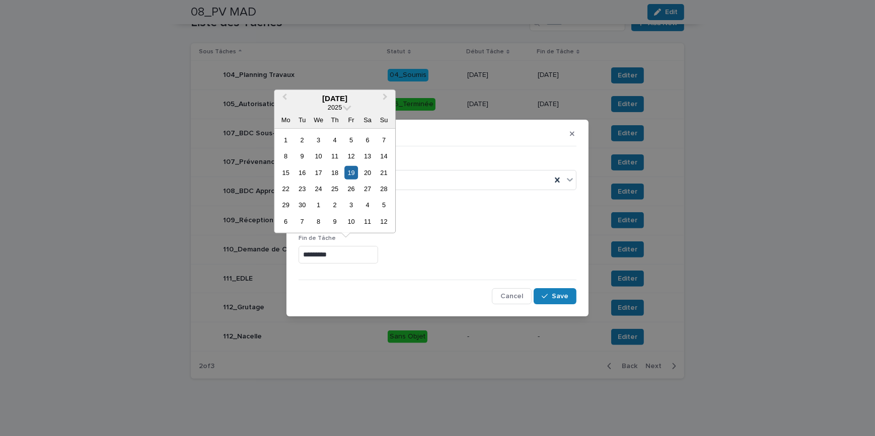
type input "*********"
click at [524, 248] on div "*********" at bounding box center [438, 255] width 278 height 18
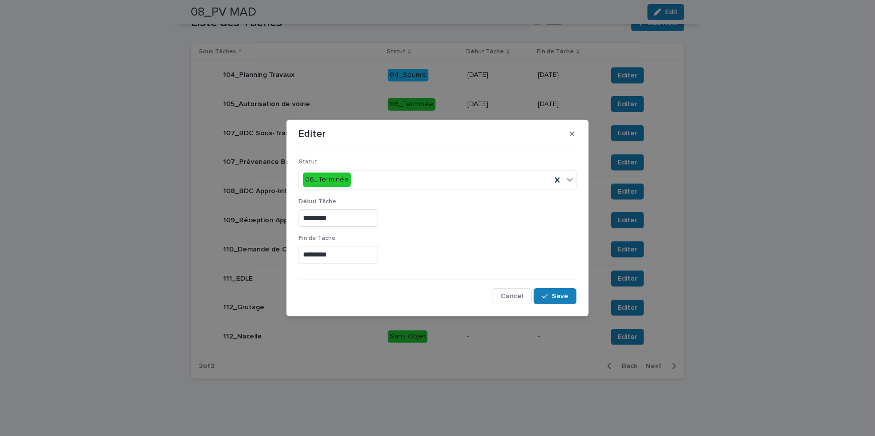
click at [555, 297] on span "Save" at bounding box center [560, 296] width 17 height 7
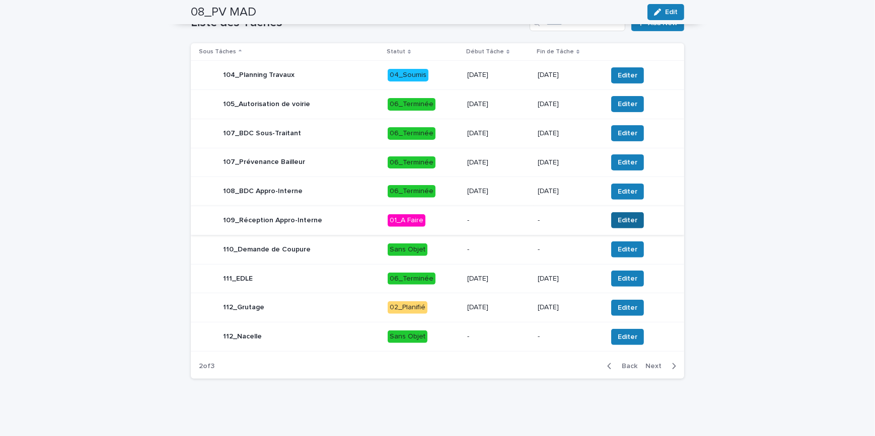
click at [627, 217] on span "Editer" at bounding box center [628, 220] width 20 height 10
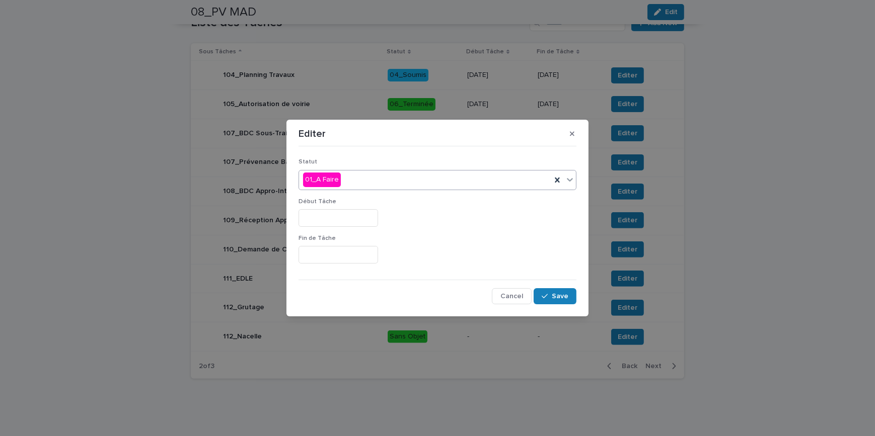
click at [363, 181] on div "01_A Faire" at bounding box center [425, 180] width 252 height 17
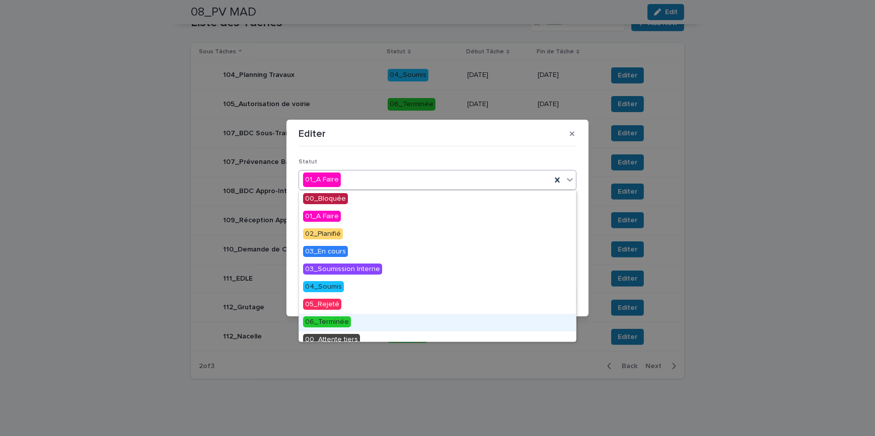
click at [330, 322] on span "06_Terminée" at bounding box center [327, 322] width 48 height 11
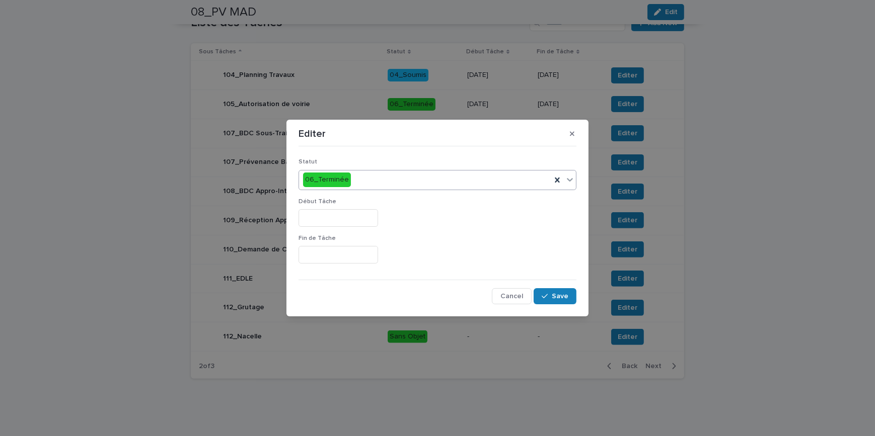
click at [318, 213] on input "text" at bounding box center [339, 218] width 80 height 18
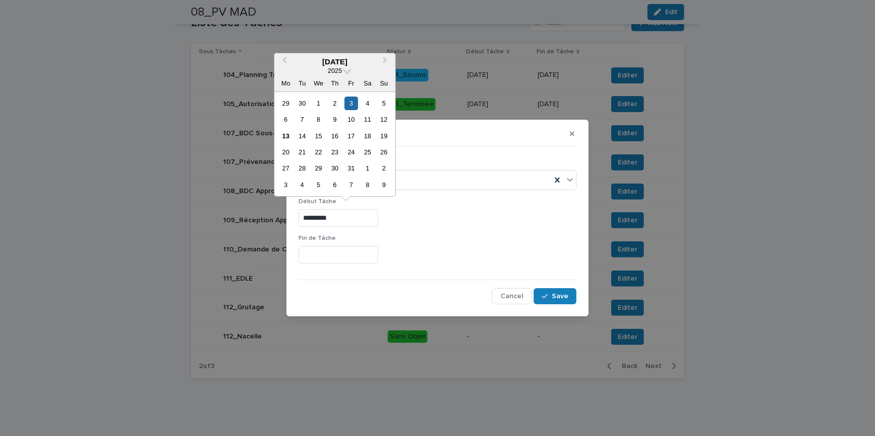
click at [321, 103] on div "1" at bounding box center [319, 104] width 14 height 14
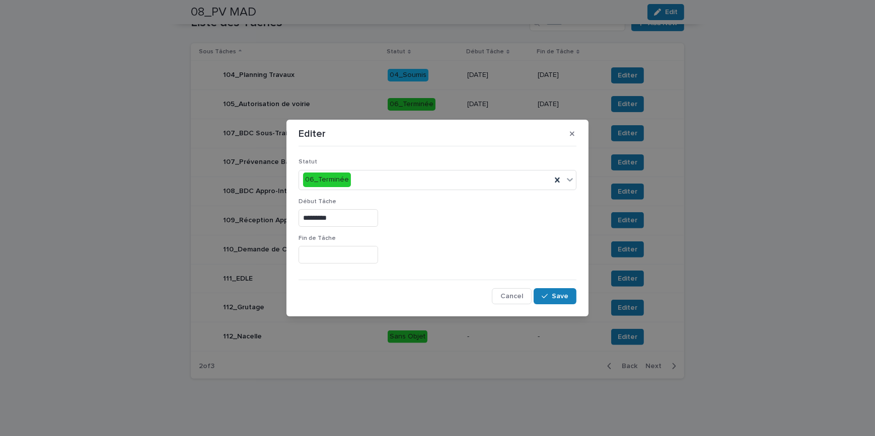
type input "*********"
click at [477, 226] on div "*********" at bounding box center [438, 218] width 278 height 18
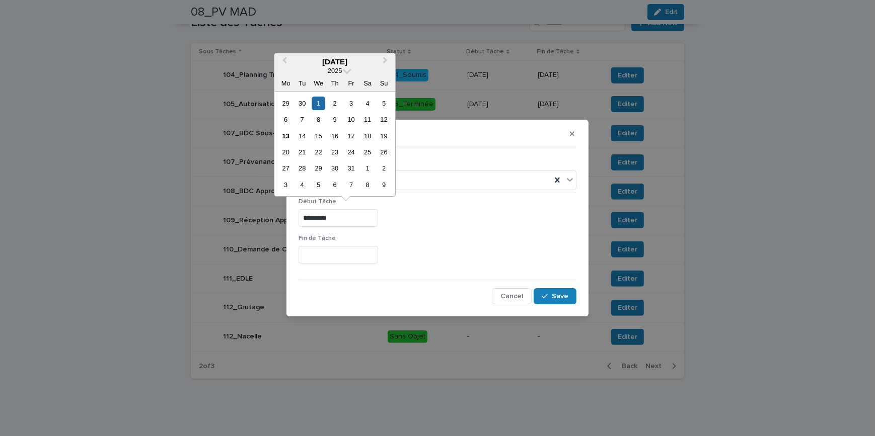
drag, startPoint x: 363, startPoint y: 220, endPoint x: 281, endPoint y: 214, distance: 81.8
click at [281, 214] on div "Editer Statut 06_Terminée Début Tâche ********* Fin [PERSON_NAME] Cancel Save" at bounding box center [437, 218] width 875 height 436
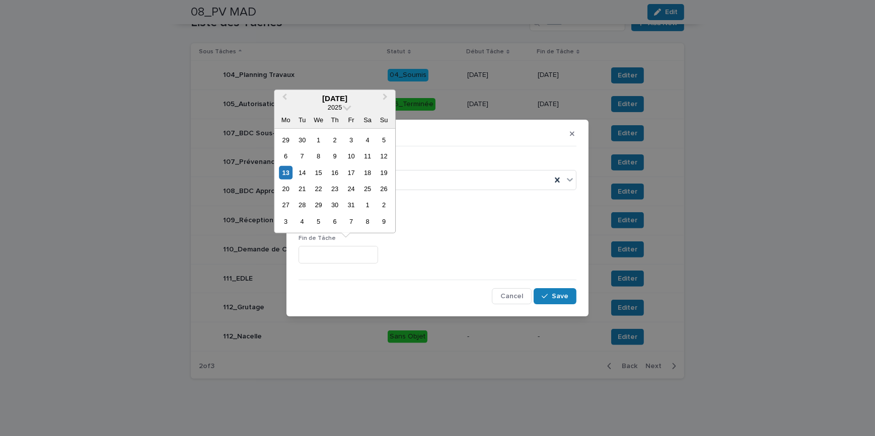
click at [351, 252] on input "text" at bounding box center [339, 255] width 80 height 18
paste input "*********"
type input "*********"
click at [532, 270] on div "Fin [PERSON_NAME] *********" at bounding box center [438, 253] width 278 height 37
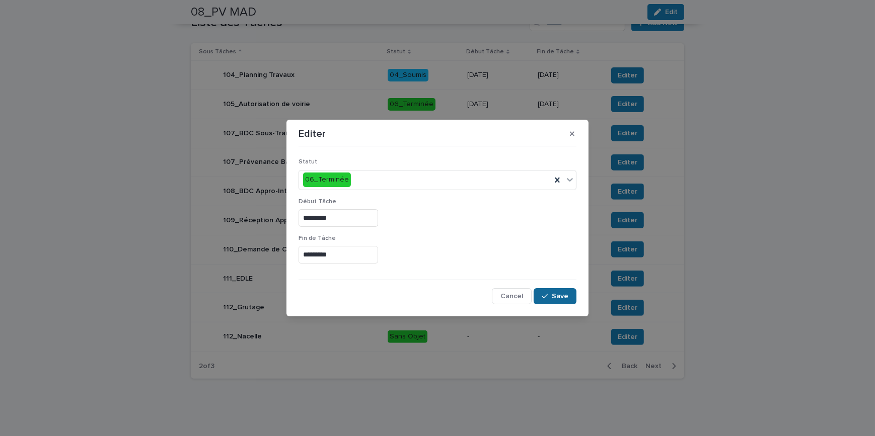
click at [559, 296] on span "Save" at bounding box center [560, 296] width 17 height 7
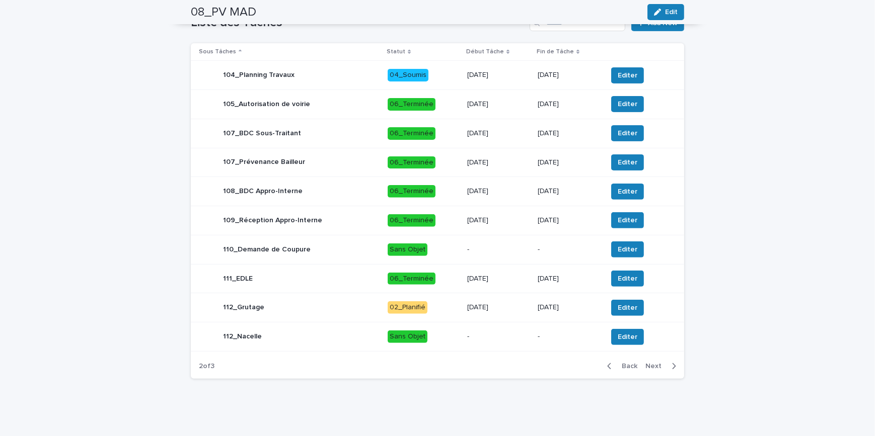
click at [672, 365] on icon "button" at bounding box center [674, 366] width 5 height 9
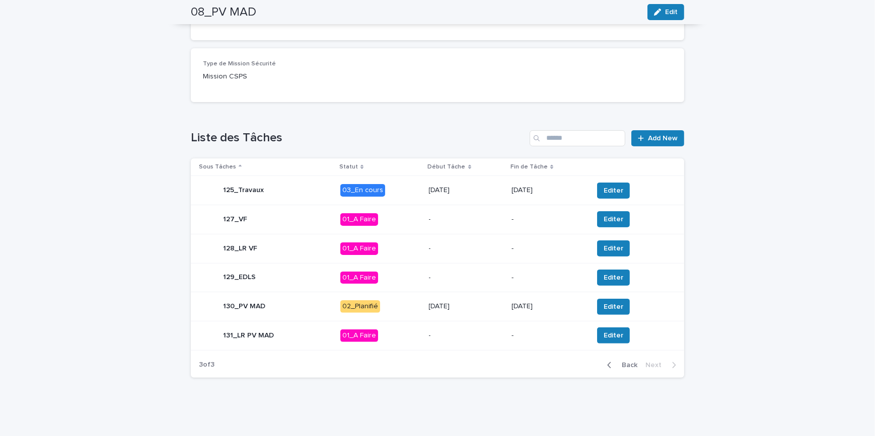
scroll to position [300, 0]
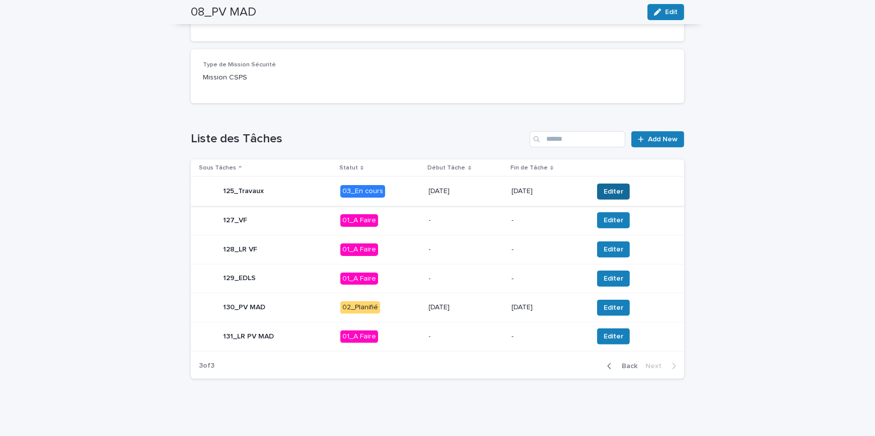
click at [607, 195] on span "Editer" at bounding box center [614, 192] width 20 height 10
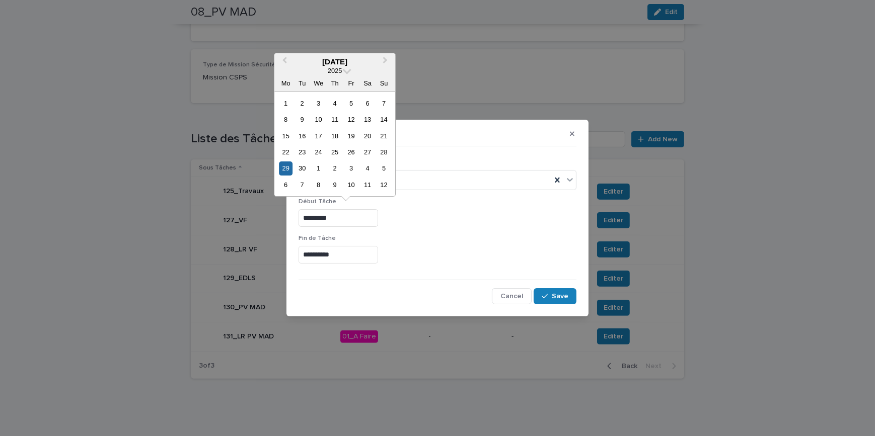
click at [310, 216] on input "*********" at bounding box center [339, 218] width 80 height 18
type input "*********"
click at [471, 248] on div "**********" at bounding box center [438, 255] width 278 height 18
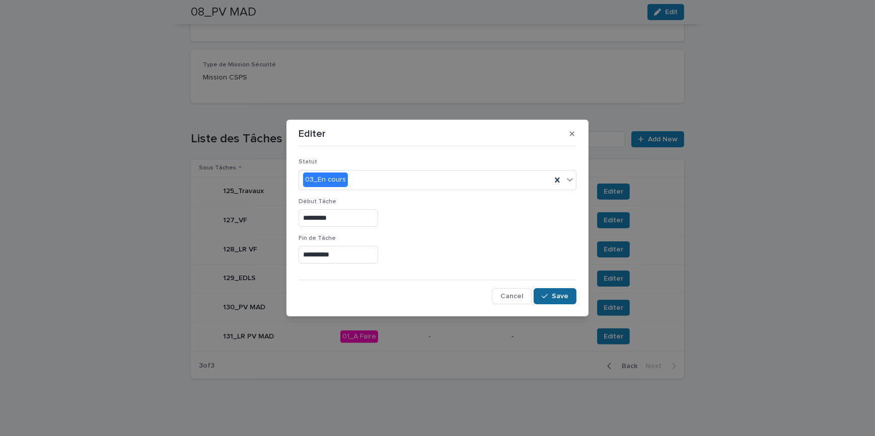
click at [558, 295] on span "Save" at bounding box center [560, 296] width 17 height 7
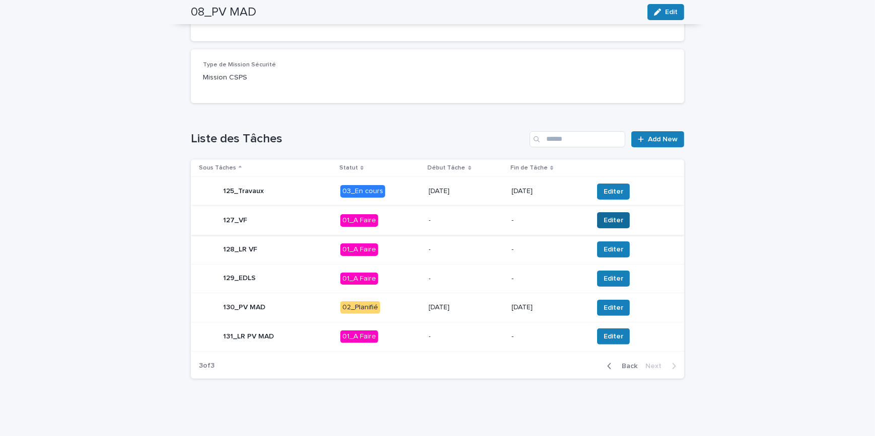
click at [614, 220] on span "Editer" at bounding box center [614, 220] width 20 height 10
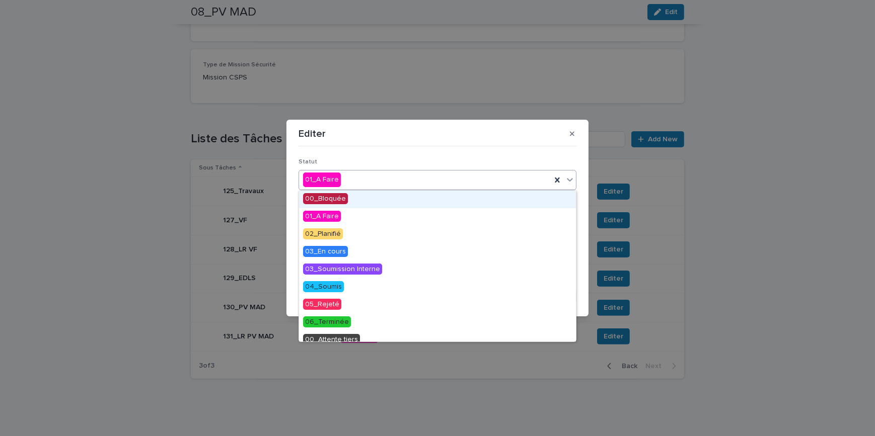
click at [355, 173] on div "01_A Faire" at bounding box center [425, 180] width 252 height 17
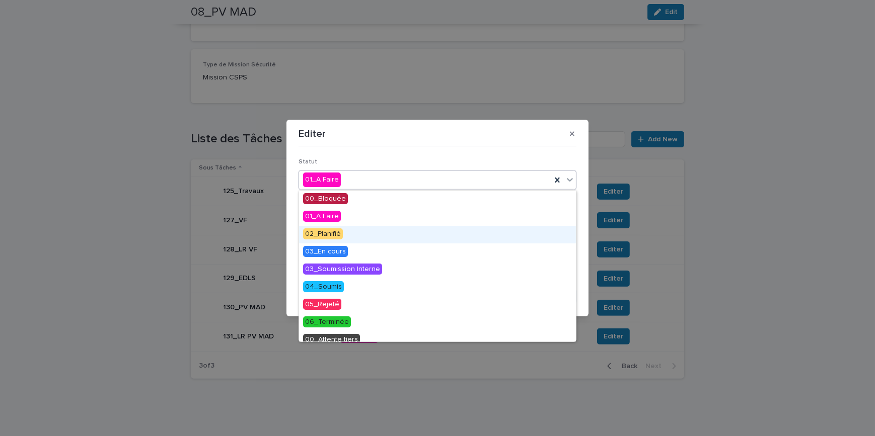
click at [317, 233] on span "02_Planifié" at bounding box center [323, 234] width 40 height 11
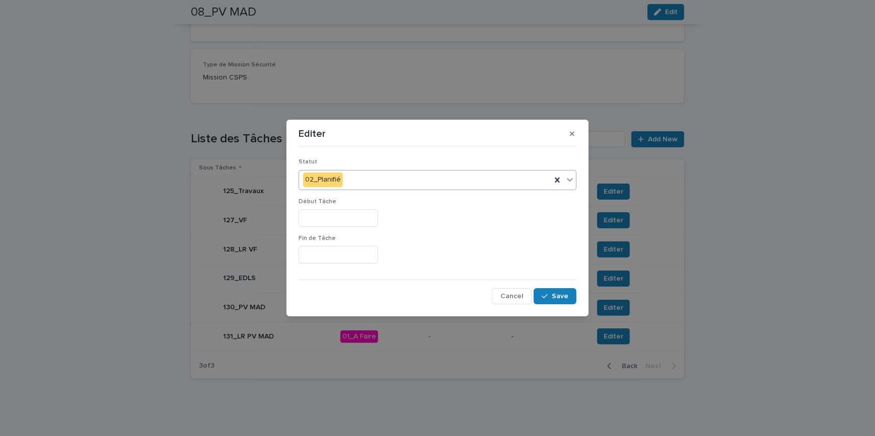
click at [332, 214] on input "text" at bounding box center [339, 218] width 80 height 18
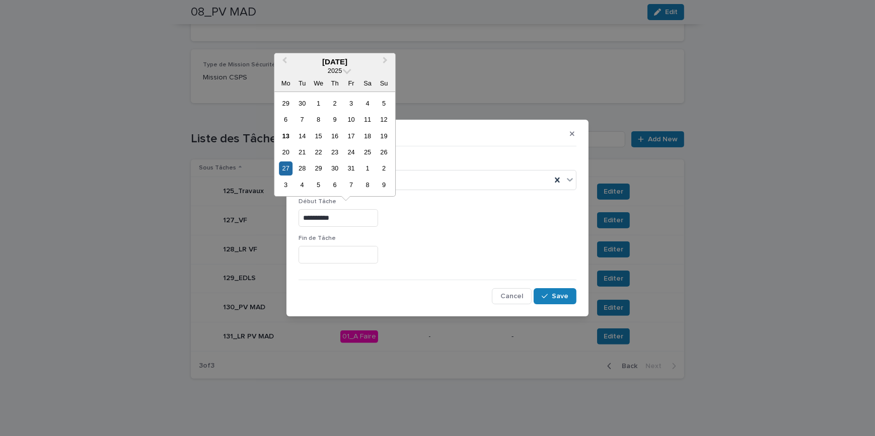
drag, startPoint x: 359, startPoint y: 222, endPoint x: 291, endPoint y: 219, distance: 68.0
click at [291, 219] on section "**********" at bounding box center [437, 218] width 302 height 197
type input "**********"
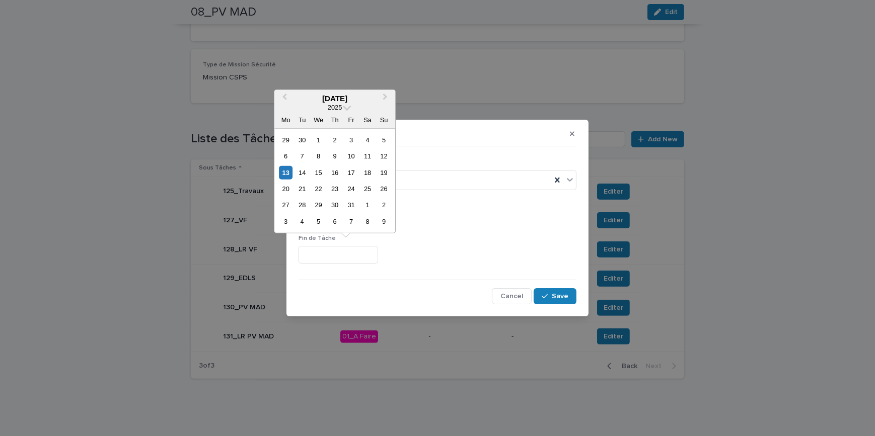
click at [347, 255] on input "text" at bounding box center [339, 255] width 80 height 18
paste input "**********"
type input "**********"
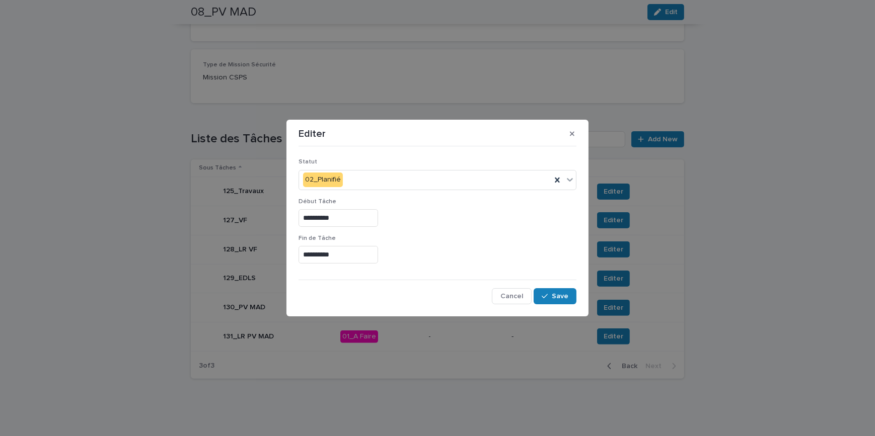
click at [458, 230] on div "**********" at bounding box center [438, 216] width 278 height 37
click at [567, 301] on button "Save" at bounding box center [555, 296] width 43 height 16
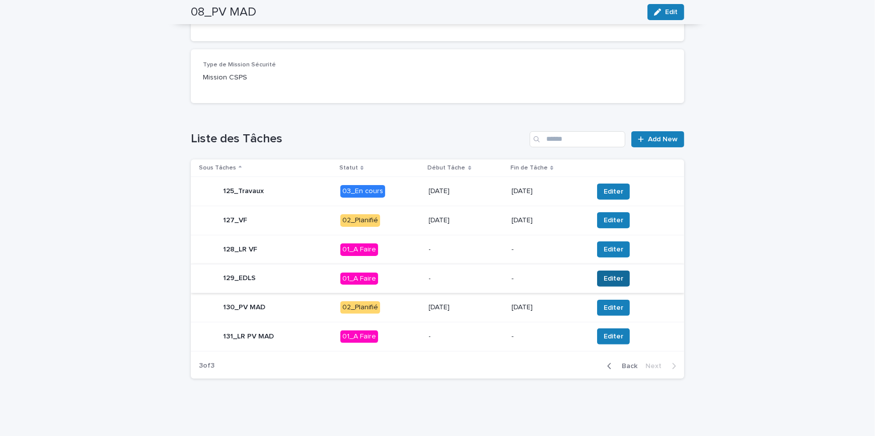
click at [612, 277] on span "Editer" at bounding box center [614, 279] width 20 height 10
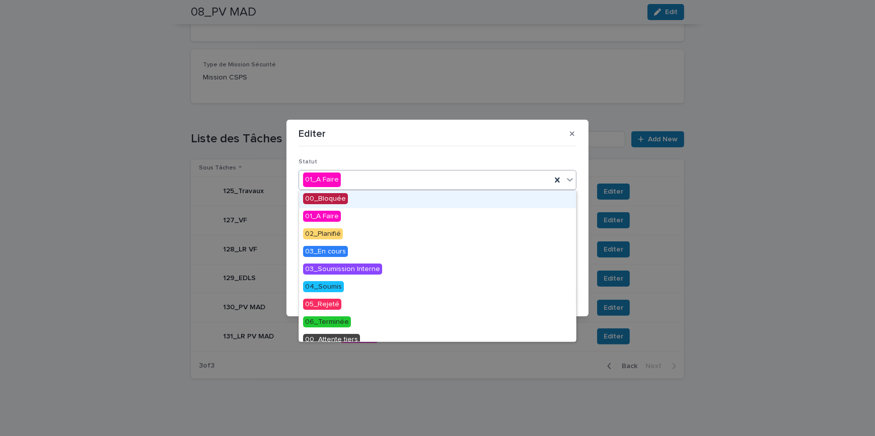
click at [362, 182] on div "01_A Faire" at bounding box center [425, 180] width 252 height 17
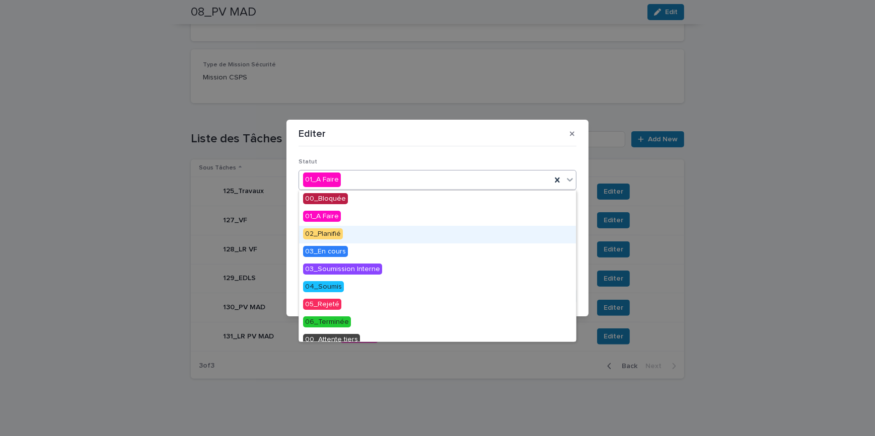
click at [332, 237] on span "02_Planifié" at bounding box center [323, 234] width 40 height 11
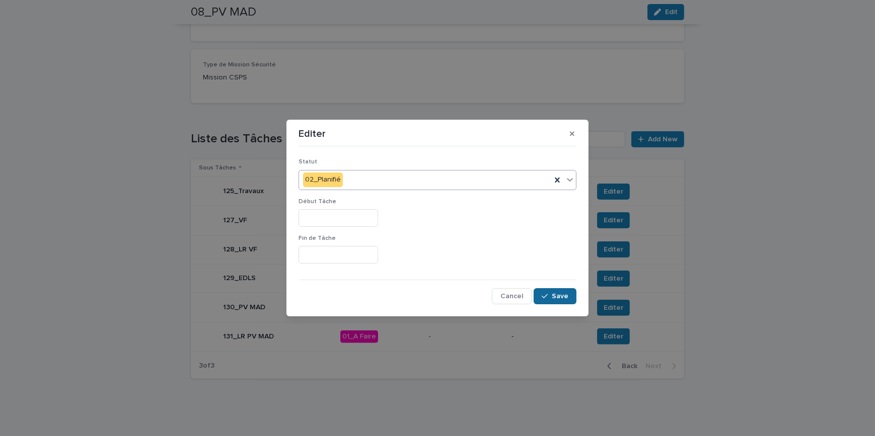
click at [559, 302] on button "Save" at bounding box center [555, 296] width 43 height 16
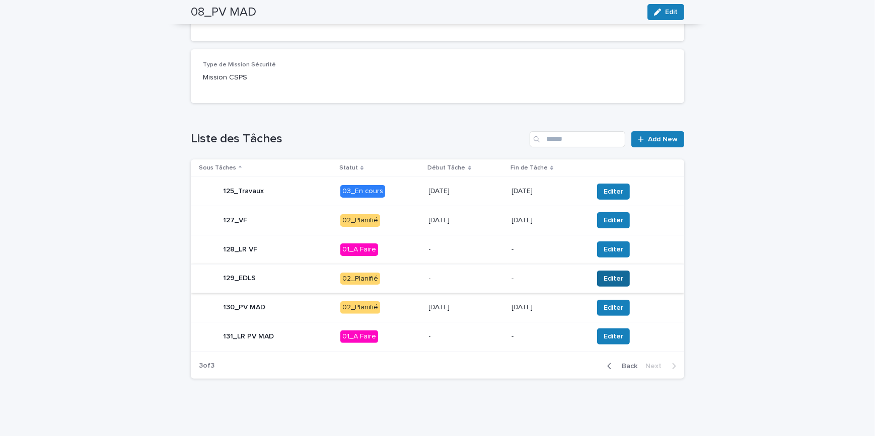
click at [605, 277] on span "Editer" at bounding box center [614, 279] width 20 height 10
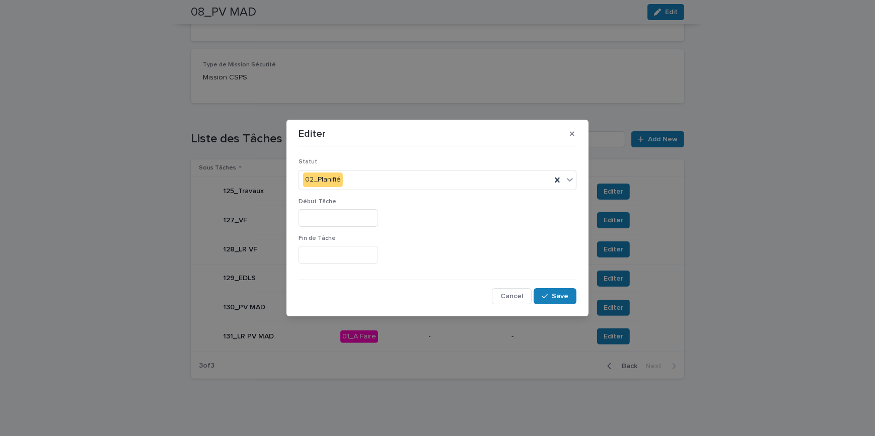
click at [337, 215] on input "text" at bounding box center [339, 218] width 80 height 18
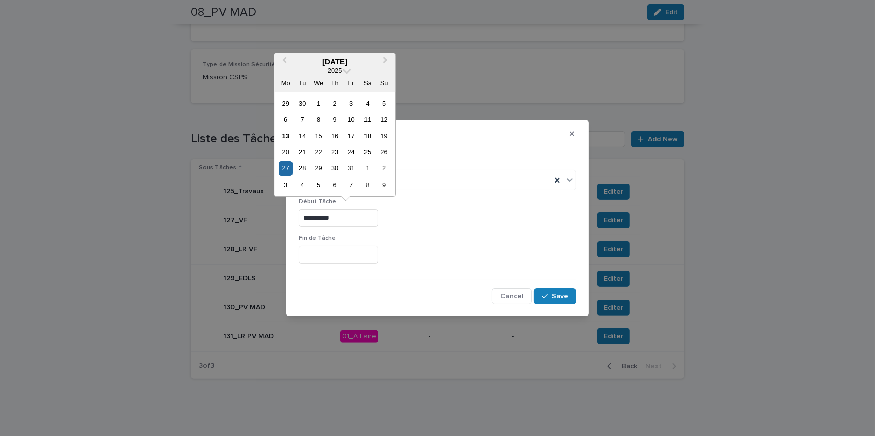
drag, startPoint x: 340, startPoint y: 215, endPoint x: 303, endPoint y: 217, distance: 36.8
click at [303, 217] on input "**********" at bounding box center [339, 218] width 80 height 18
type input "**********"
click at [375, 252] on input "text" at bounding box center [339, 255] width 80 height 18
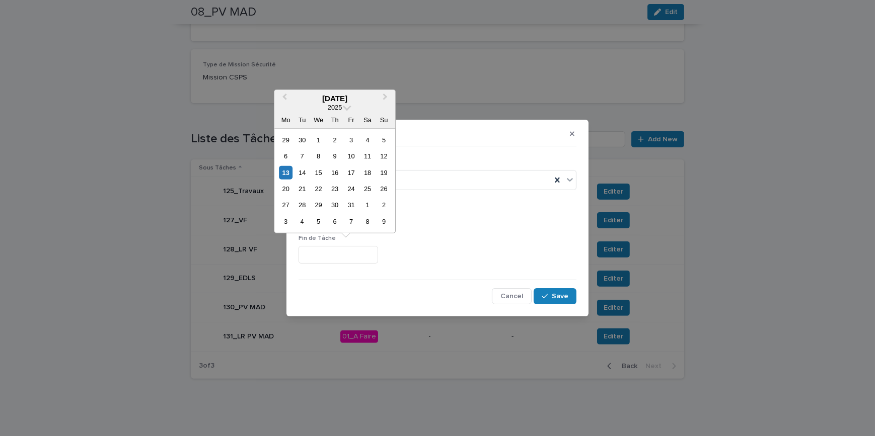
paste input "**********"
type input "**********"
click at [510, 228] on div "**********" at bounding box center [438, 216] width 278 height 37
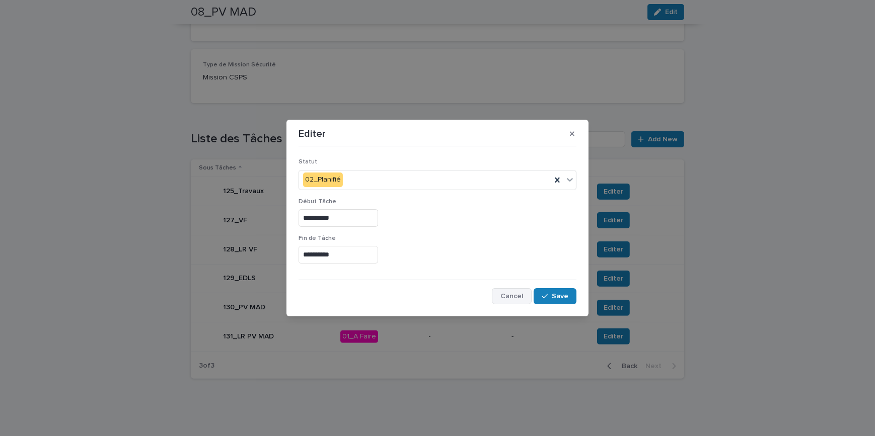
drag, startPoint x: 551, startPoint y: 288, endPoint x: 529, endPoint y: 291, distance: 22.3
click at [552, 288] on button "Save" at bounding box center [555, 296] width 43 height 16
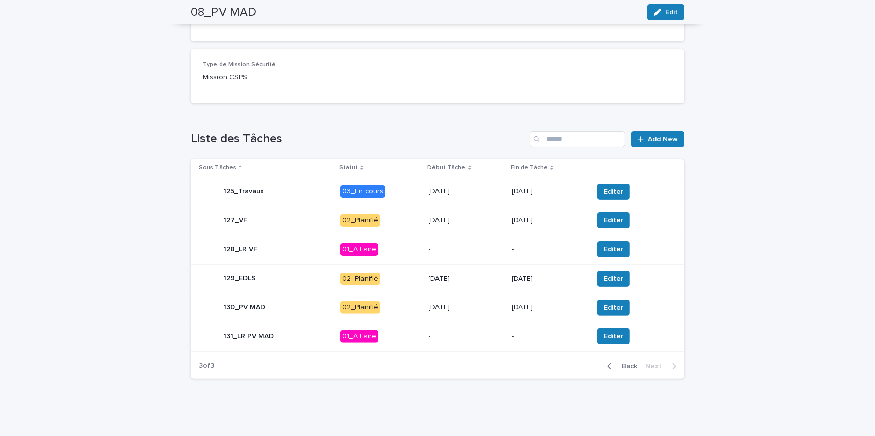
click at [611, 363] on div "button" at bounding box center [611, 366] width 9 height 9
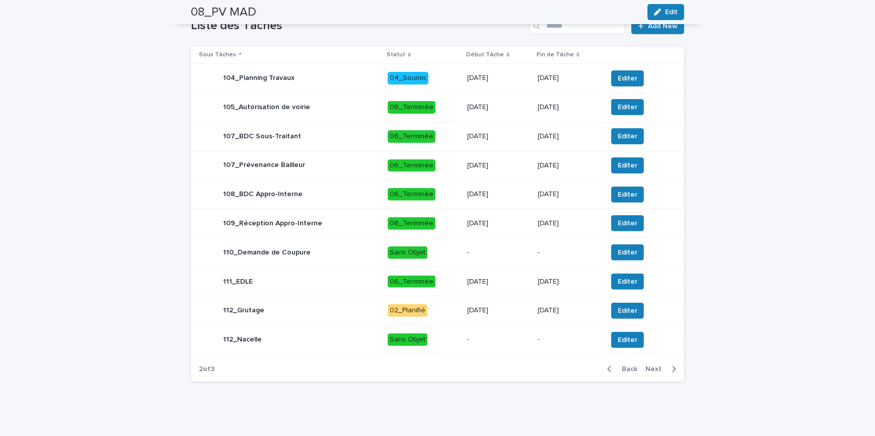
scroll to position [416, 0]
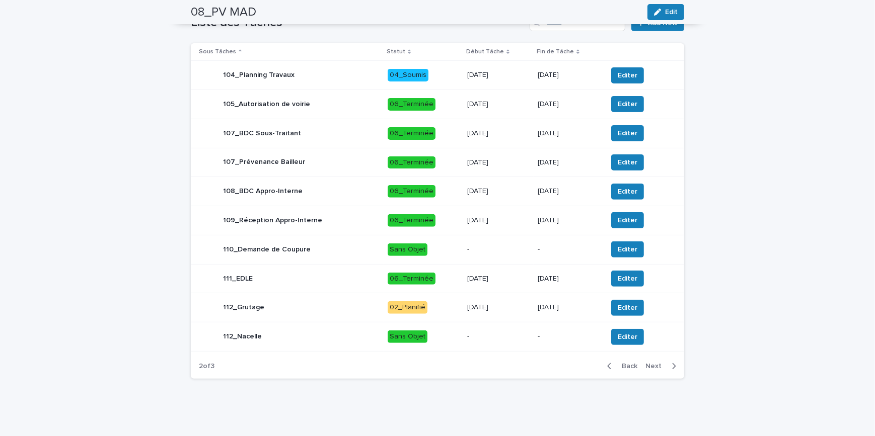
click at [673, 365] on button "Next" at bounding box center [662, 366] width 43 height 9
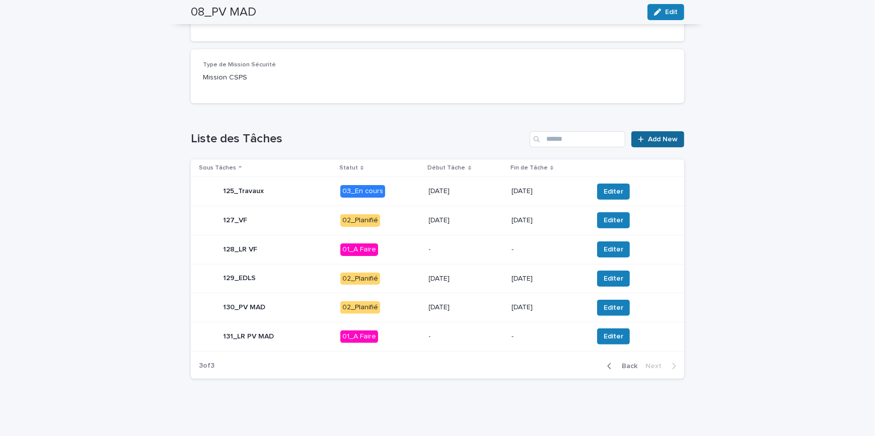
click at [654, 137] on span "Add New" at bounding box center [663, 139] width 30 height 7
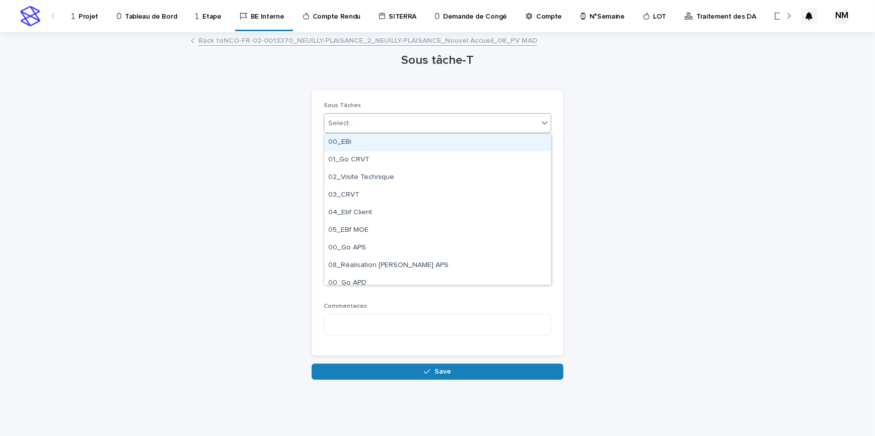
click at [368, 118] on div "Select..." at bounding box center [431, 123] width 214 height 17
type input "*"
type input "***"
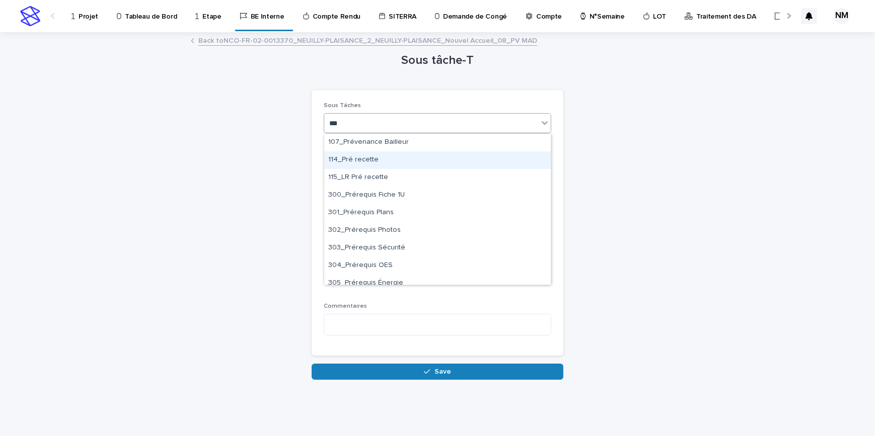
click at [379, 162] on div "114_Pré recette" at bounding box center [437, 161] width 227 height 18
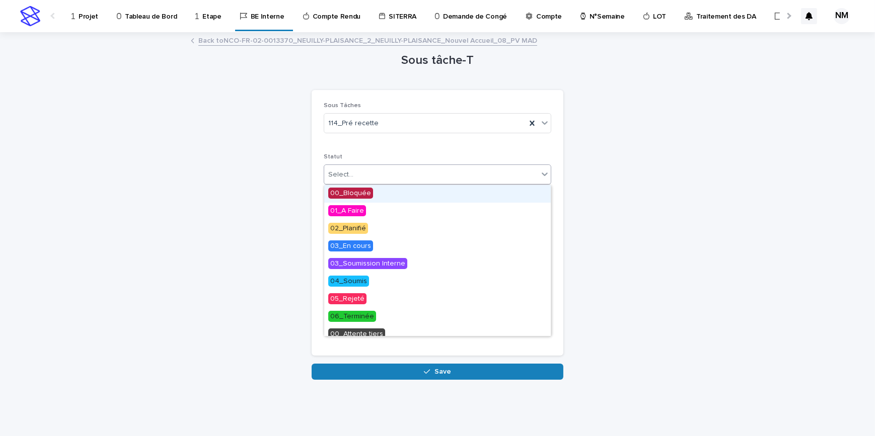
click at [446, 176] on div "Select..." at bounding box center [431, 175] width 214 height 17
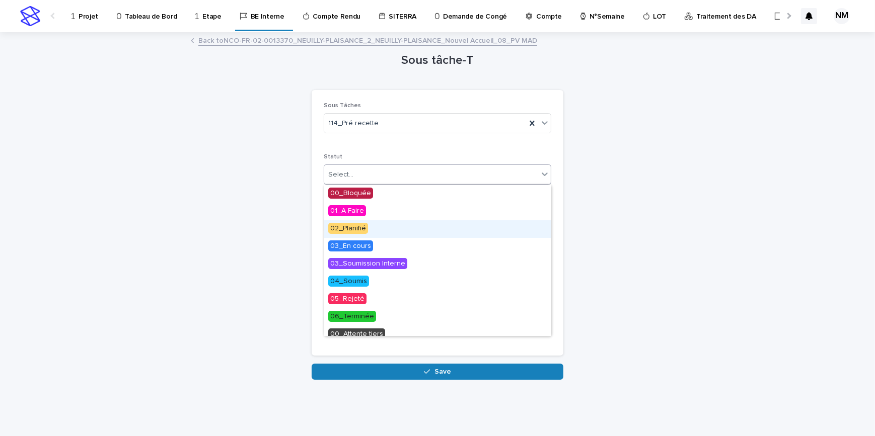
drag, startPoint x: 414, startPoint y: 199, endPoint x: 378, endPoint y: 232, distance: 49.2
click at [378, 232] on div "02_Planifié" at bounding box center [437, 229] width 227 height 18
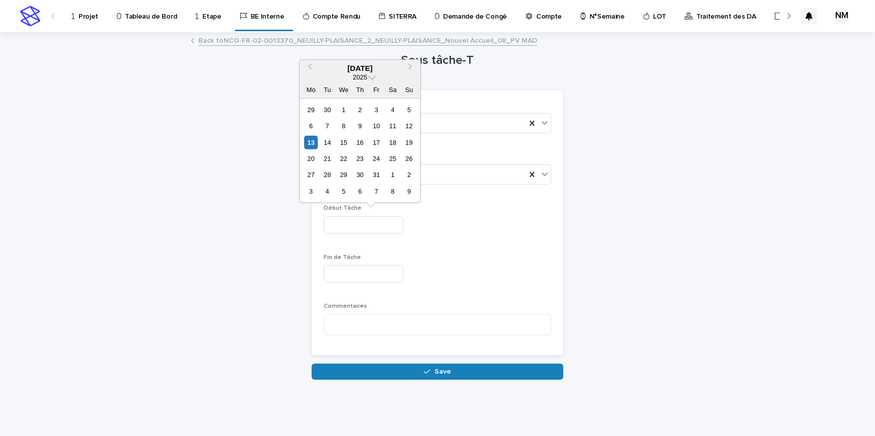
click at [372, 227] on input "text" at bounding box center [364, 225] width 80 height 18
drag, startPoint x: 456, startPoint y: 227, endPoint x: 428, endPoint y: 220, distance: 28.5
click at [456, 227] on div at bounding box center [438, 225] width 228 height 18
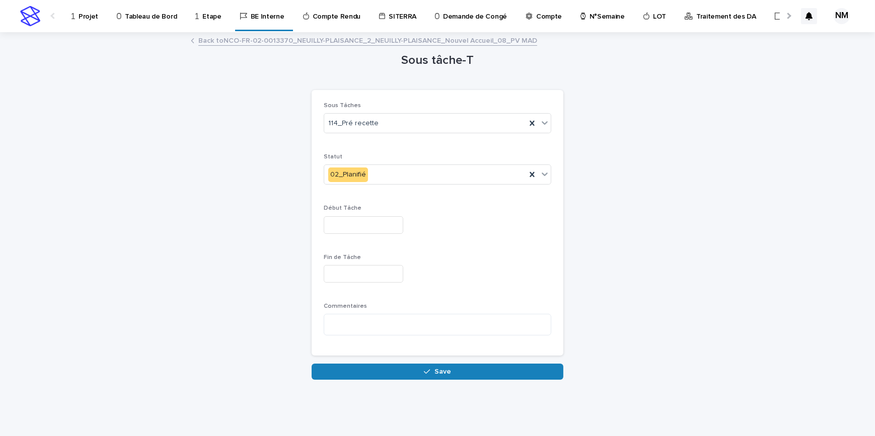
click at [370, 220] on input "text" at bounding box center [364, 225] width 80 height 18
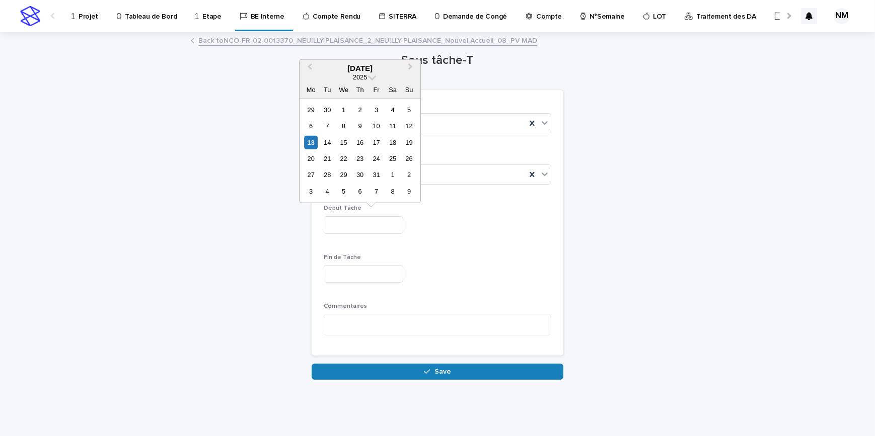
click at [327, 142] on div "14" at bounding box center [328, 142] width 14 height 14
type input "**********"
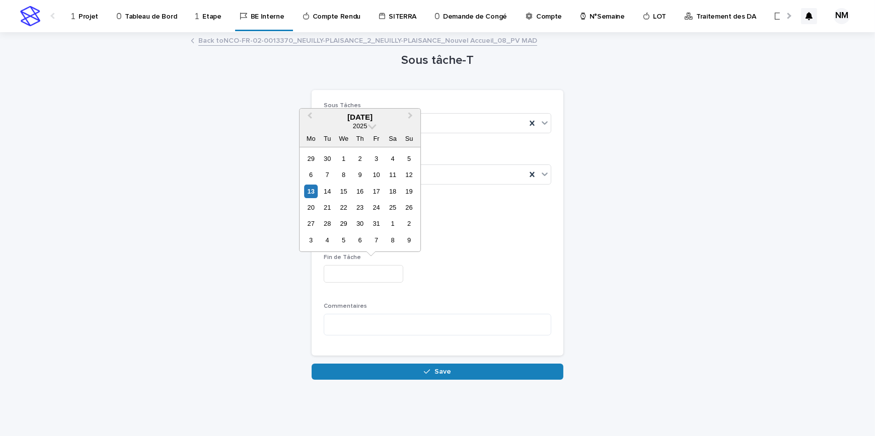
click at [362, 270] on input "text" at bounding box center [364, 274] width 80 height 18
click at [327, 191] on div "14" at bounding box center [328, 192] width 14 height 14
type input "**********"
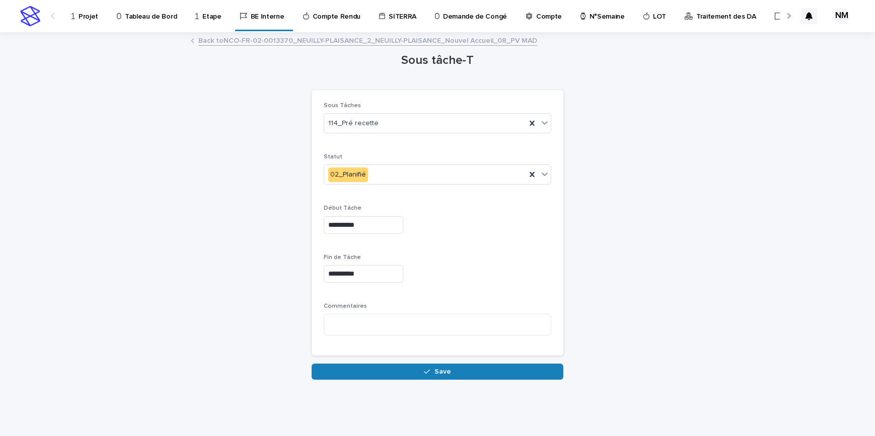
drag, startPoint x: 508, startPoint y: 249, endPoint x: 474, endPoint y: 249, distance: 34.2
click at [507, 249] on div "**********" at bounding box center [438, 223] width 228 height 242
click at [483, 364] on button "Save" at bounding box center [438, 372] width 252 height 16
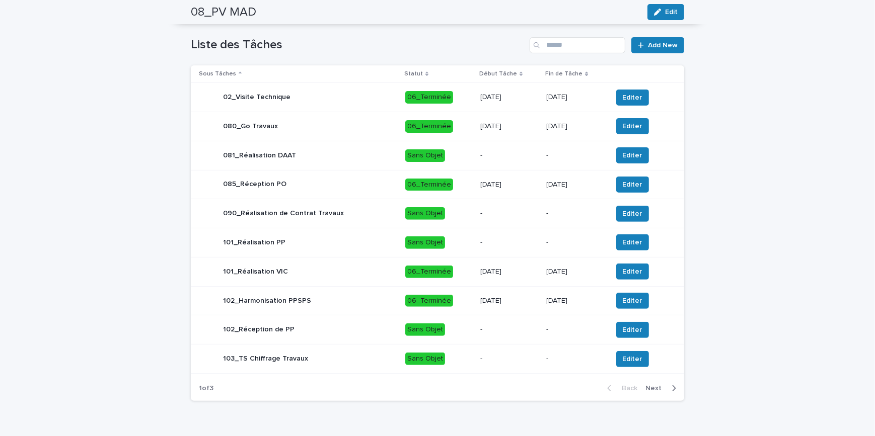
scroll to position [415, 0]
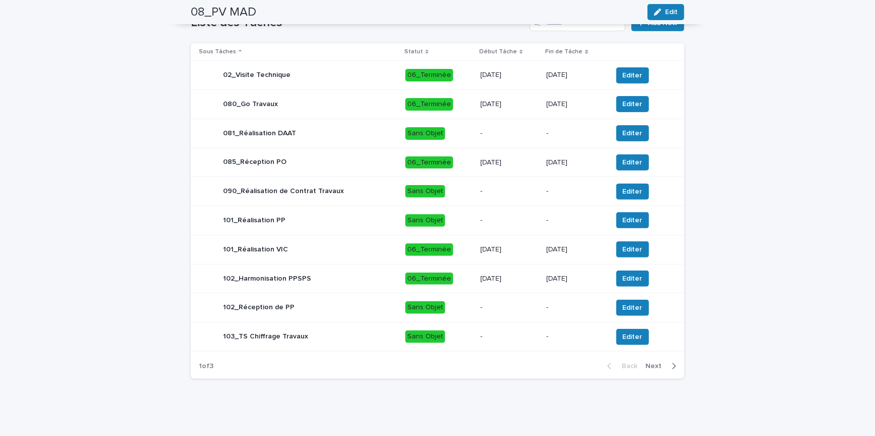
click at [674, 365] on button "Next" at bounding box center [662, 366] width 43 height 9
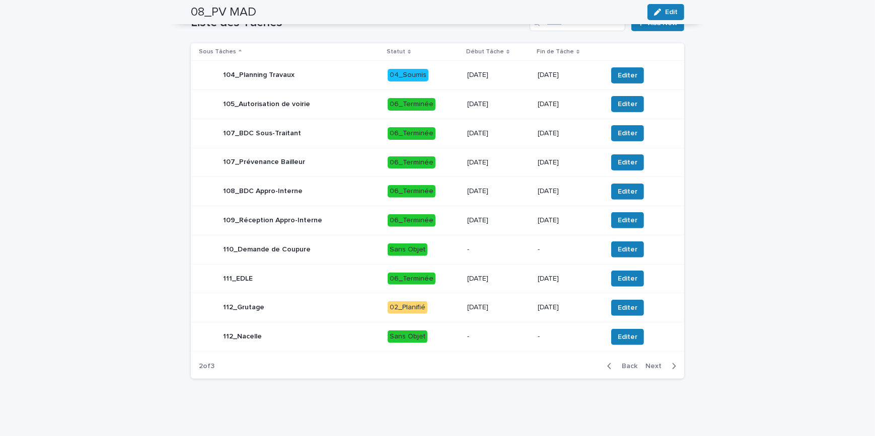
click at [668, 369] on div "button" at bounding box center [672, 366] width 9 height 9
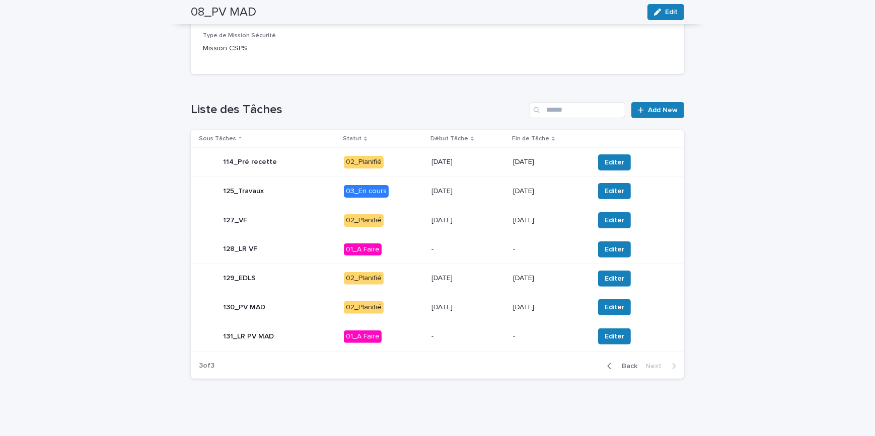
click at [479, 166] on p "[DATE]" at bounding box center [468, 162] width 74 height 9
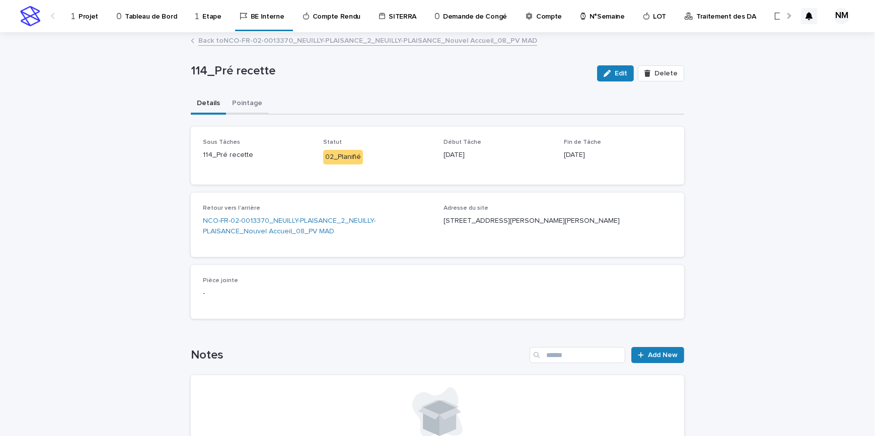
click at [245, 106] on button "Pointage" at bounding box center [247, 104] width 42 height 21
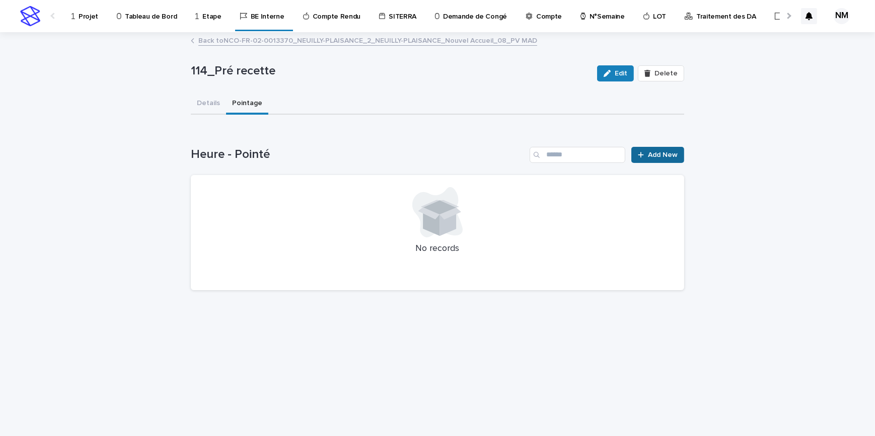
click at [651, 154] on span "Add New" at bounding box center [663, 155] width 30 height 7
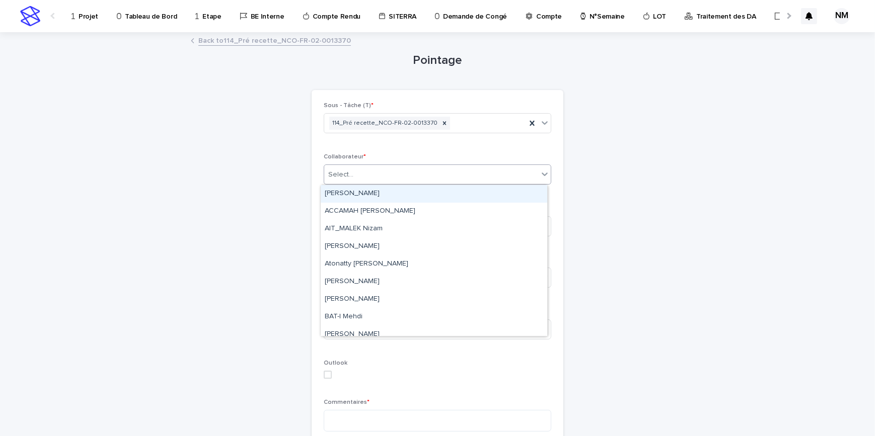
click at [387, 173] on div "Select..." at bounding box center [431, 175] width 214 height 17
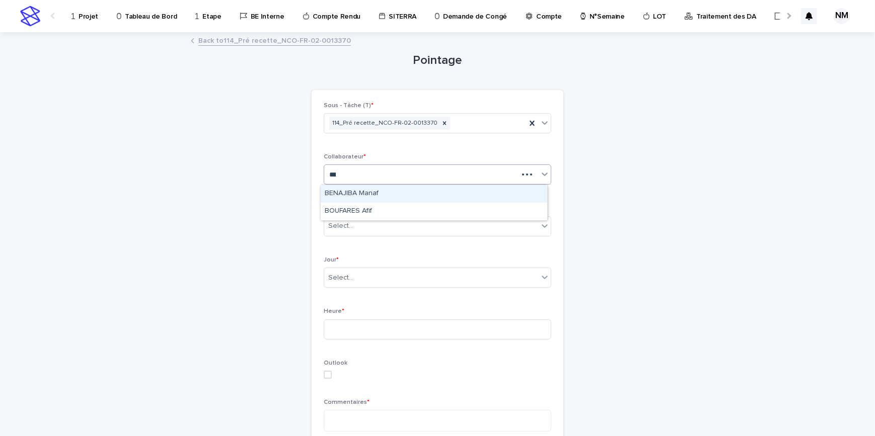
type input "****"
click at [387, 192] on div "BOUFARES Afif" at bounding box center [434, 194] width 227 height 18
click at [379, 236] on body "Projet Tableau de Bord Etape BE Interne Compte Rendu SITERRA Demande de Congé C…" at bounding box center [437, 218] width 875 height 436
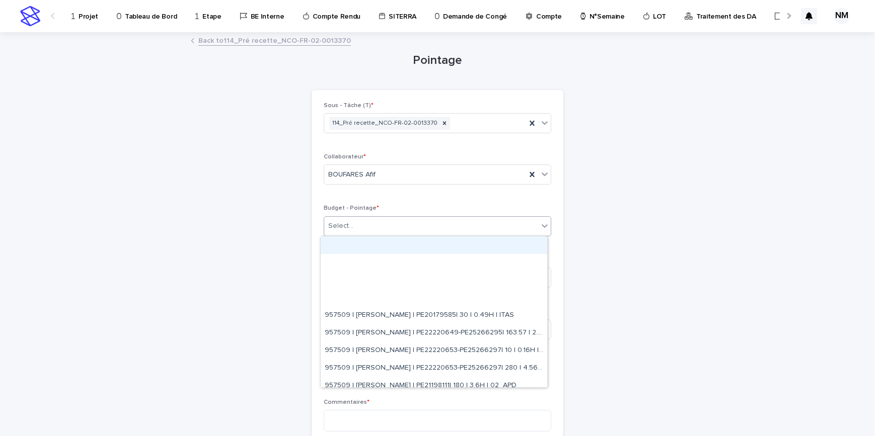
click at [379, 228] on div "Select..." at bounding box center [431, 226] width 214 height 17
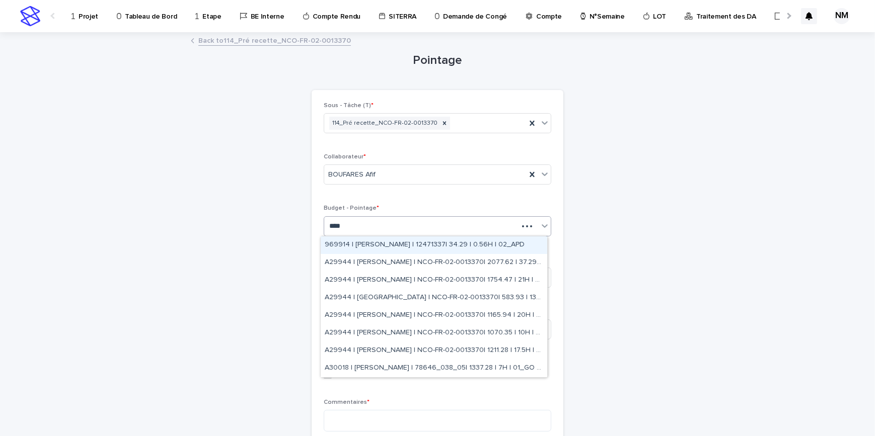
type input "*****"
click at [411, 243] on div "A29944 | [PERSON_NAME] | NCO-FR-02-0013370| 2077.62 | 37.29H | 07_PV MAD" at bounding box center [434, 246] width 227 height 18
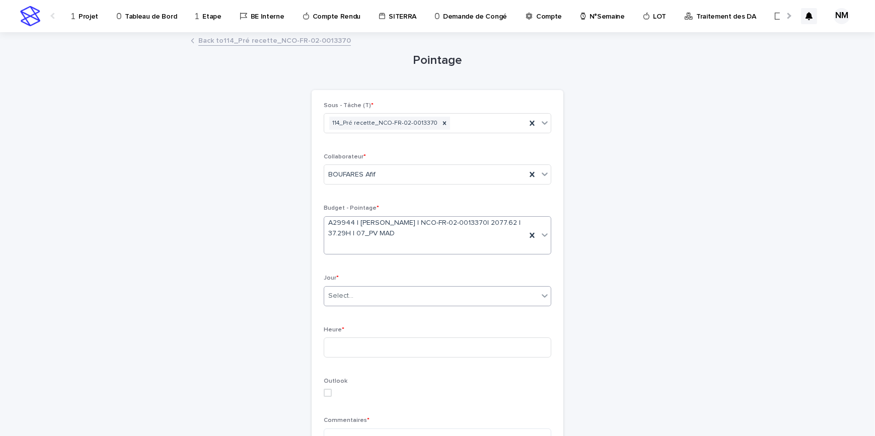
click at [360, 298] on div "Select..." at bounding box center [431, 296] width 214 height 17
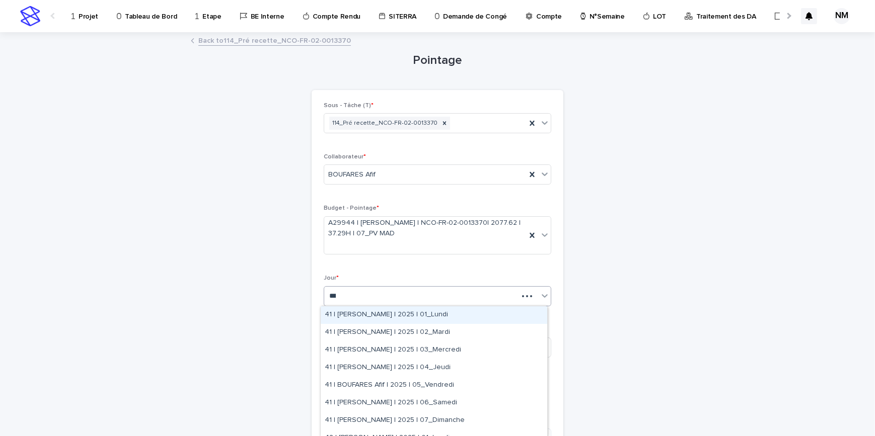
type input "****"
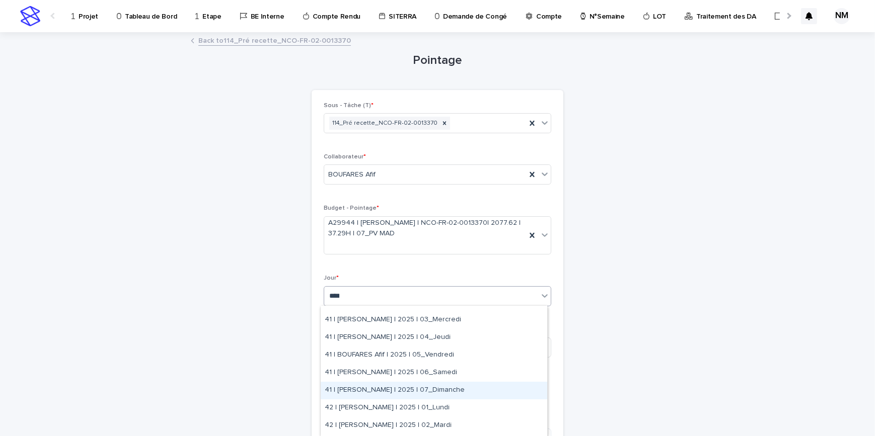
scroll to position [45, 0]
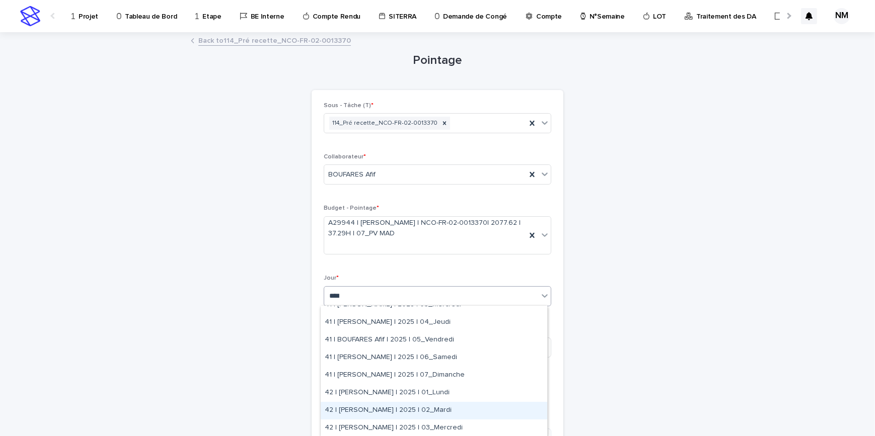
click at [419, 409] on div "42 | [PERSON_NAME] | 2025 | 02_Mardi" at bounding box center [434, 411] width 227 height 18
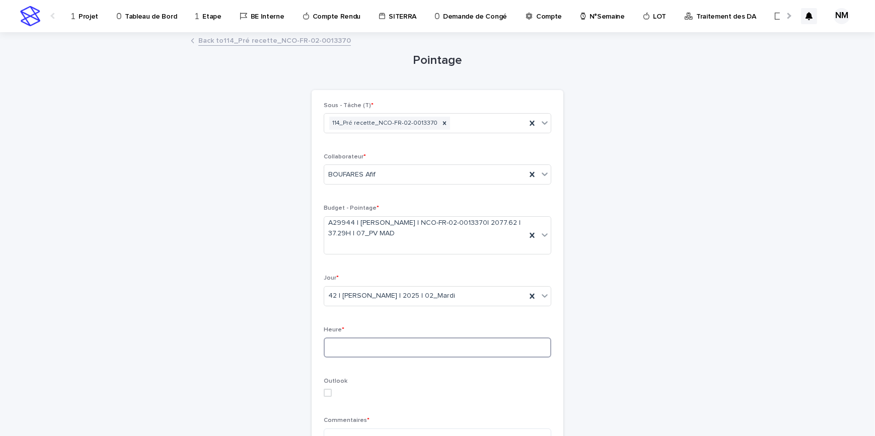
click at [354, 346] on input at bounding box center [438, 348] width 228 height 20
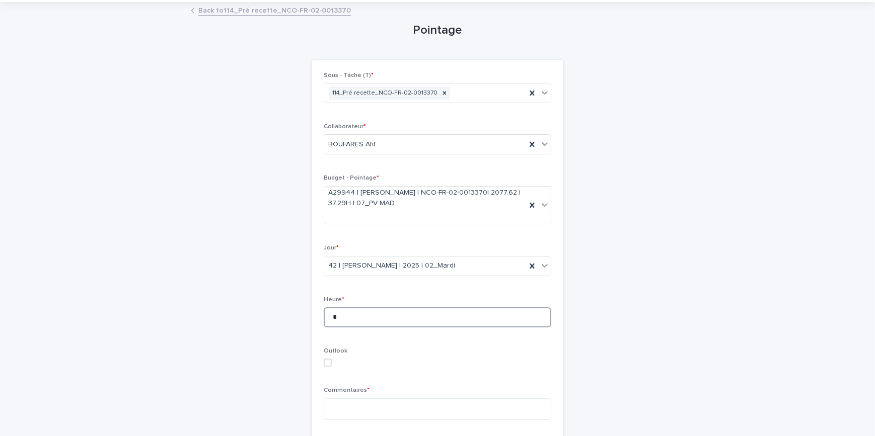
scroll to position [91, 0]
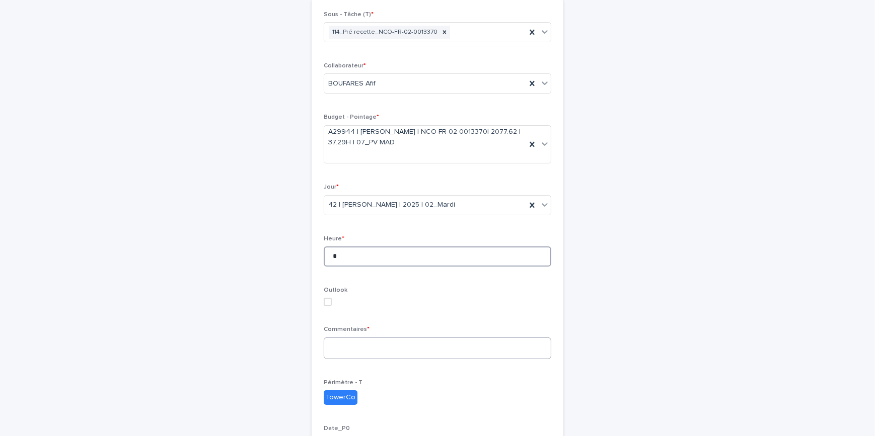
type input "*"
click at [352, 344] on textarea at bounding box center [438, 349] width 228 height 22
type textarea "**********"
click at [470, 380] on p "Périmètre - T" at bounding box center [438, 383] width 228 height 7
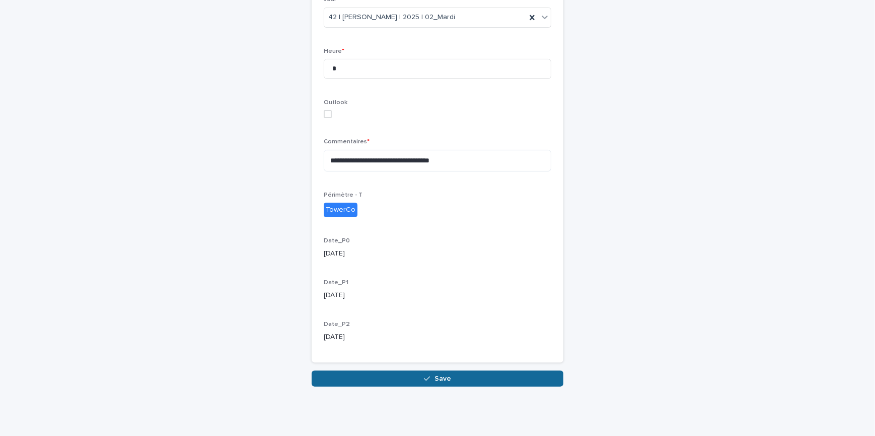
click at [457, 382] on button "Save" at bounding box center [438, 379] width 252 height 16
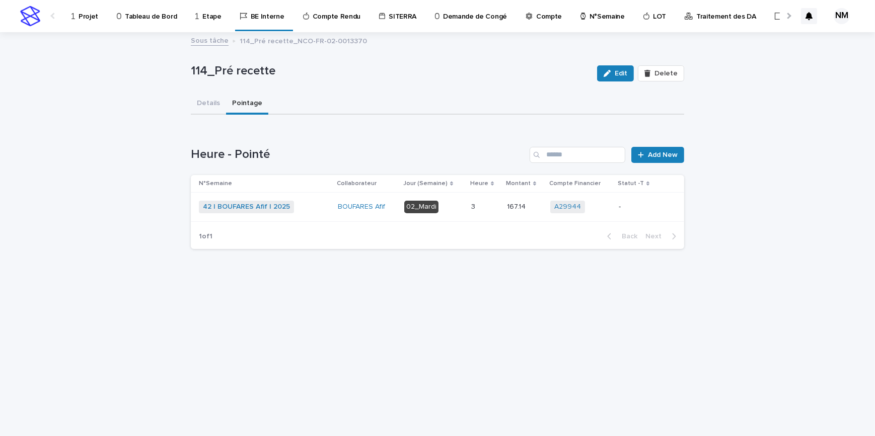
click at [618, 206] on td "-" at bounding box center [637, 207] width 45 height 29
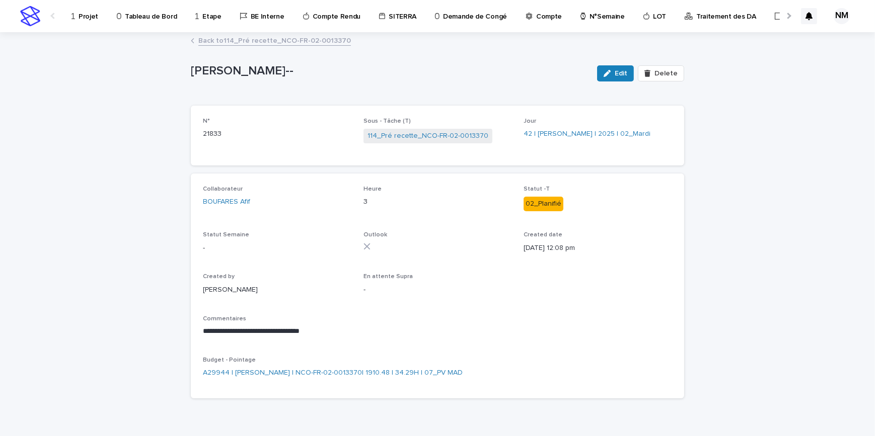
click at [205, 37] on link "Back to 114_Pré recette_NCO-FR-02-0013370" at bounding box center [274, 40] width 153 height 12
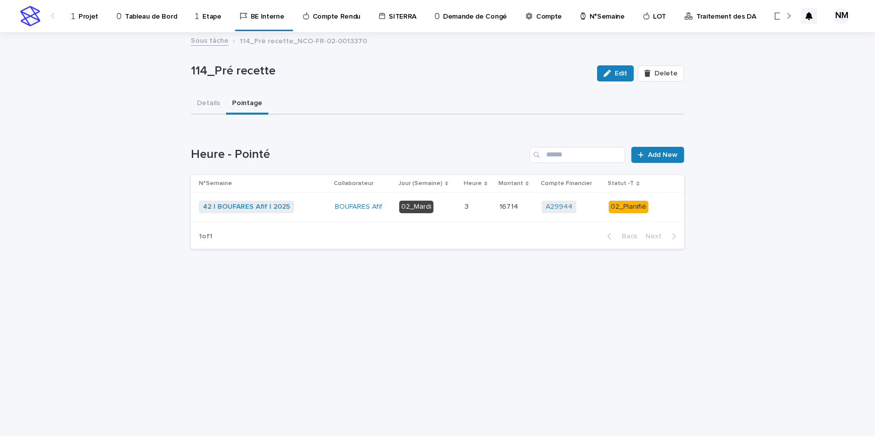
click at [82, 15] on p "Projet" at bounding box center [89, 10] width 20 height 21
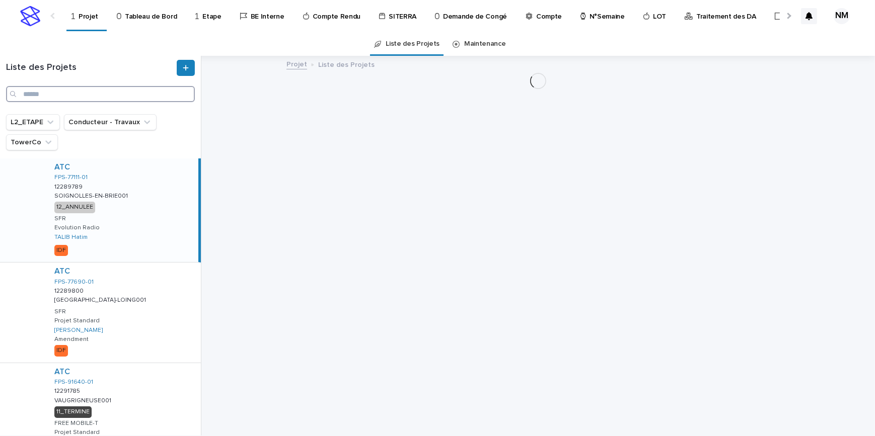
click at [67, 97] on input "Search" at bounding box center [100, 94] width 189 height 16
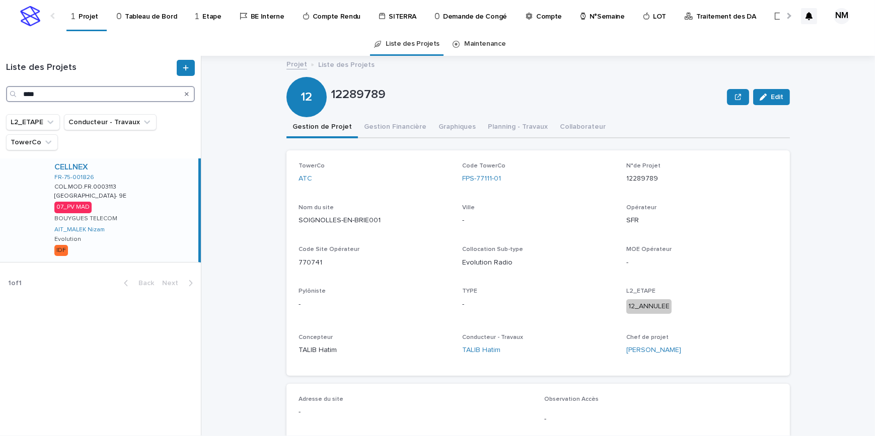
type input "****"
click at [175, 221] on div "CELLNEX FR-75-001826 COL.MOD.FR.0003113 COL.MOD.FR.0003113 [GEOGRAPHIC_DATA]- 9…" at bounding box center [122, 211] width 152 height 104
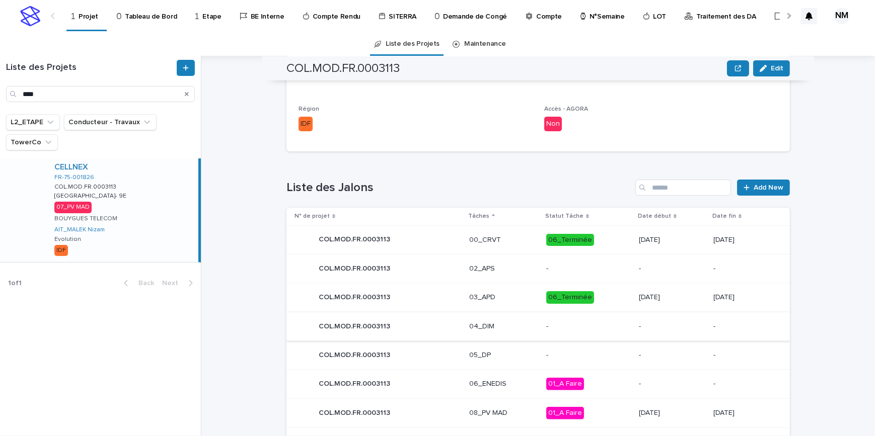
scroll to position [446, 0]
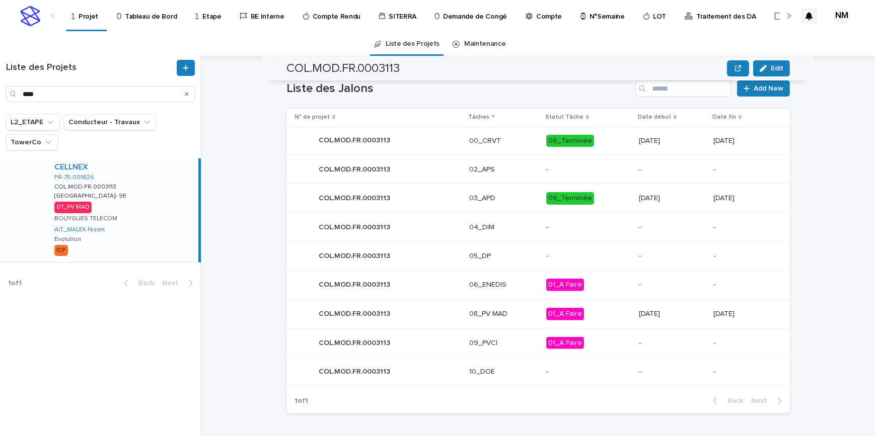
click at [594, 318] on p "01_A Faire" at bounding box center [588, 314] width 85 height 13
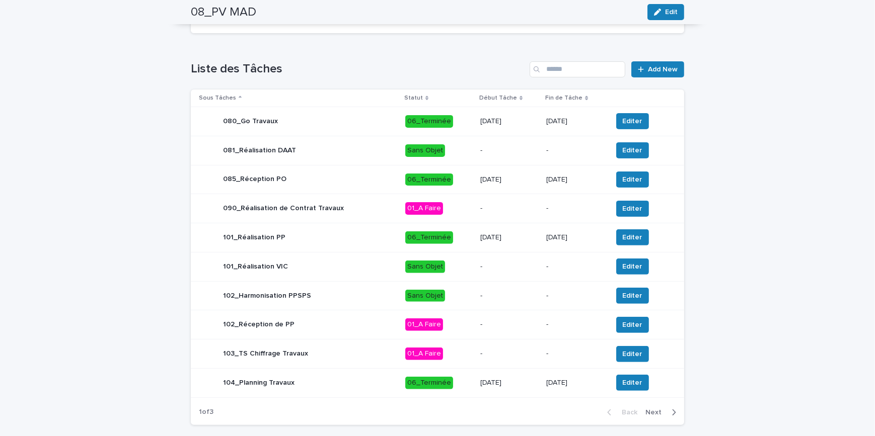
scroll to position [426, 0]
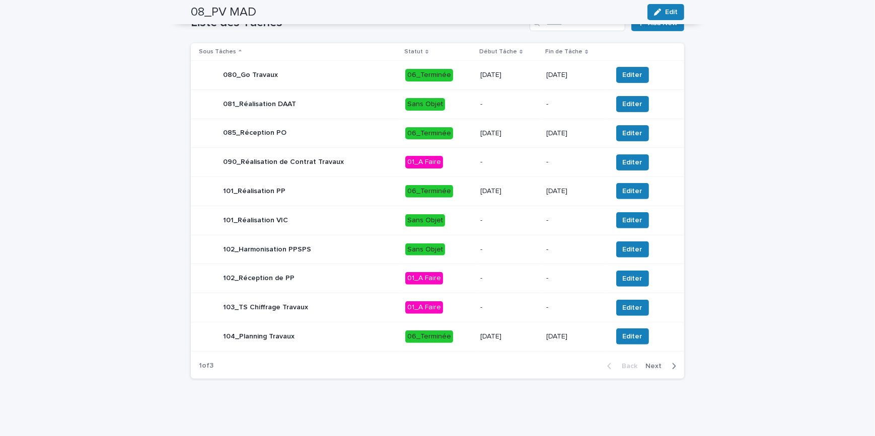
click at [672, 368] on icon "button" at bounding box center [674, 366] width 5 height 9
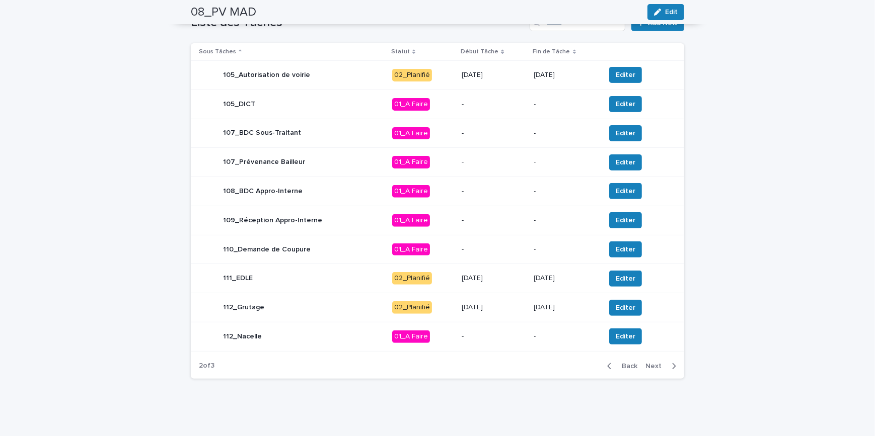
click at [512, 82] on div "[DATE]" at bounding box center [494, 75] width 64 height 17
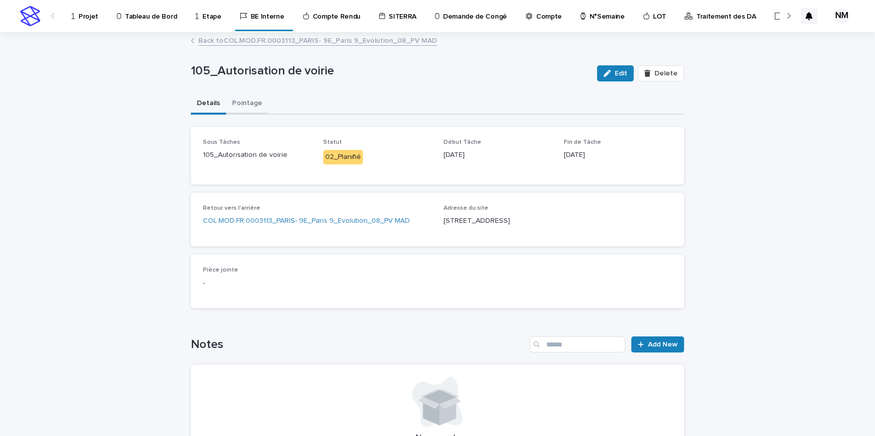
click at [251, 103] on button "Pointage" at bounding box center [247, 104] width 42 height 21
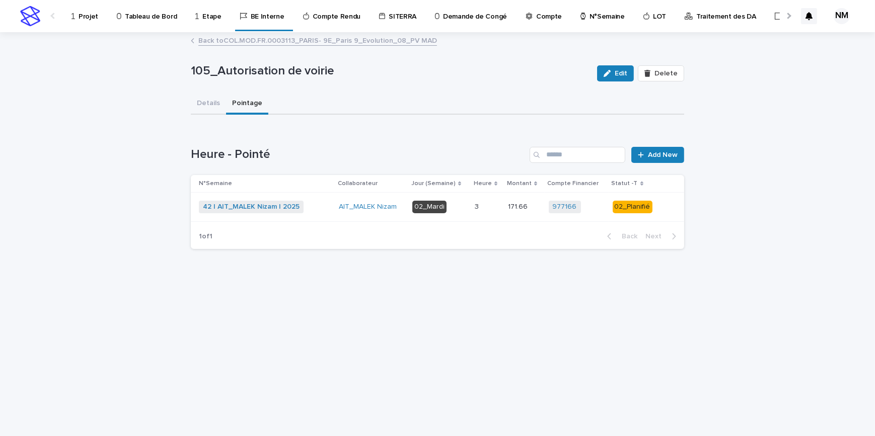
click at [488, 215] on td "3 3" at bounding box center [487, 207] width 33 height 29
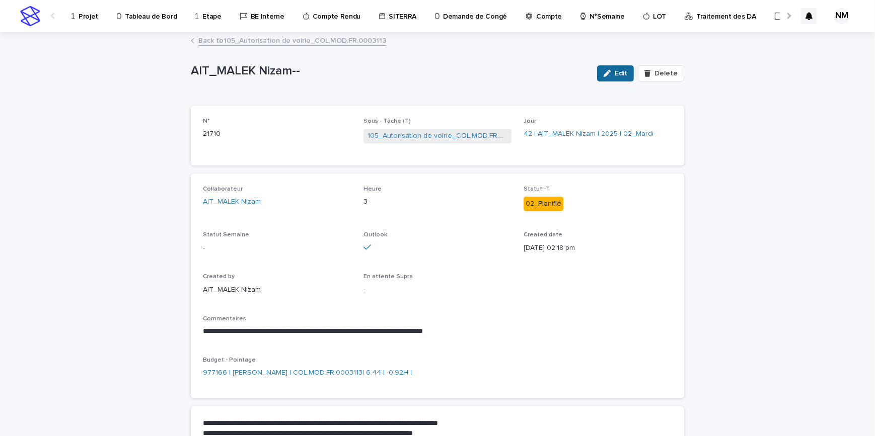
click at [622, 73] on span "Edit" at bounding box center [621, 73] width 13 height 7
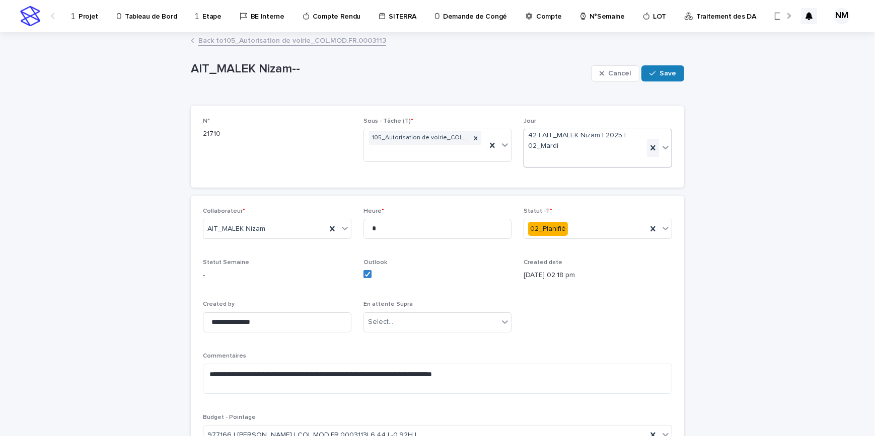
click at [651, 147] on icon at bounding box center [653, 148] width 10 height 10
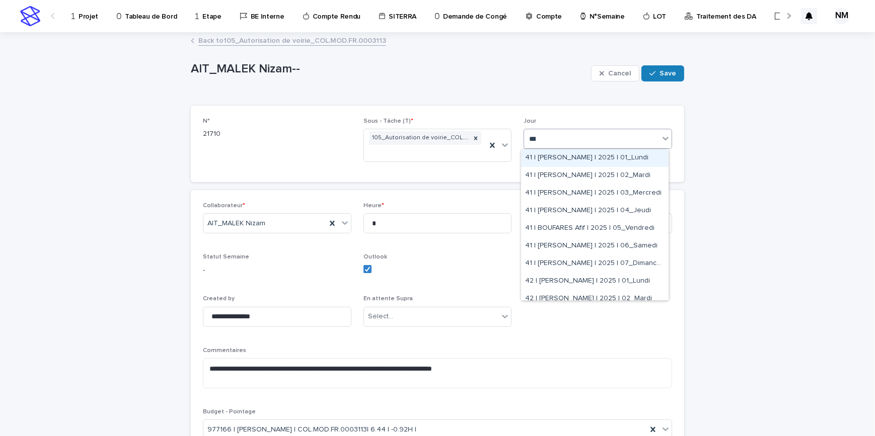
type input "****"
click at [650, 298] on div "42 | [PERSON_NAME] | 2025 | 02_Mardi" at bounding box center [594, 299] width 147 height 18
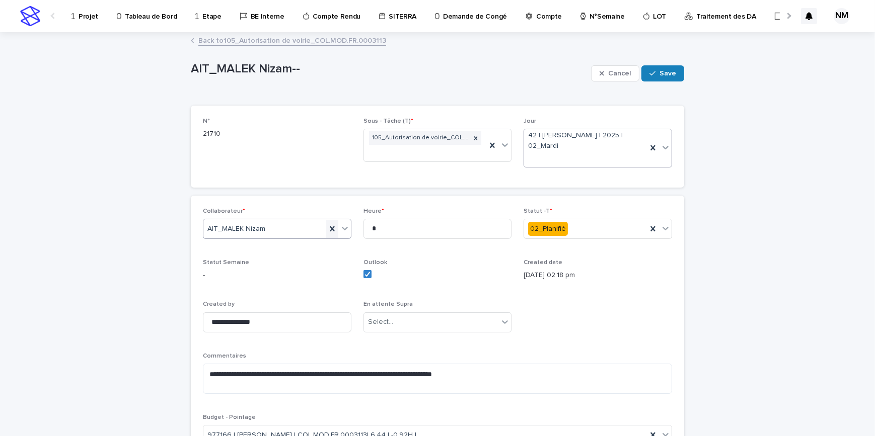
click at [330, 229] on icon at bounding box center [332, 229] width 10 height 10
type input "****"
click at [281, 249] on div "BOUFARES Afif" at bounding box center [273, 248] width 147 height 18
click at [653, 313] on div "**********" at bounding box center [437, 331] width 469 height 246
click at [667, 76] on span "Save" at bounding box center [667, 73] width 17 height 7
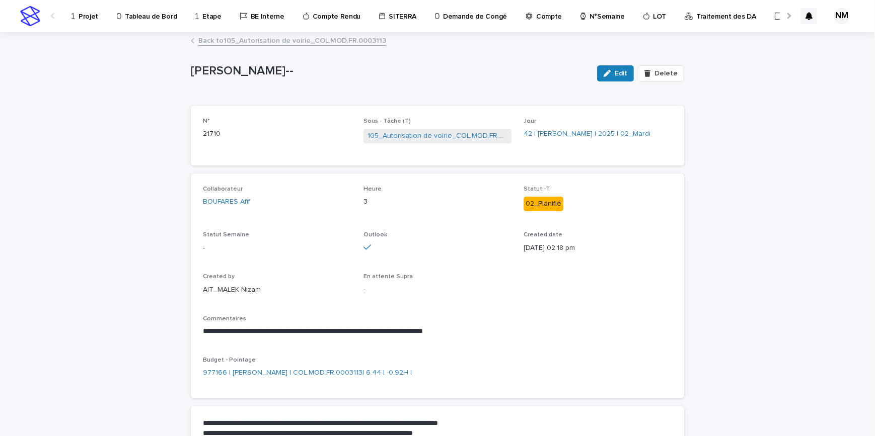
click at [256, 43] on link "Back to 105_Autorisation de voirie_COL.MOD.FR.0003113" at bounding box center [292, 40] width 188 height 12
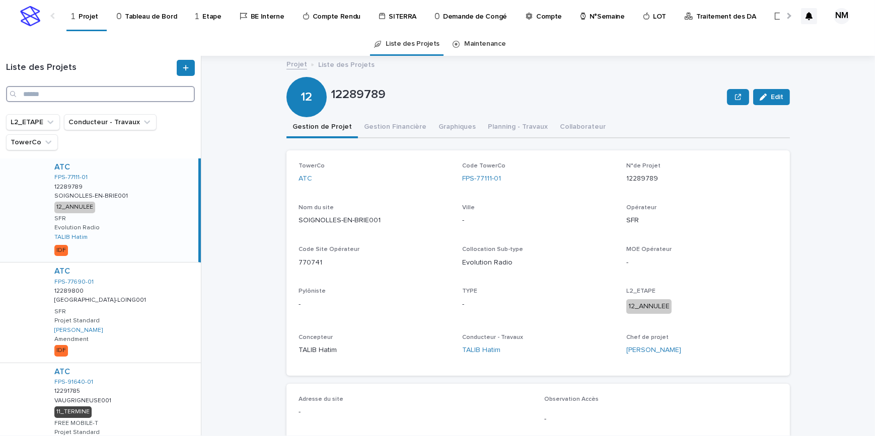
click at [104, 100] on input "Search" at bounding box center [100, 94] width 189 height 16
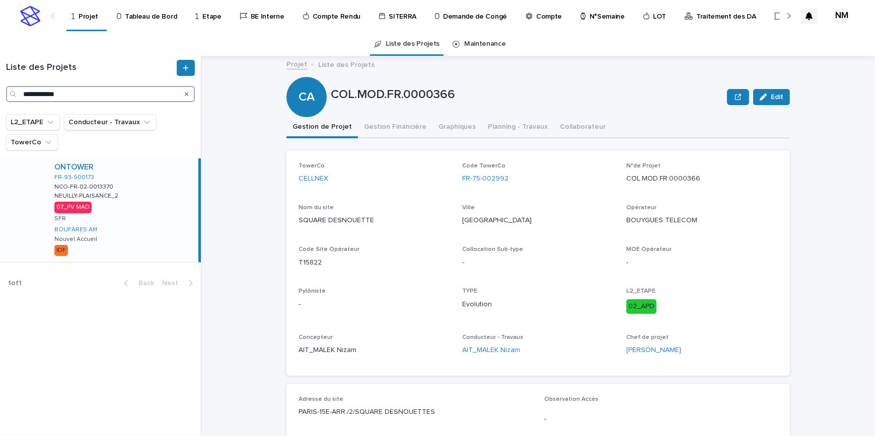
type input "**********"
click at [149, 216] on div "ONTOWER FR-93-900173 NCO-FR-02-0013370 NCO-FR-02-0013370 NEUILLY-PLAISANCE_2 NE…" at bounding box center [122, 211] width 152 height 104
click at [403, 125] on button "Gestion Financière" at bounding box center [395, 127] width 75 height 21
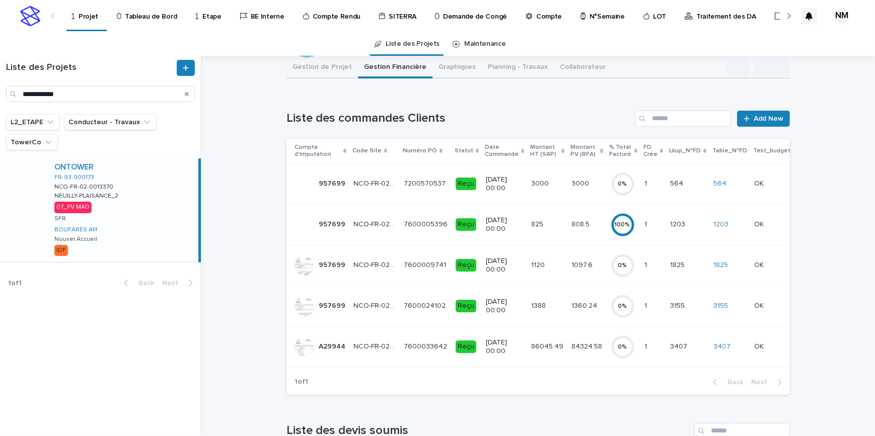
scroll to position [91, 0]
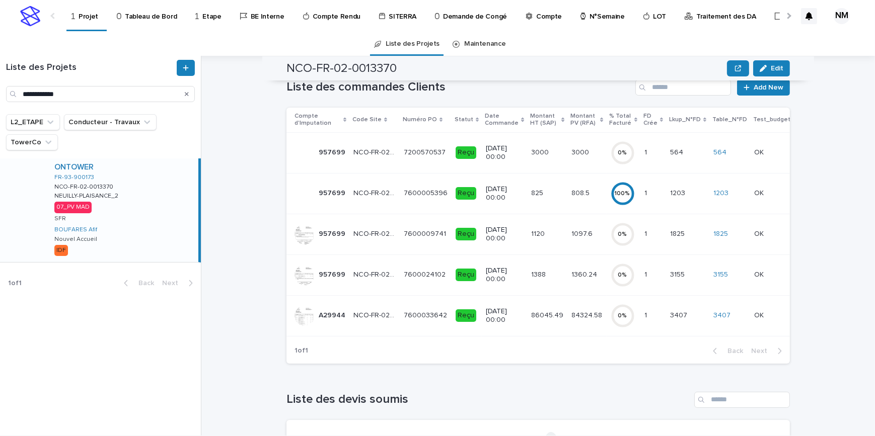
click at [585, 322] on div "84324.58 84324.58" at bounding box center [587, 316] width 31 height 17
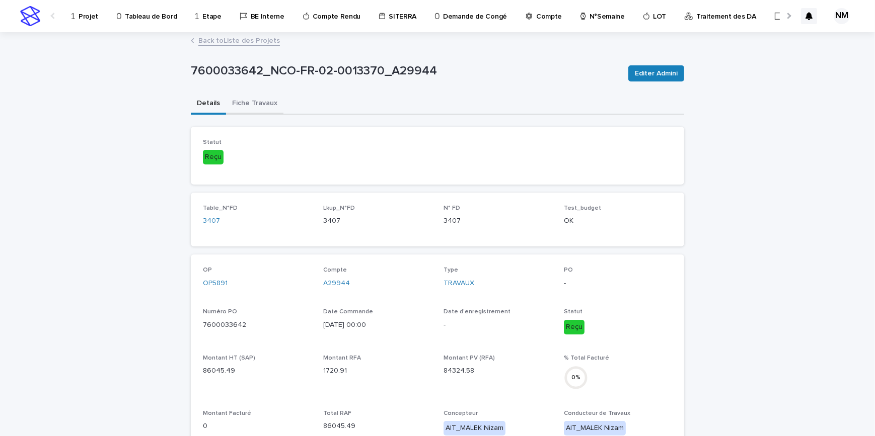
click at [252, 110] on button "Fiche Travaux" at bounding box center [254, 104] width 57 height 21
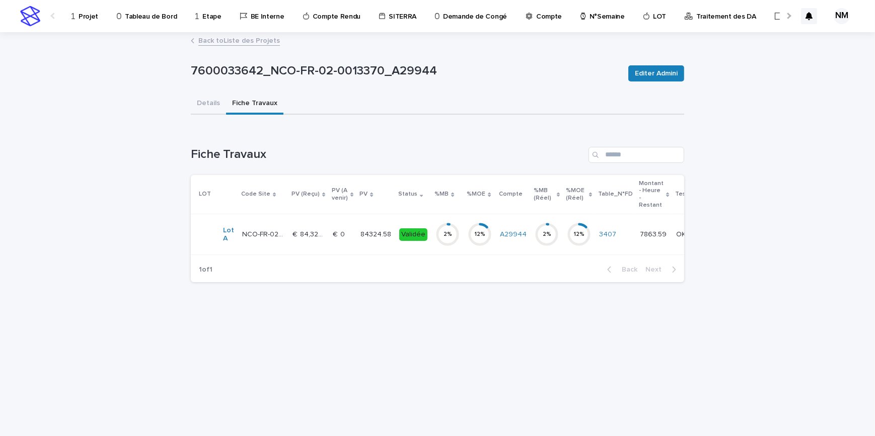
click at [337, 241] on div "€  0 €  0" at bounding box center [343, 235] width 20 height 17
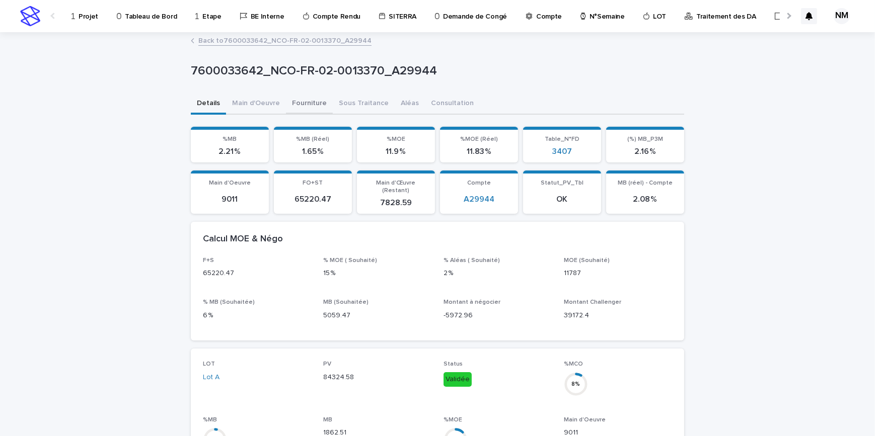
click at [301, 106] on button "Fourniture" at bounding box center [309, 104] width 47 height 21
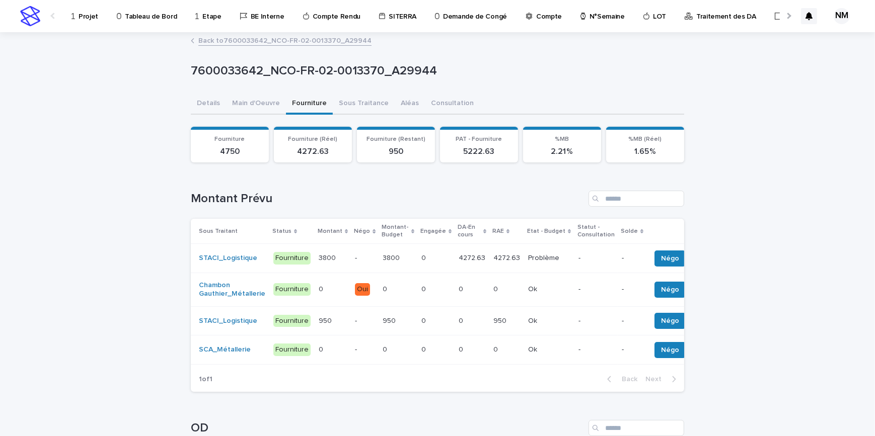
click at [502, 263] on div "4272.63 4272.63" at bounding box center [506, 258] width 27 height 17
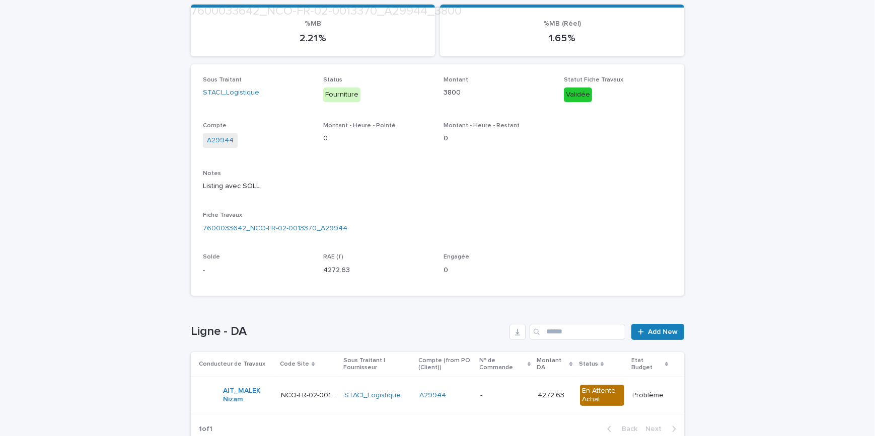
scroll to position [182, 0]
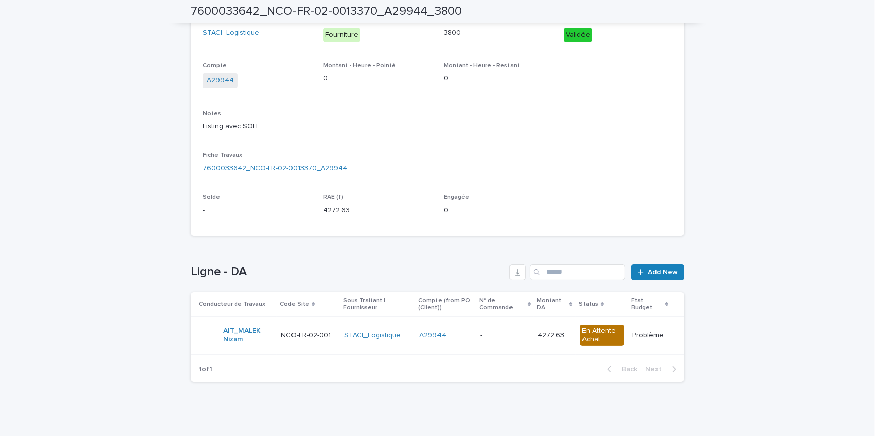
click at [476, 344] on td "- -" at bounding box center [504, 336] width 57 height 38
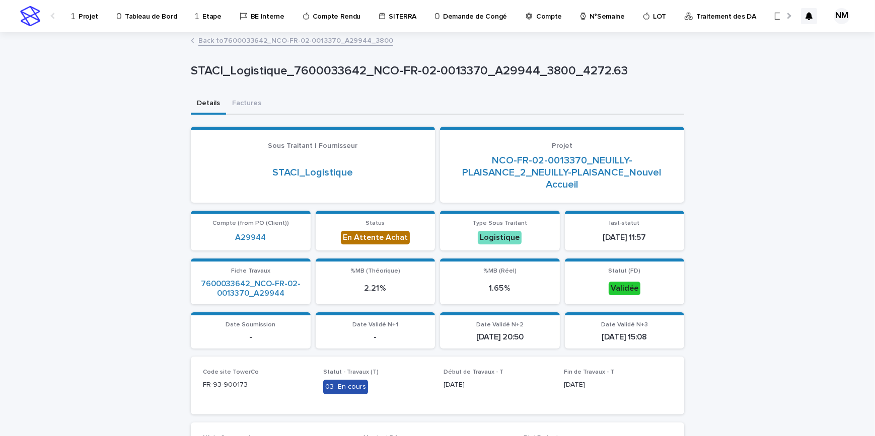
click at [146, 10] on p "Tableau de Bord" at bounding box center [151, 10] width 52 height 21
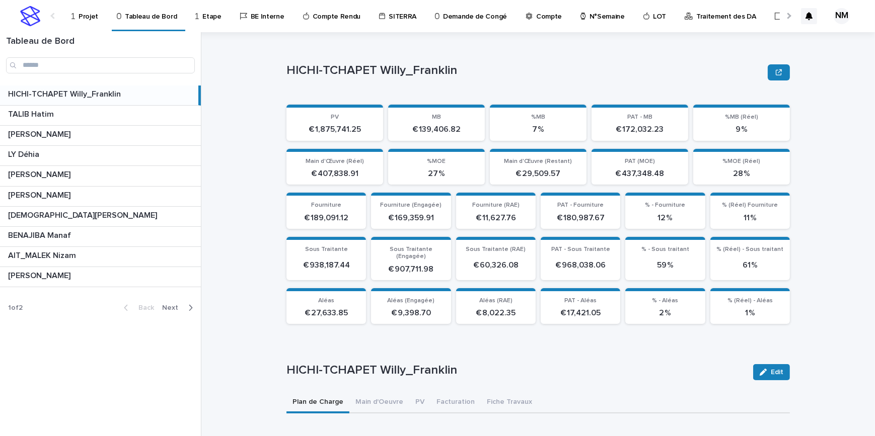
click at [191, 308] on icon "button" at bounding box center [190, 308] width 5 height 9
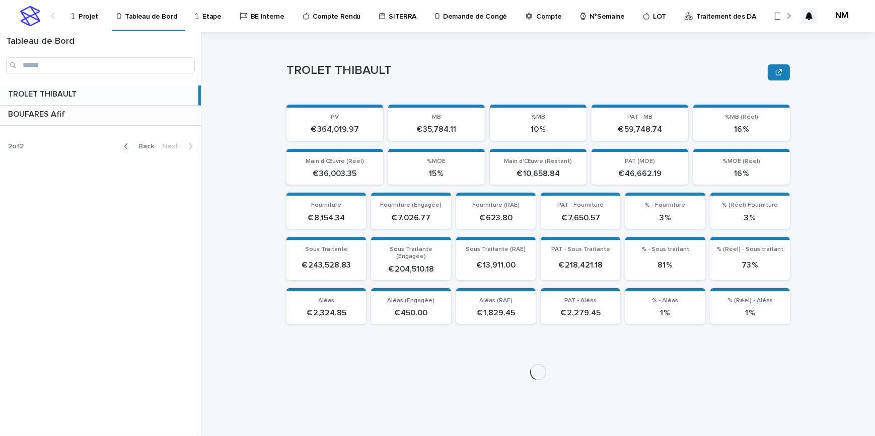
click at [66, 112] on p at bounding box center [102, 115] width 189 height 10
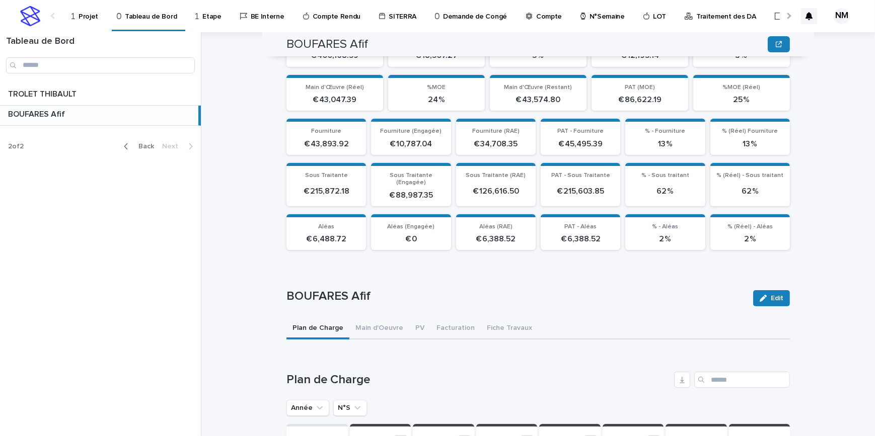
scroll to position [1759, 0]
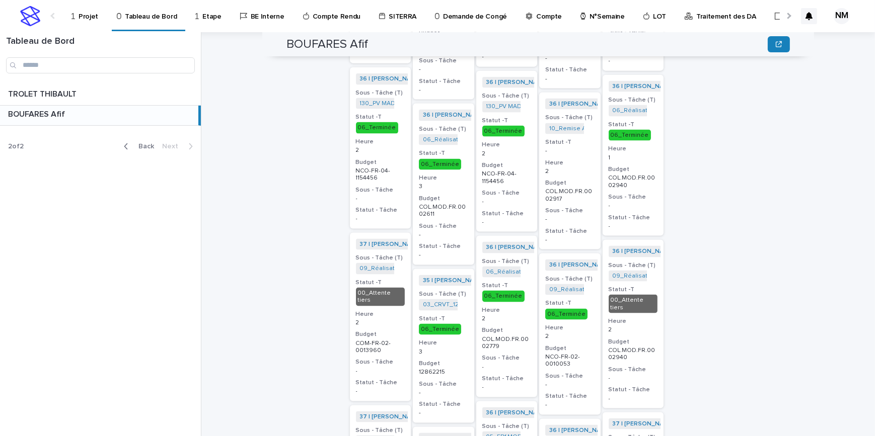
click at [740, 340] on div at bounding box center [759, 444] width 61 height 3345
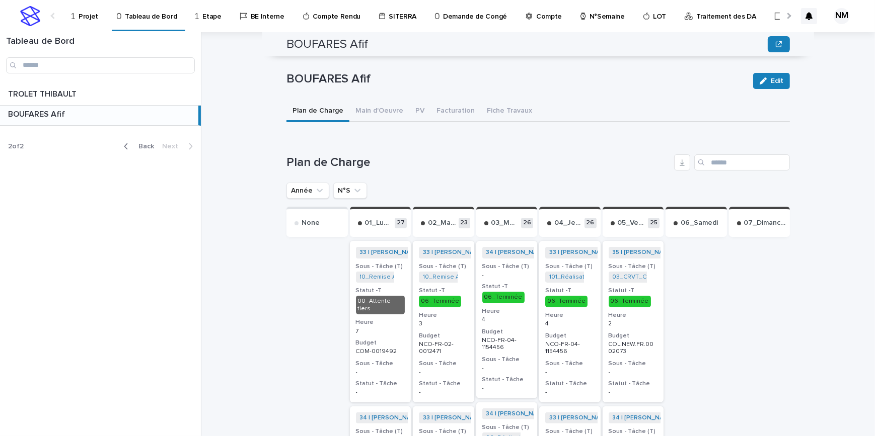
scroll to position [157, 0]
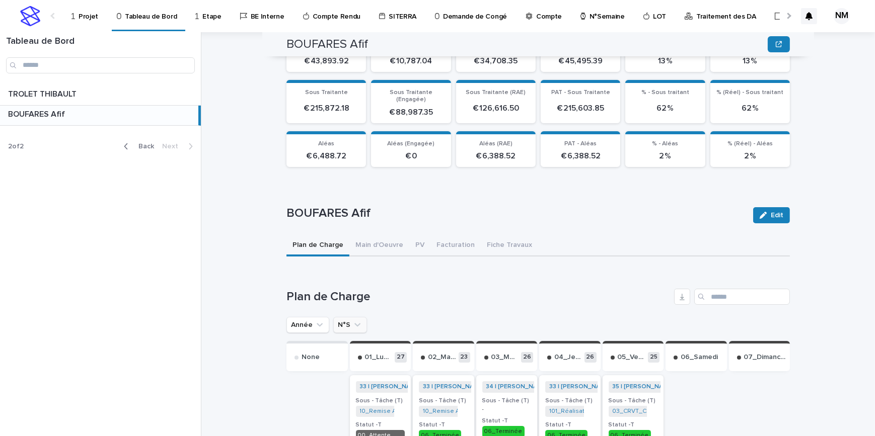
click at [356, 320] on icon "N°S" at bounding box center [357, 325] width 10 height 10
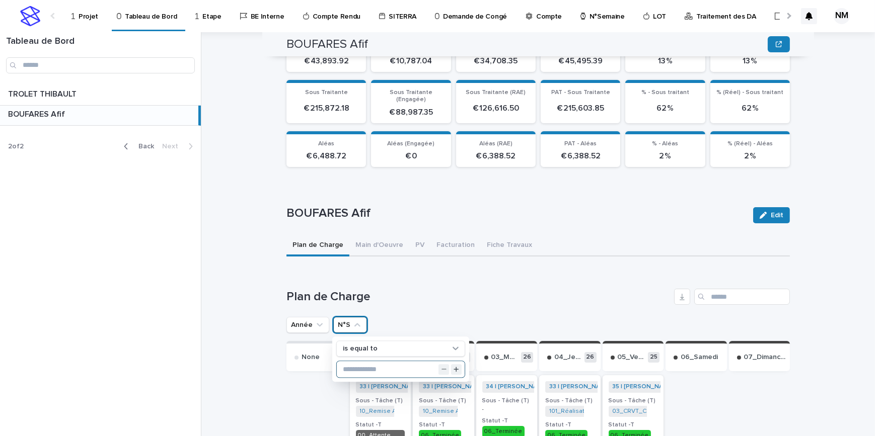
click at [361, 362] on input "text" at bounding box center [401, 370] width 128 height 16
type input "**"
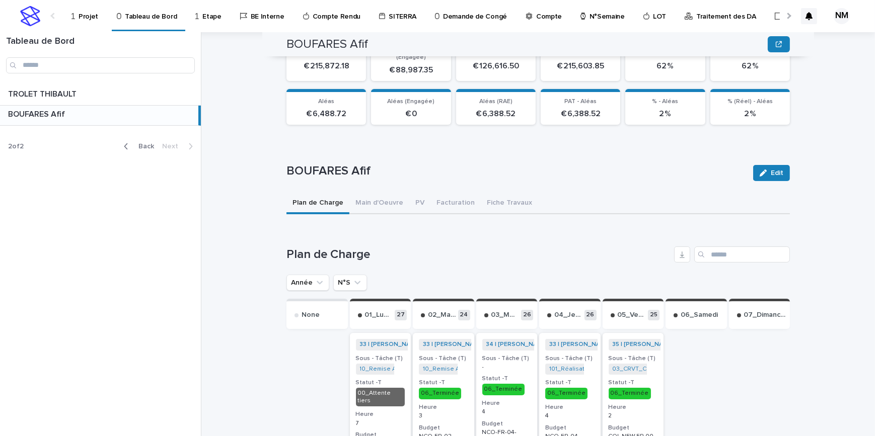
scroll to position [249, 0]
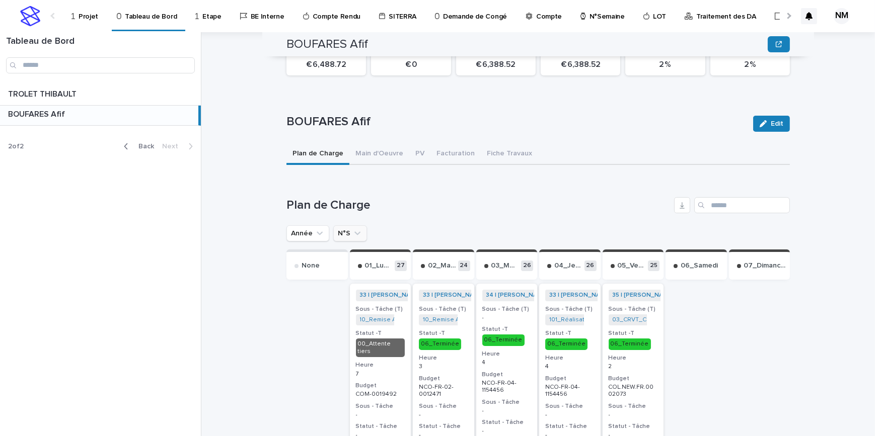
click at [352, 229] on icon "N°S" at bounding box center [357, 234] width 10 height 10
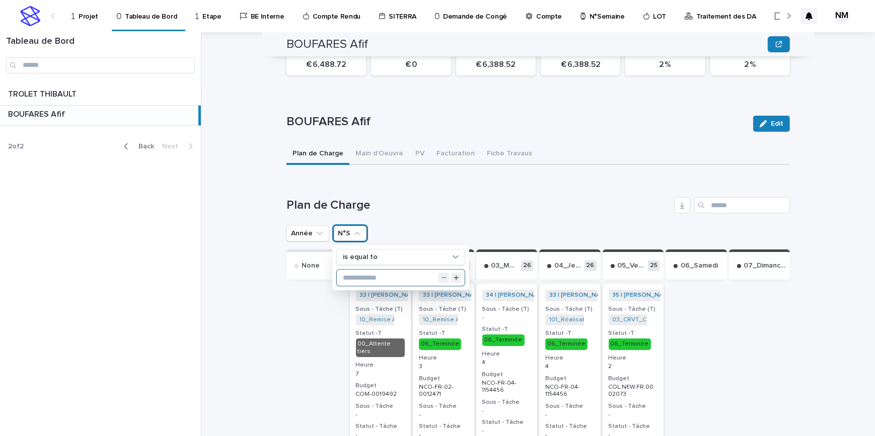
click at [354, 270] on input "text" at bounding box center [401, 278] width 128 height 16
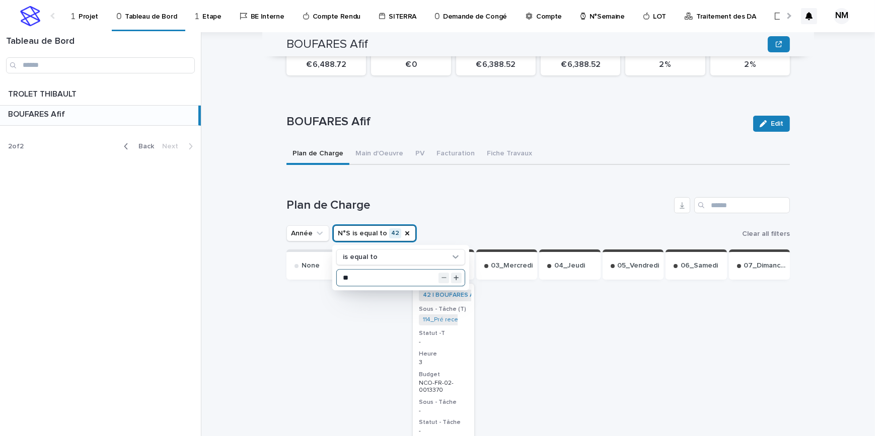
type input "**"
click at [532, 197] on div "Plan de Charge" at bounding box center [537, 205] width 503 height 16
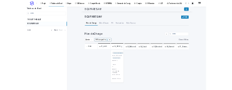
scroll to position [329, 0]
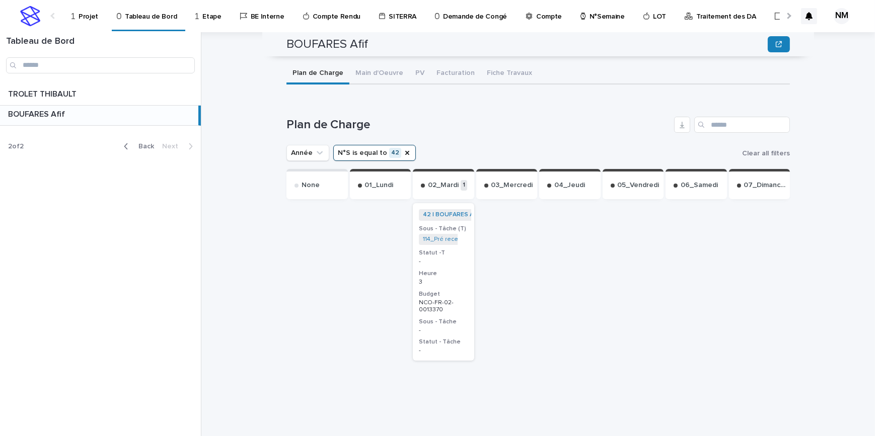
click at [449, 290] on h3 "Budget" at bounding box center [443, 294] width 49 height 8
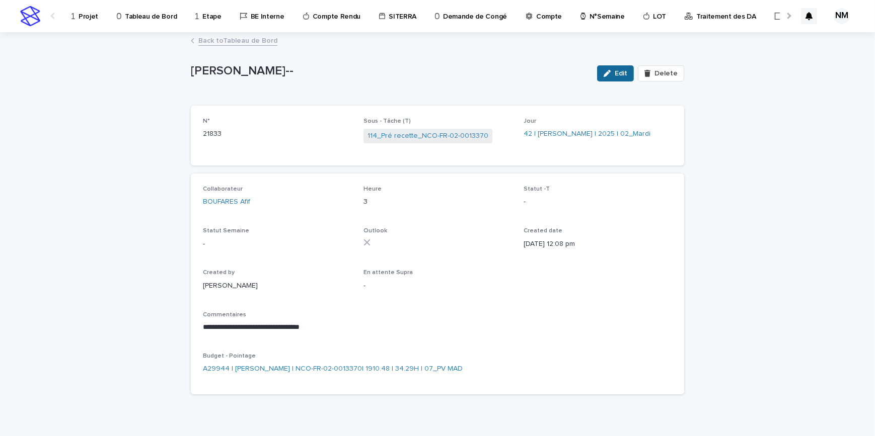
click at [613, 76] on div "button" at bounding box center [609, 73] width 11 height 7
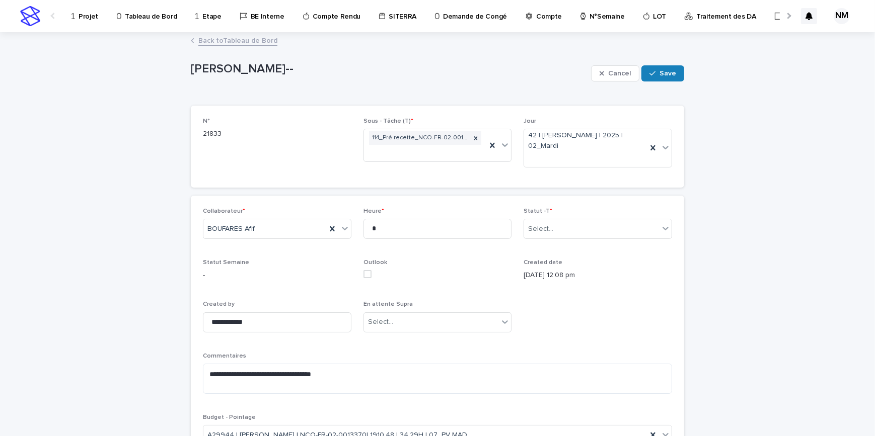
click at [554, 211] on p "Statut -T *" at bounding box center [598, 211] width 149 height 7
click at [555, 225] on div "Select..." at bounding box center [591, 229] width 135 height 17
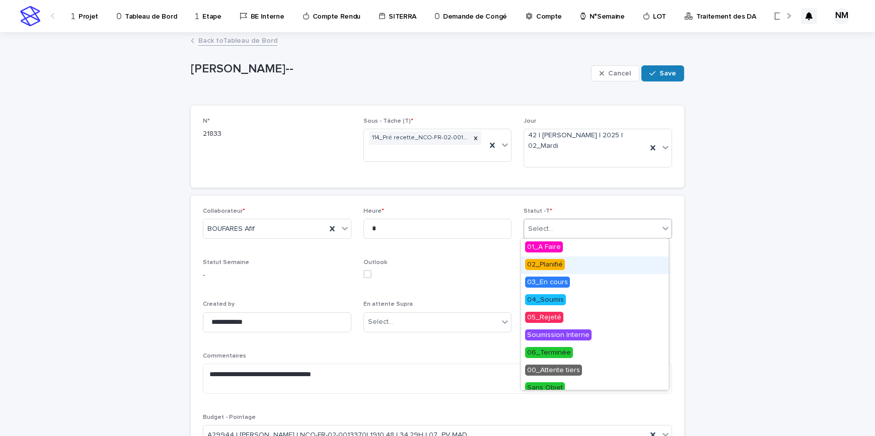
click at [551, 267] on span "02_Planifié" at bounding box center [545, 264] width 40 height 11
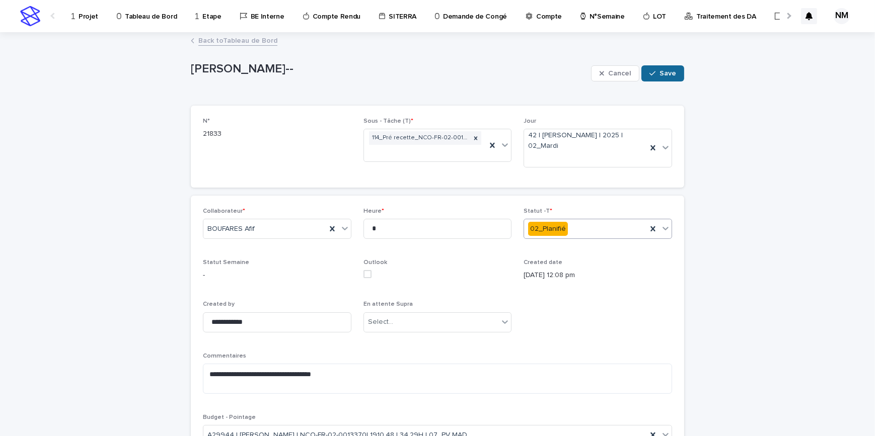
click at [656, 78] on button "Save" at bounding box center [662, 73] width 43 height 16
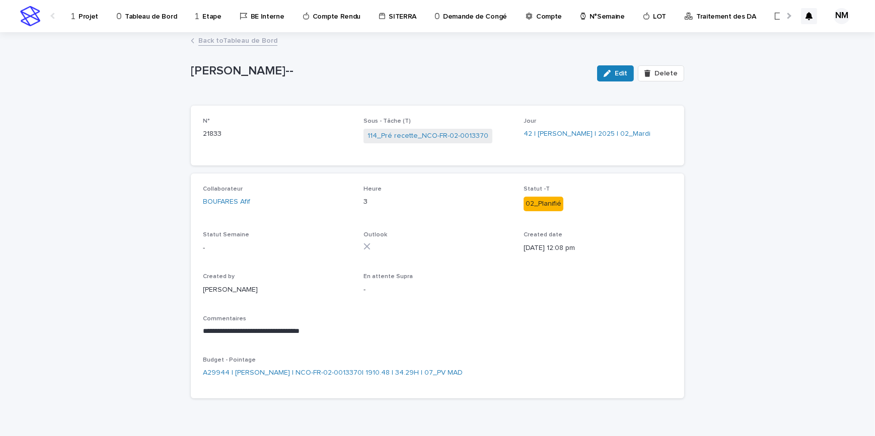
click at [84, 18] on p "Projet" at bounding box center [89, 10] width 20 height 21
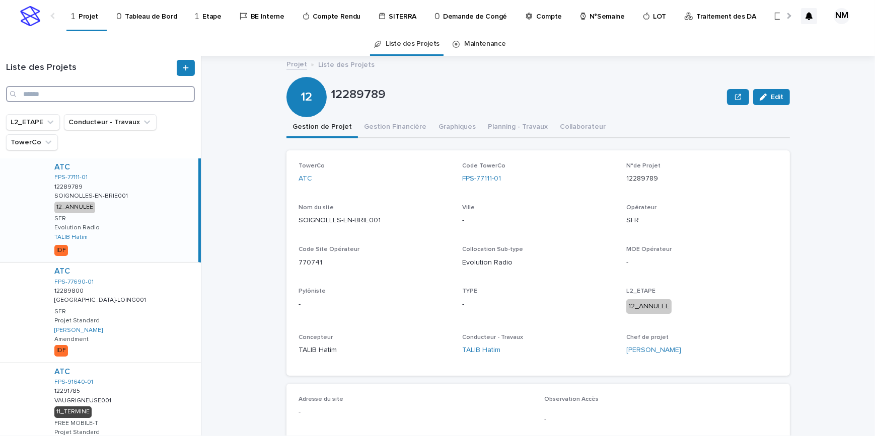
click at [58, 96] on input "Search" at bounding box center [100, 94] width 189 height 16
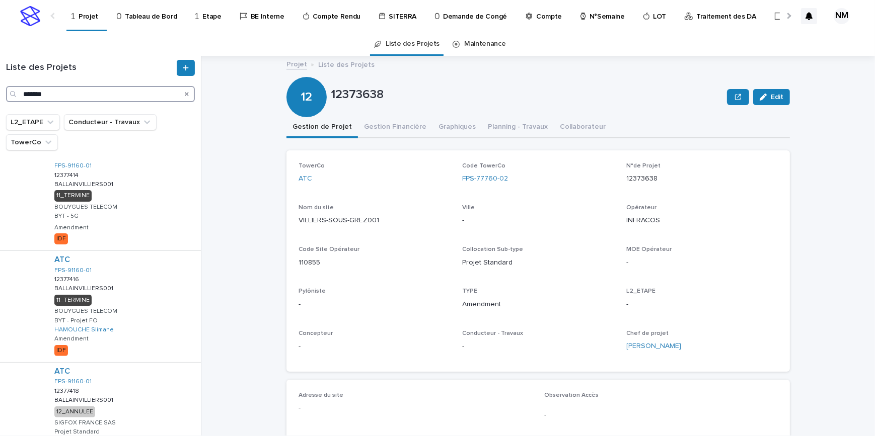
scroll to position [283, 0]
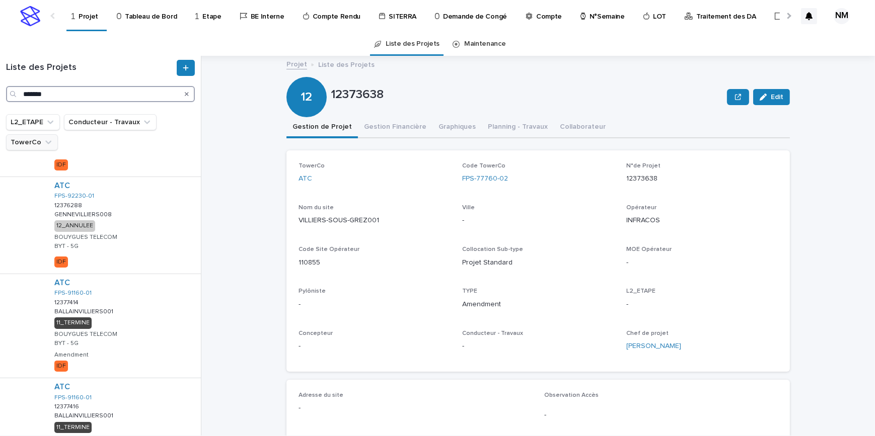
type input "*******"
click at [46, 142] on icon "TowerCo" at bounding box center [48, 143] width 6 height 4
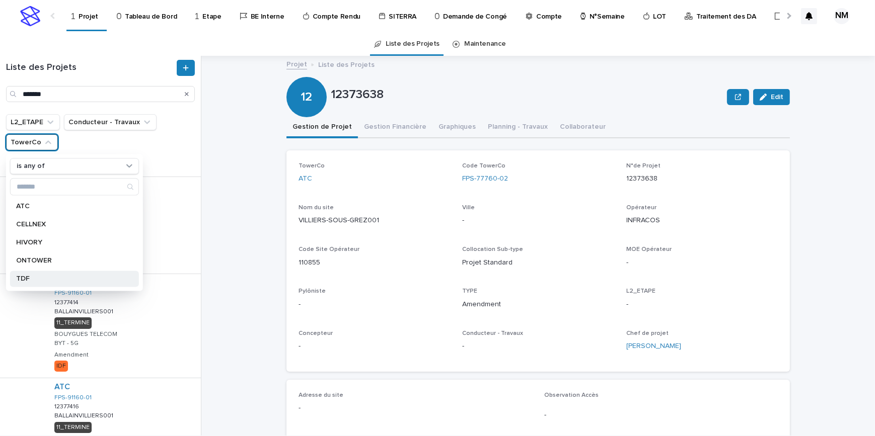
click at [34, 277] on p "TDF" at bounding box center [69, 278] width 107 height 7
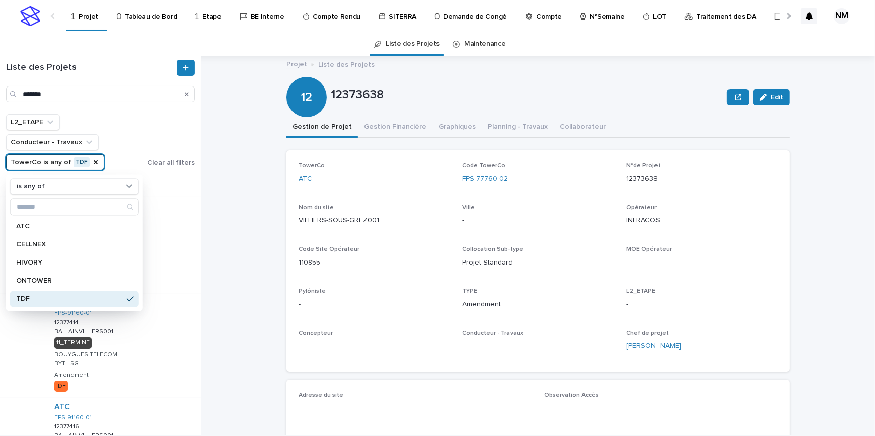
click at [248, 223] on div "Projet Liste des Projets 12373638 Edit 12 12373638 Edit Sorry, there was an err…" at bounding box center [543, 246] width 661 height 380
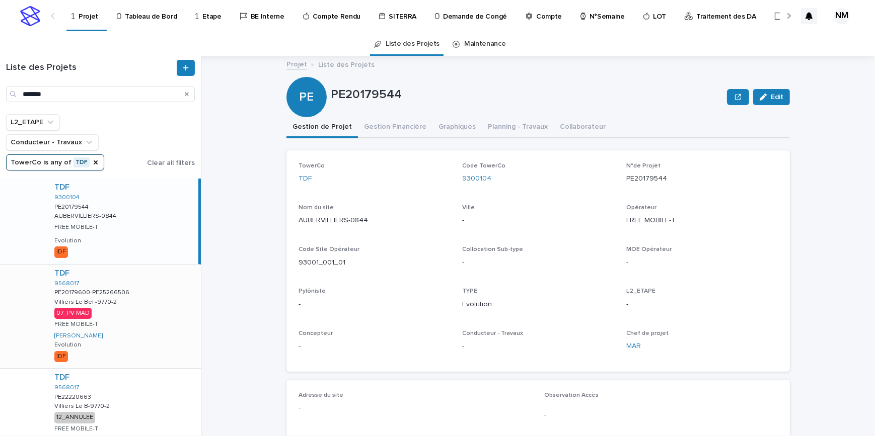
click at [149, 328] on div "TDF 9568017 PE20179600-PE25266506 PE20179600-PE25266506 Villiers Le Bel -9770-2…" at bounding box center [123, 317] width 155 height 104
